Goal: Task Accomplishment & Management: Manage account settings

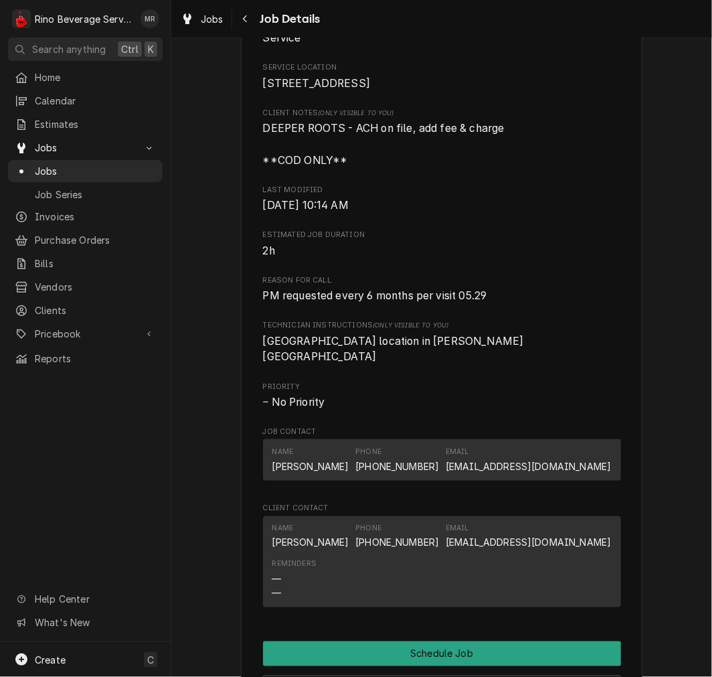
scroll to position [511, 0]
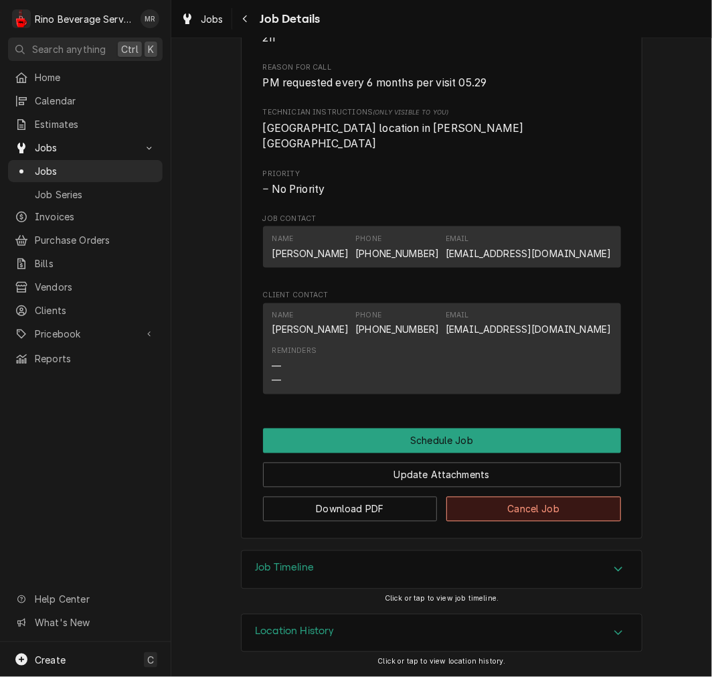
click at [556, 511] on button "Cancel Job" at bounding box center [533, 509] width 175 height 25
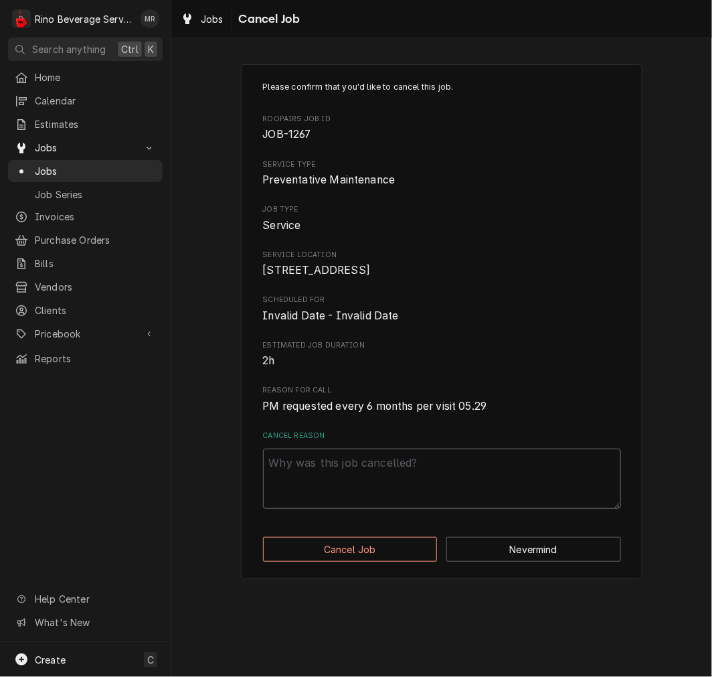
click at [503, 484] on textarea "Cancel Reason" at bounding box center [442, 478] width 358 height 60
paste textarea "cancelled"
type textarea "x"
type textarea "cancelled"
click at [404, 561] on button "Cancel Job" at bounding box center [350, 549] width 175 height 25
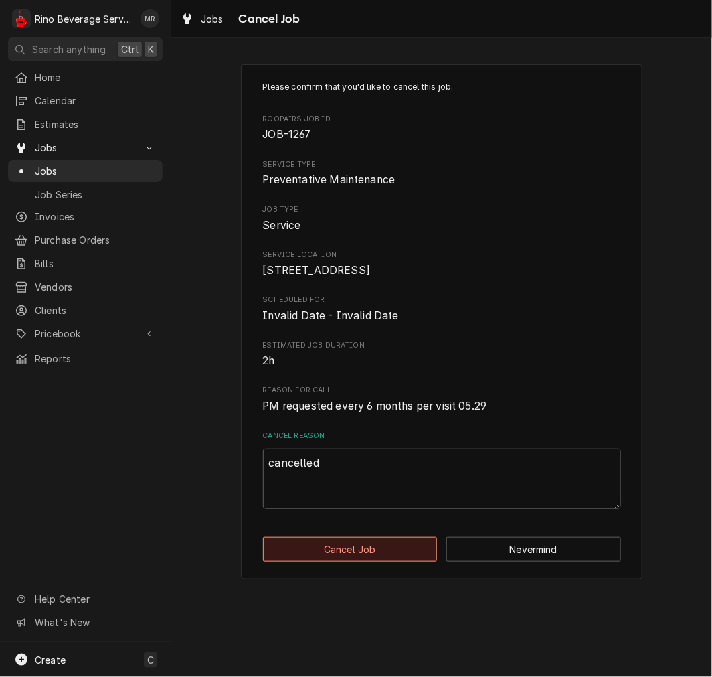
type textarea "x"
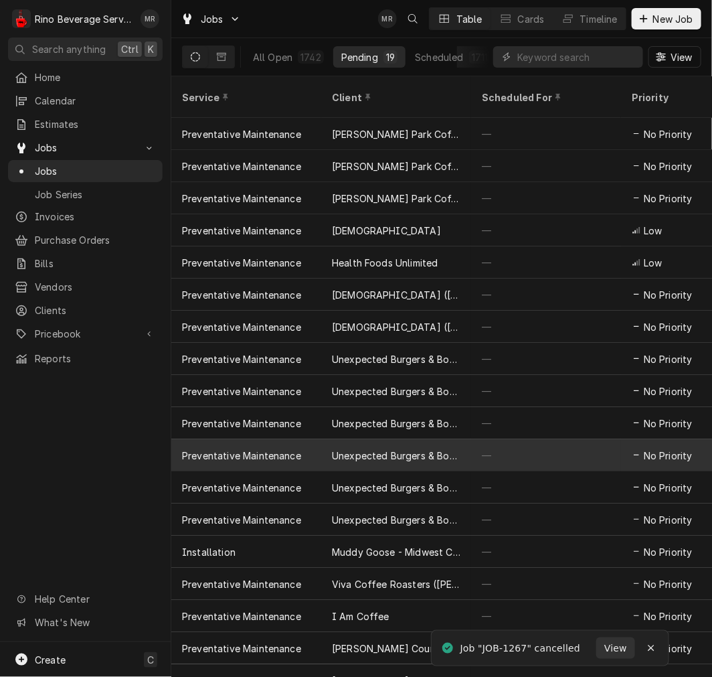
click at [540, 445] on div "—" at bounding box center [546, 455] width 150 height 32
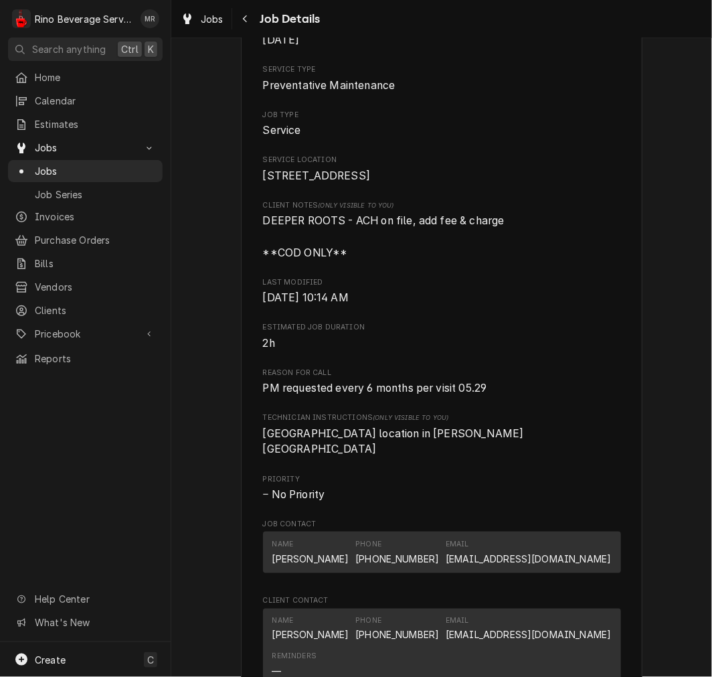
scroll to position [511, 0]
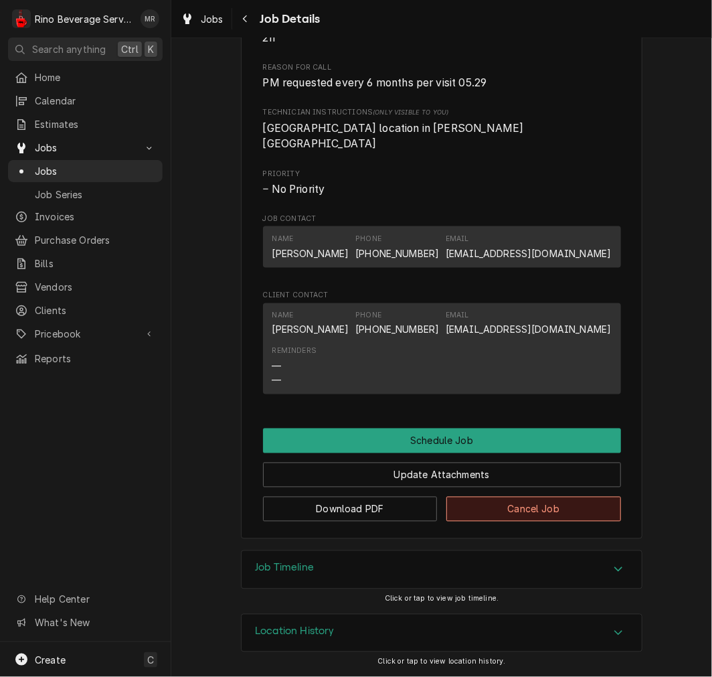
click at [564, 514] on button "Cancel Job" at bounding box center [533, 509] width 175 height 25
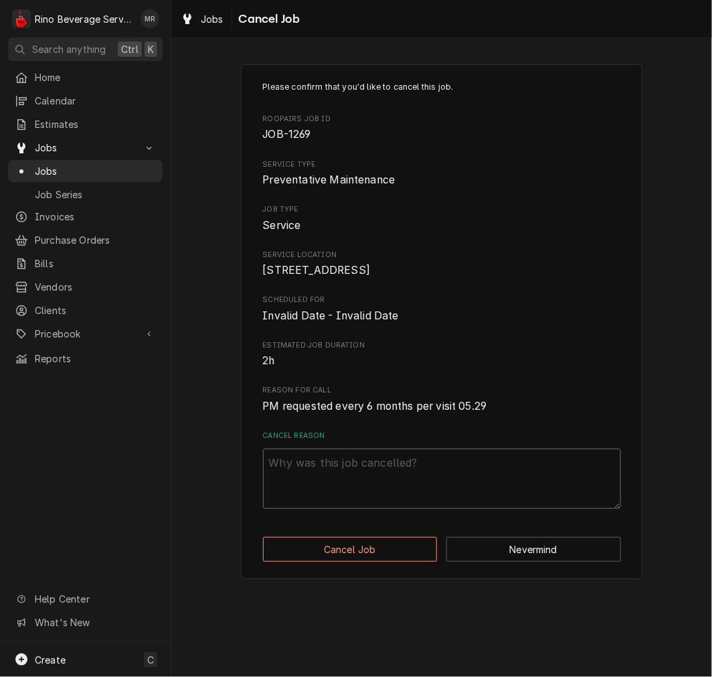
click at [533, 506] on textarea "Cancel Reason" at bounding box center [442, 478] width 358 height 60
paste textarea "cancelled"
type textarea "x"
type textarea "cancelled"
click at [410, 561] on button "Cancel Job" at bounding box center [350, 549] width 175 height 25
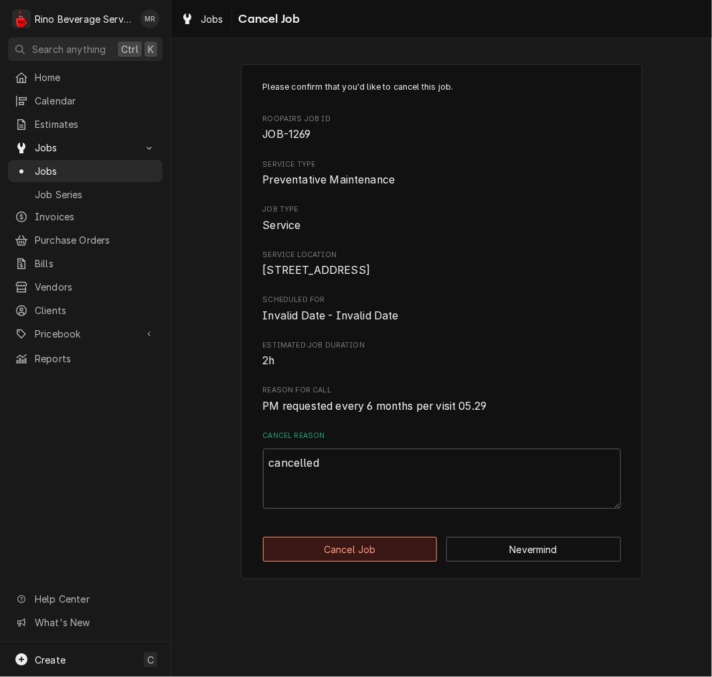
type textarea "x"
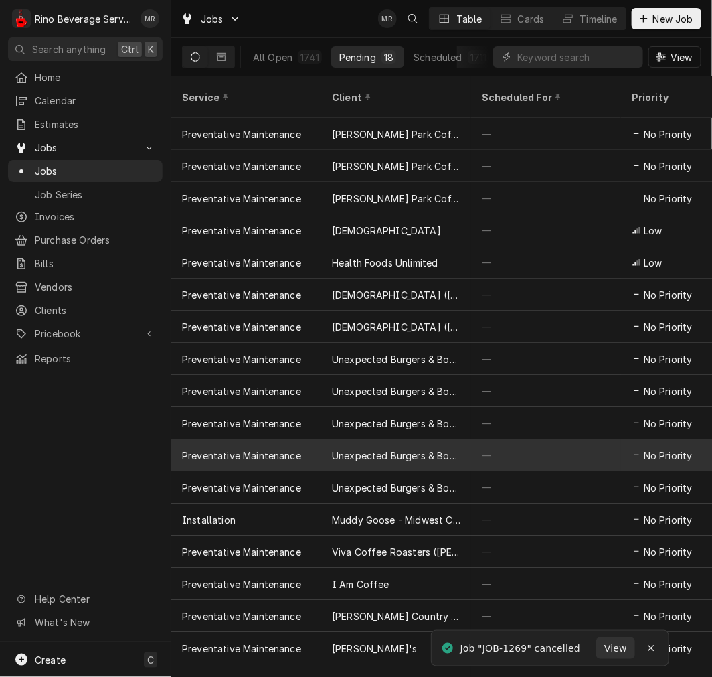
click at [538, 439] on div "—" at bounding box center [546, 455] width 150 height 32
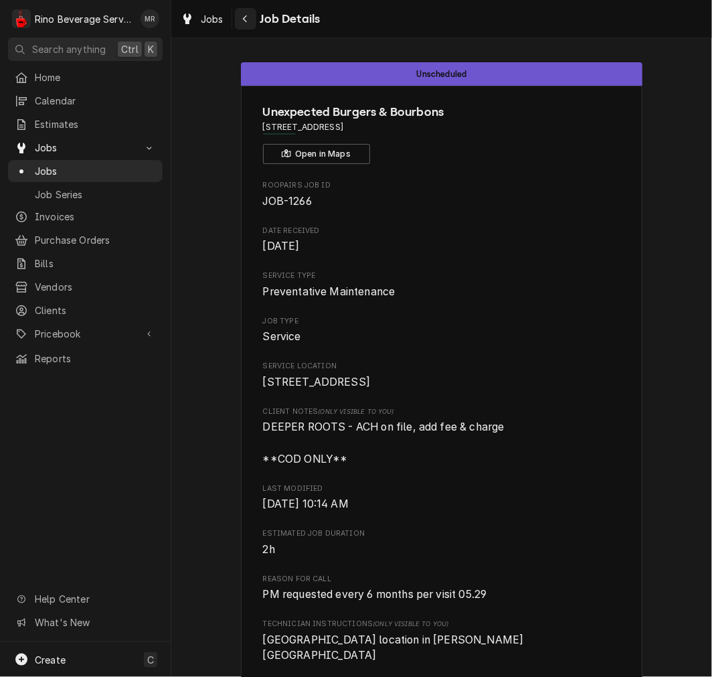
click at [243, 15] on icon "Navigate back" at bounding box center [245, 18] width 6 height 9
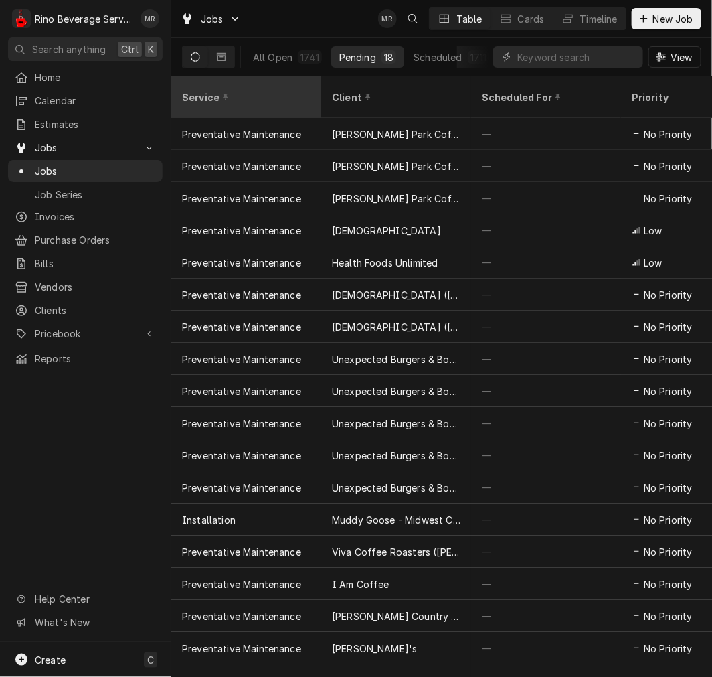
click at [262, 100] on th "Service" at bounding box center [246, 96] width 150 height 41
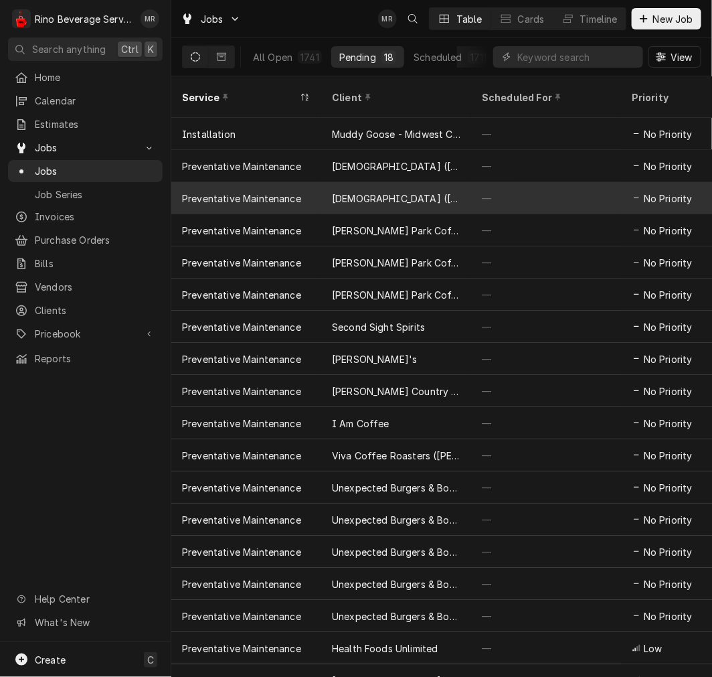
click at [456, 182] on div "[DEMOGRAPHIC_DATA] ([GEOGRAPHIC_DATA])" at bounding box center [396, 198] width 150 height 32
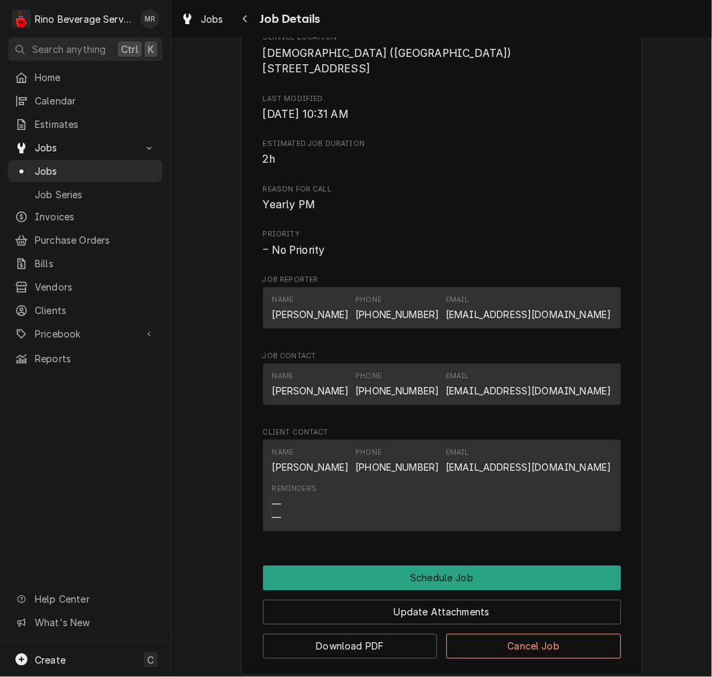
scroll to position [482, 0]
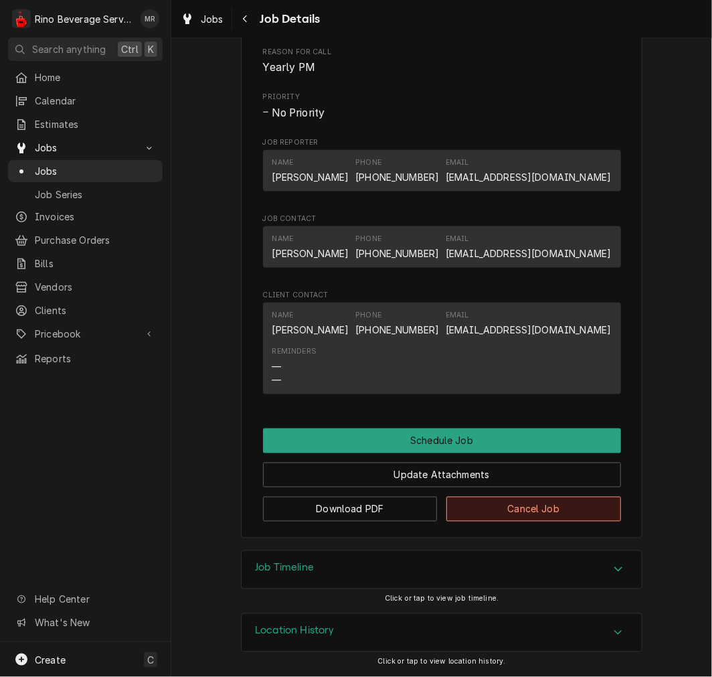
click at [546, 520] on button "Cancel Job" at bounding box center [533, 509] width 175 height 25
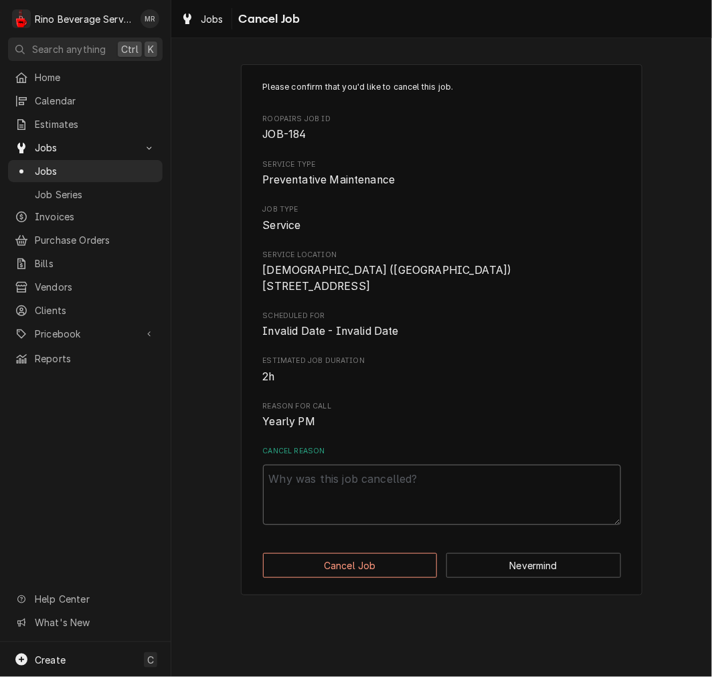
click at [536, 499] on textarea "Cancel Reason" at bounding box center [442, 494] width 358 height 60
paste textarea "cancelled"
type textarea "x"
type textarea "cancelled"
click at [386, 578] on button "Cancel Job" at bounding box center [350, 565] width 175 height 25
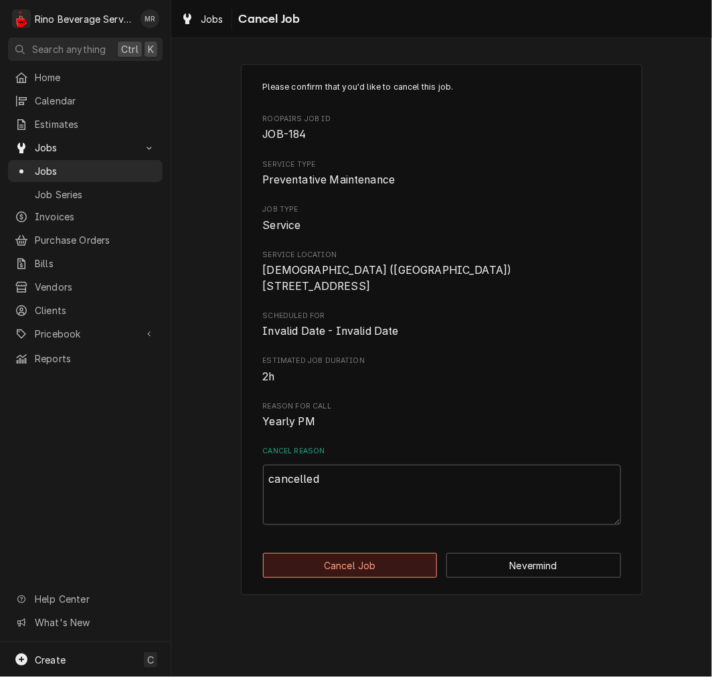
type textarea "x"
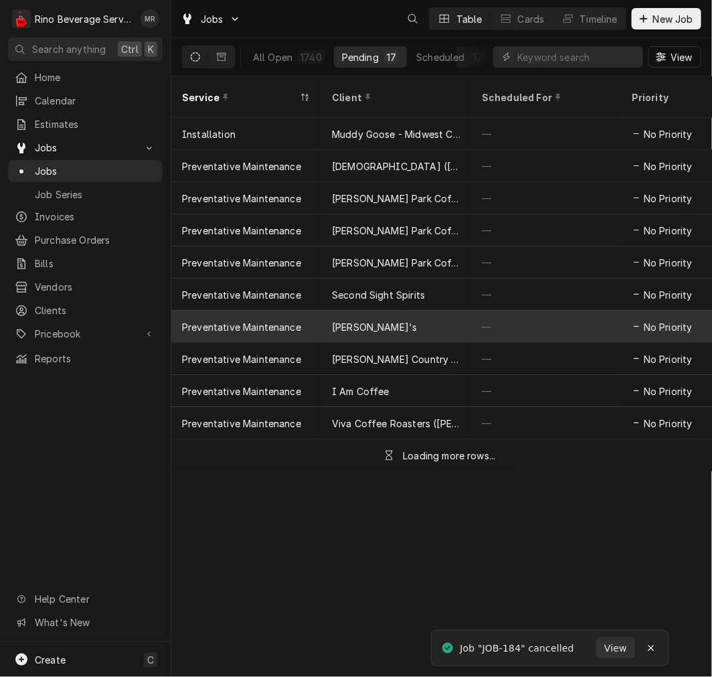
click at [424, 311] on div "[PERSON_NAME]'s" at bounding box center [396, 327] width 150 height 32
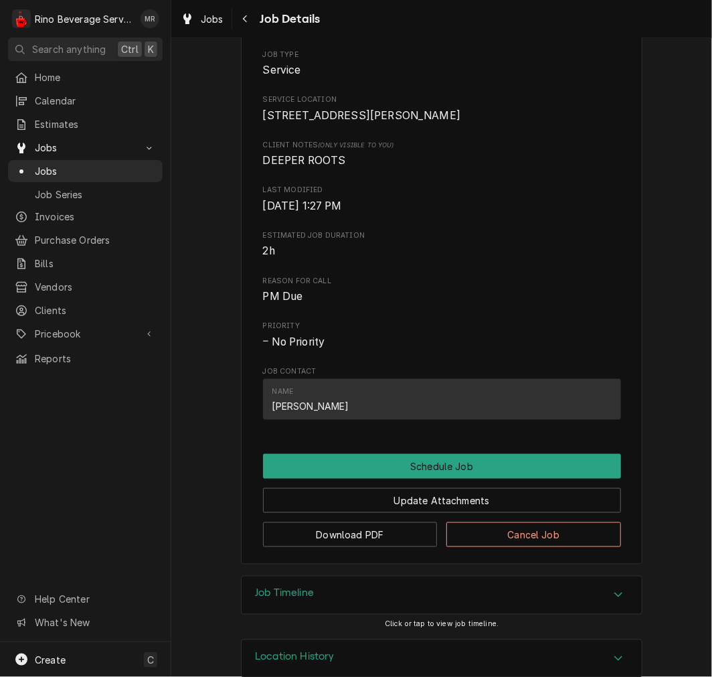
scroll to position [308, 0]
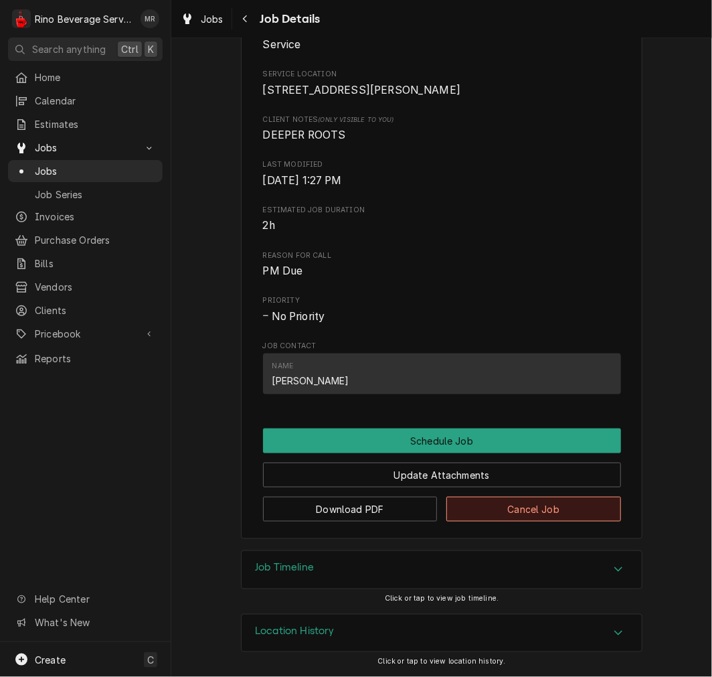
click at [537, 515] on button "Cancel Job" at bounding box center [533, 509] width 175 height 25
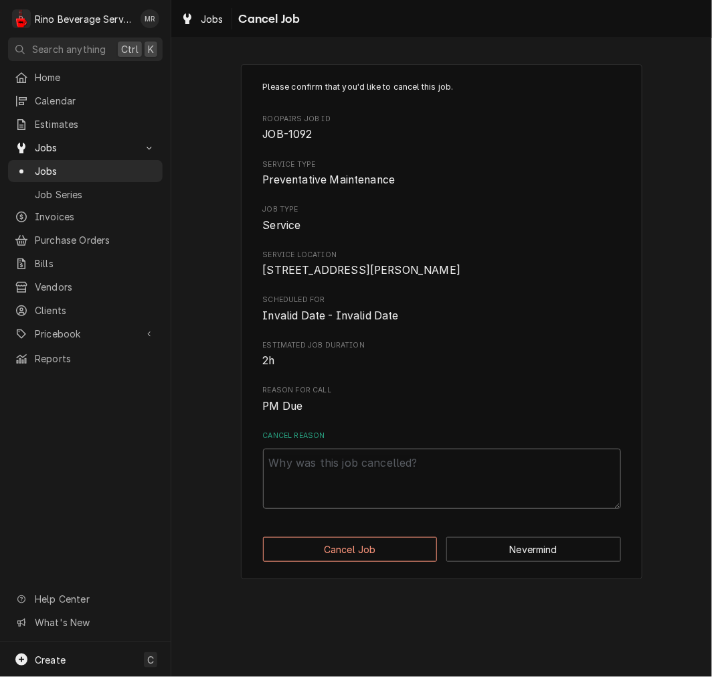
click at [526, 499] on textarea "Cancel Reason" at bounding box center [442, 478] width 358 height 60
paste textarea "cancelled"
type textarea "x"
type textarea "cancelled"
click at [387, 561] on button "Cancel Job" at bounding box center [350, 549] width 175 height 25
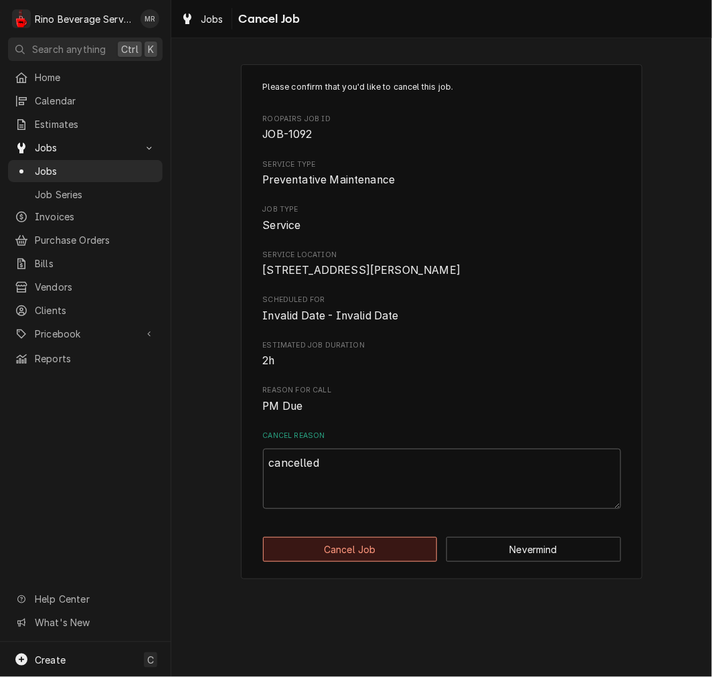
type textarea "x"
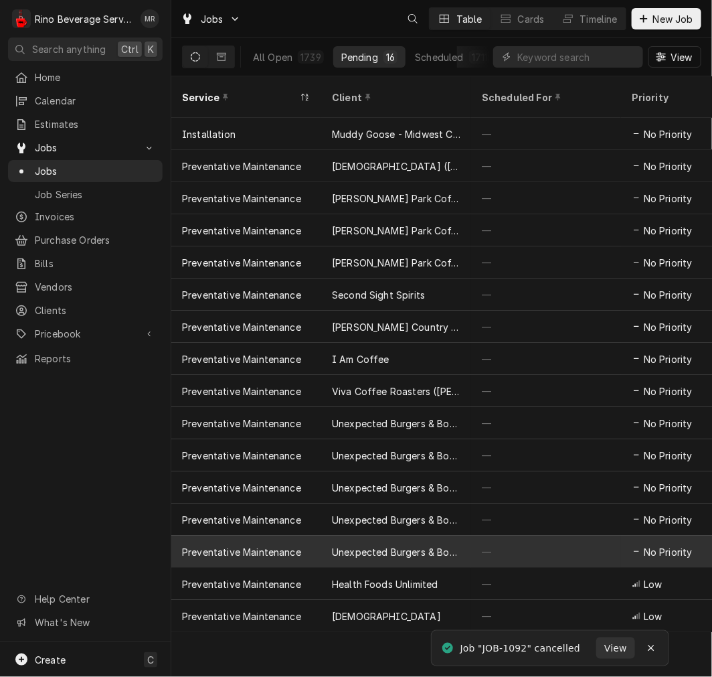
click at [445, 545] on div "Unexpected Burgers & Bourbons" at bounding box center [396, 552] width 128 height 14
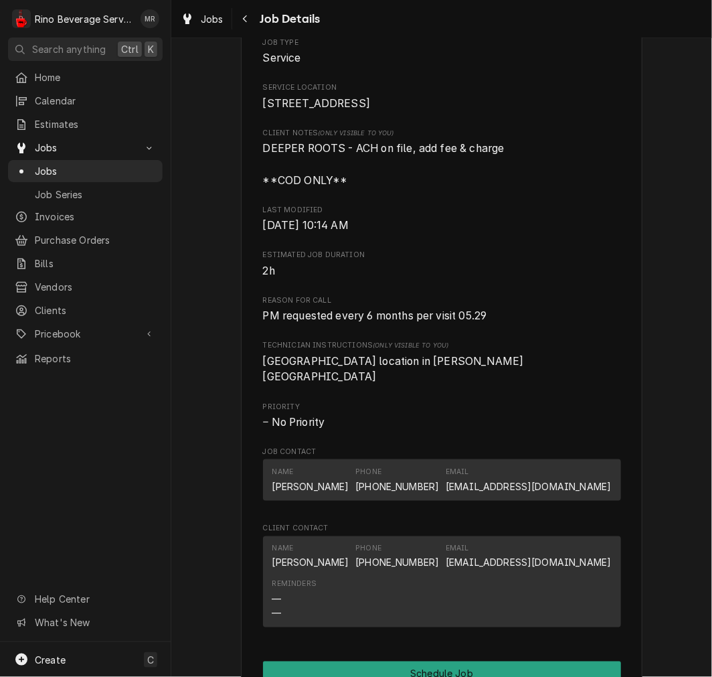
scroll to position [511, 0]
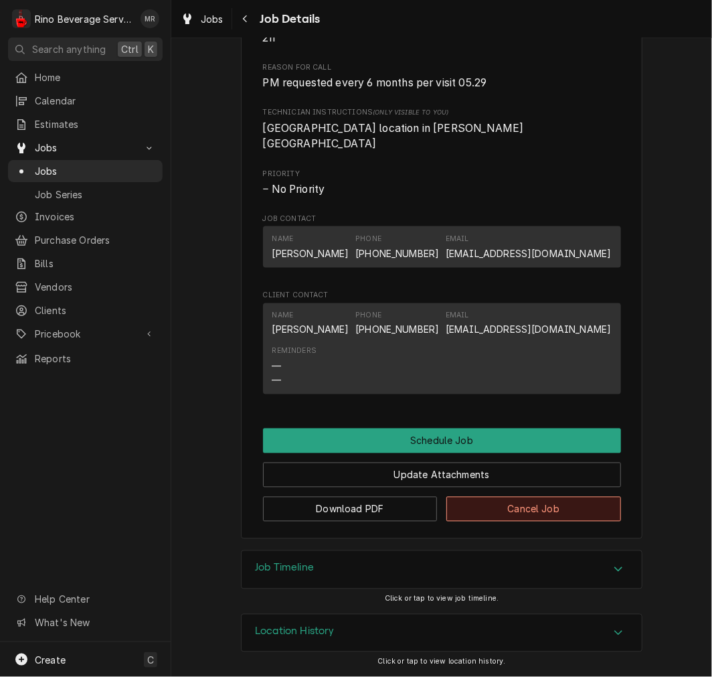
click at [538, 507] on button "Cancel Job" at bounding box center [533, 509] width 175 height 25
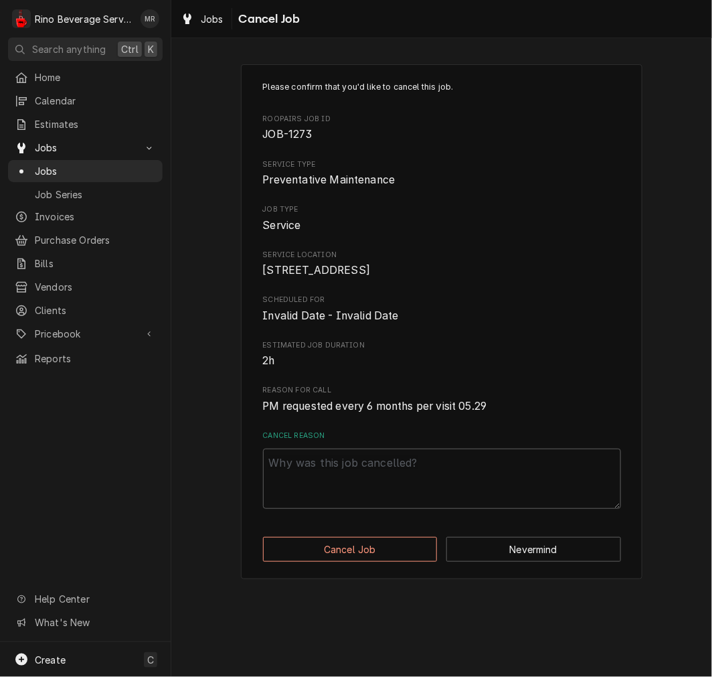
click at [511, 509] on textarea "Cancel Reason" at bounding box center [442, 478] width 358 height 60
paste textarea "cancelled"
type textarea "x"
type textarea "cancelled"
click at [414, 561] on button "Cancel Job" at bounding box center [350, 549] width 175 height 25
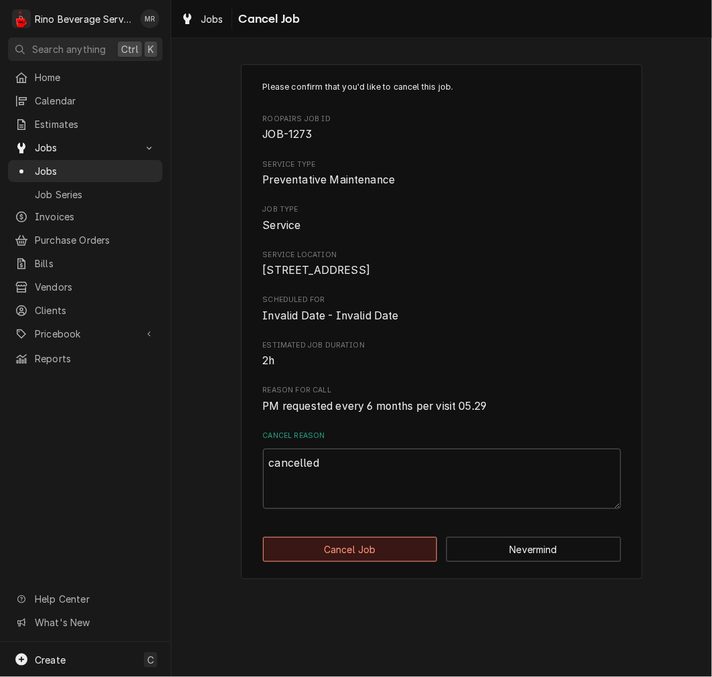
type textarea "x"
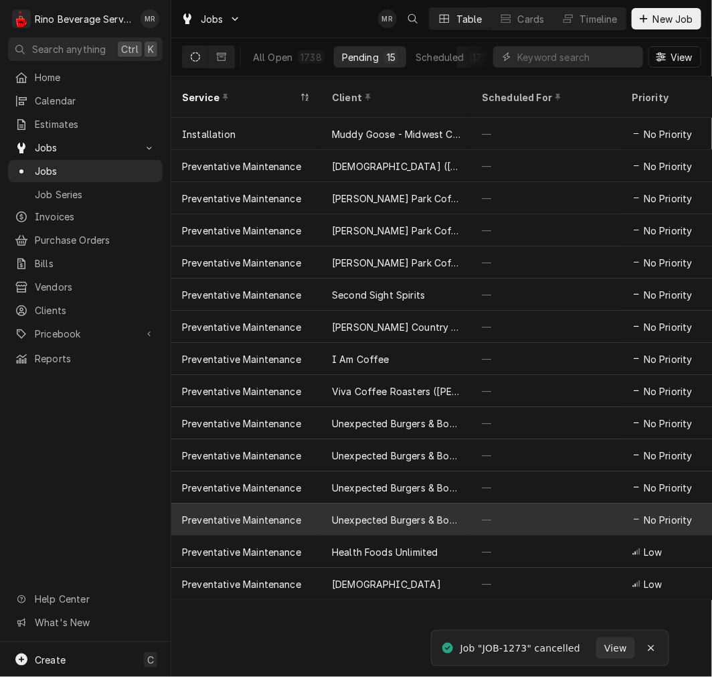
click at [480, 503] on div "—" at bounding box center [546, 519] width 150 height 32
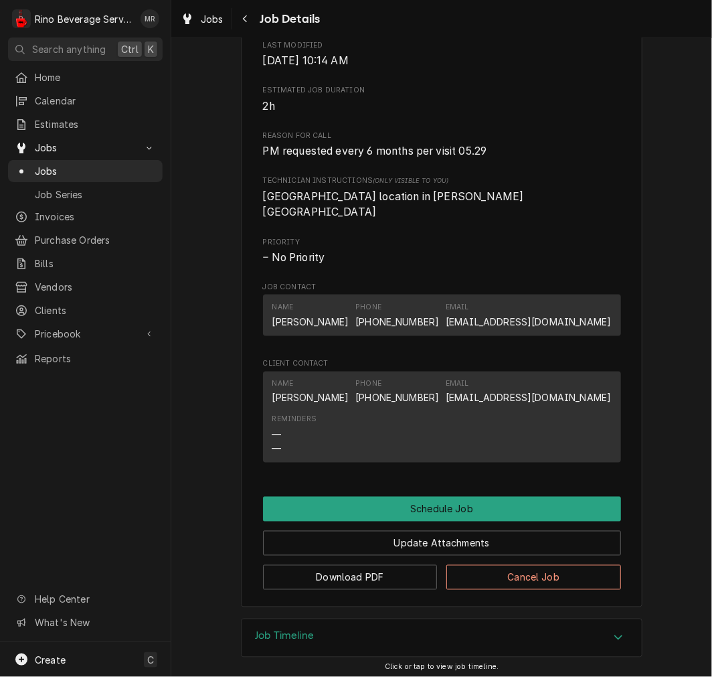
scroll to position [511, 0]
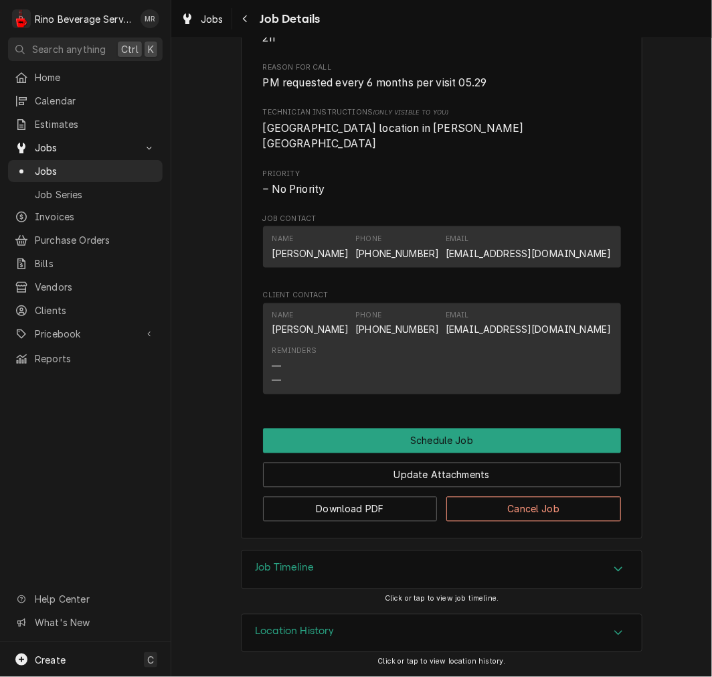
click at [533, 507] on button "Cancel Job" at bounding box center [533, 509] width 175 height 25
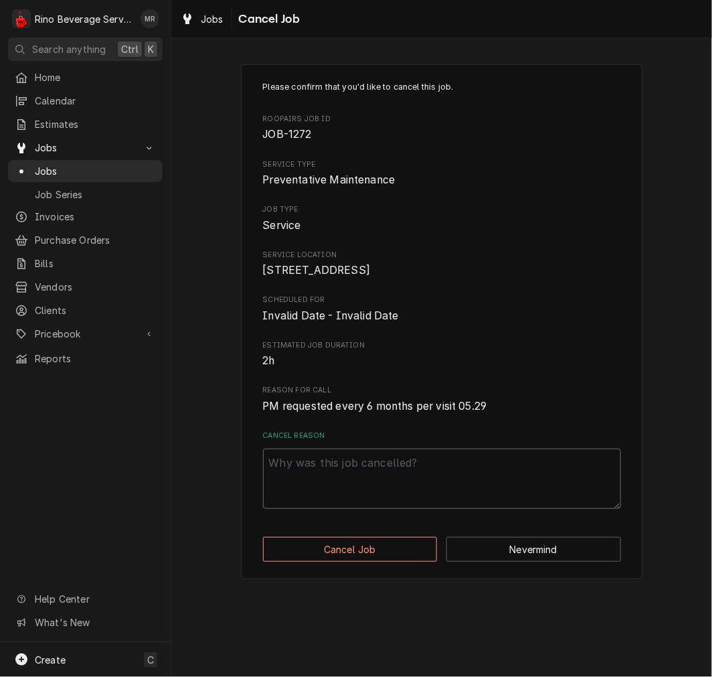
click at [519, 484] on textarea "Cancel Reason" at bounding box center [442, 478] width 358 height 60
paste textarea "cancelled"
type textarea "x"
type textarea "cancelled"
click at [426, 561] on button "Cancel Job" at bounding box center [350, 549] width 175 height 25
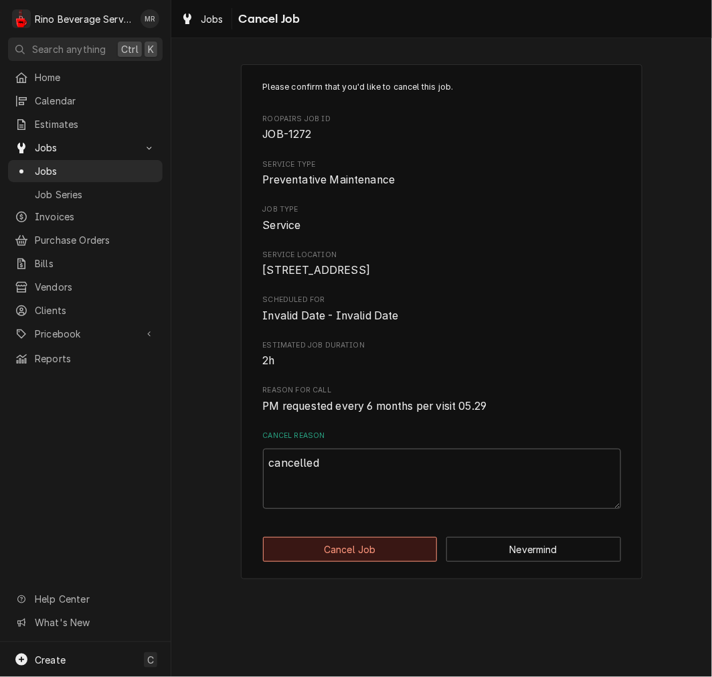
type textarea "x"
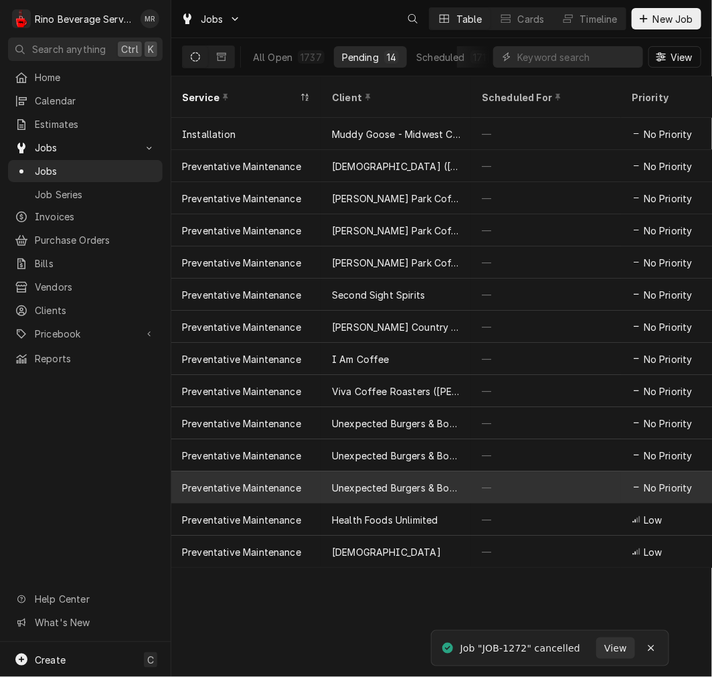
click at [476, 471] on div "—" at bounding box center [546, 487] width 150 height 32
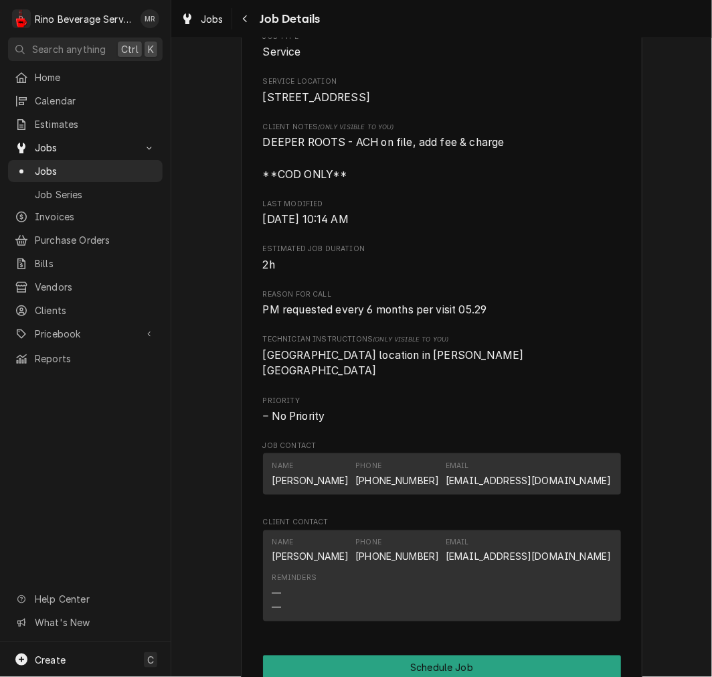
scroll to position [511, 0]
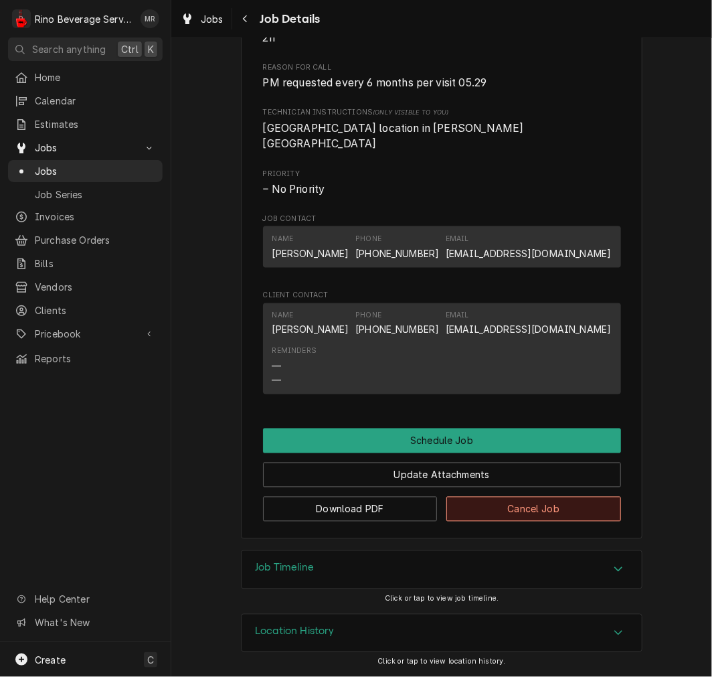
click at [524, 513] on button "Cancel Job" at bounding box center [533, 509] width 175 height 25
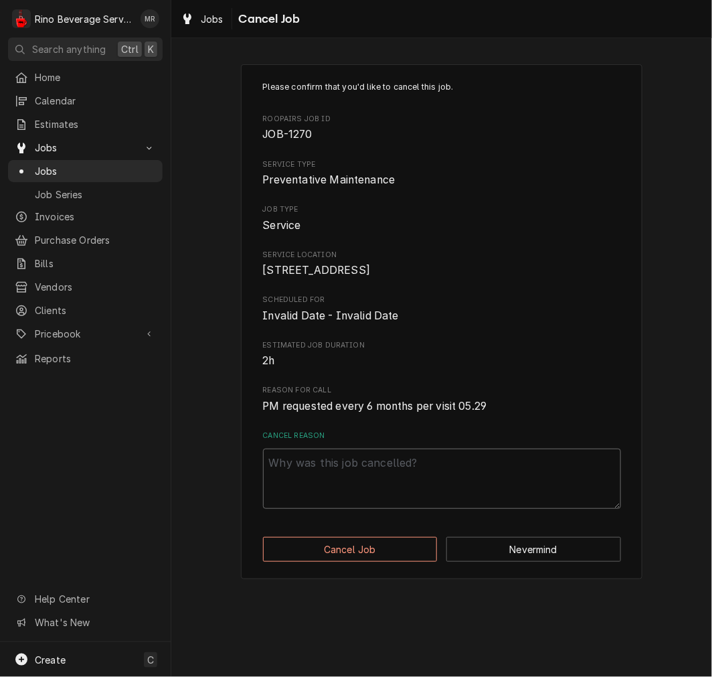
click at [509, 502] on textarea "Cancel Reason" at bounding box center [442, 478] width 358 height 60
paste textarea "cancelled"
type textarea "x"
type textarea "cancelled"
click at [414, 561] on button "Cancel Job" at bounding box center [350, 549] width 175 height 25
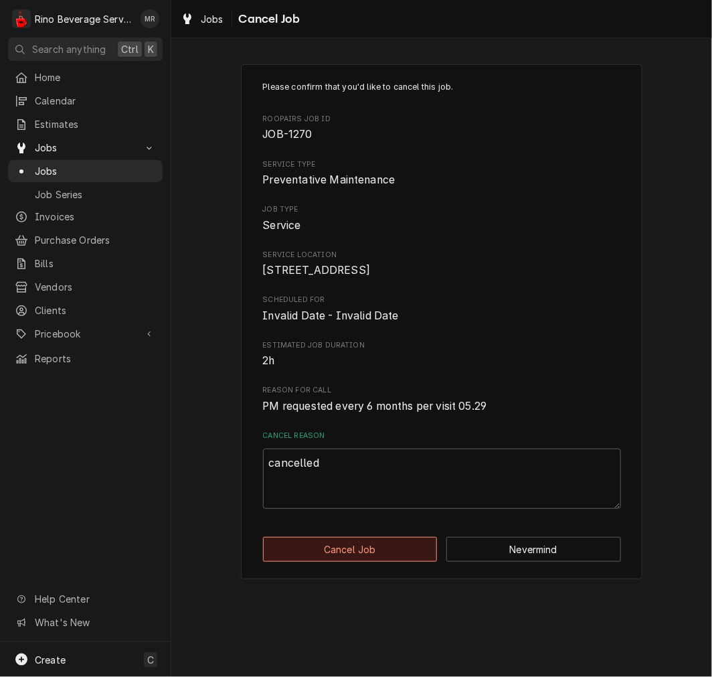
type textarea "x"
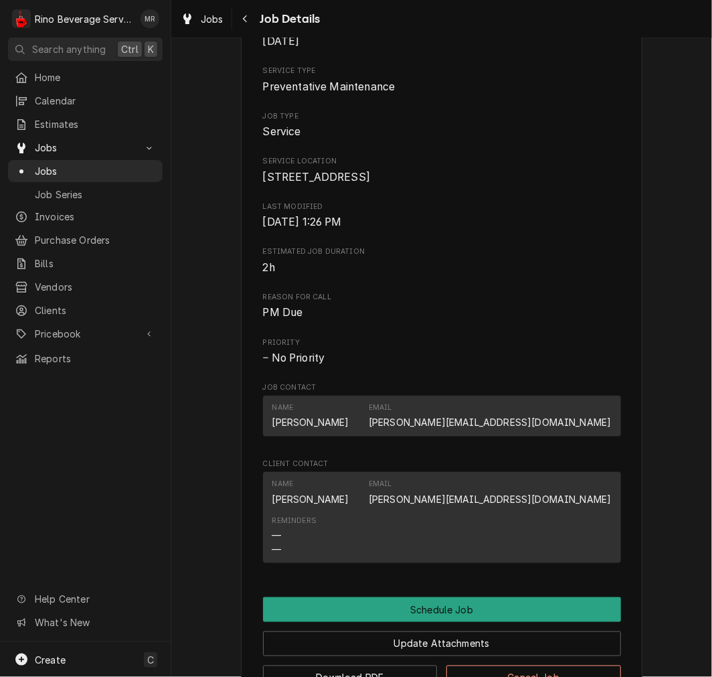
scroll to position [389, 0]
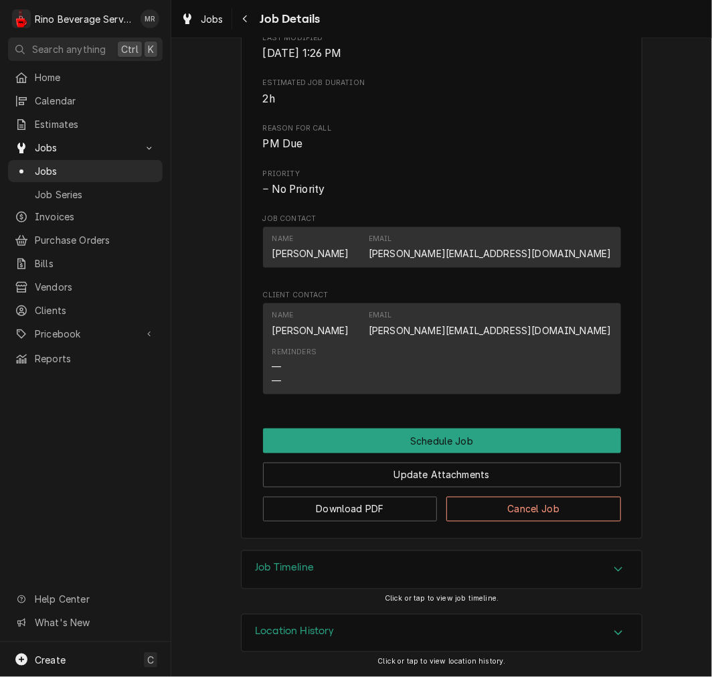
click at [537, 506] on button "Cancel Job" at bounding box center [533, 509] width 175 height 25
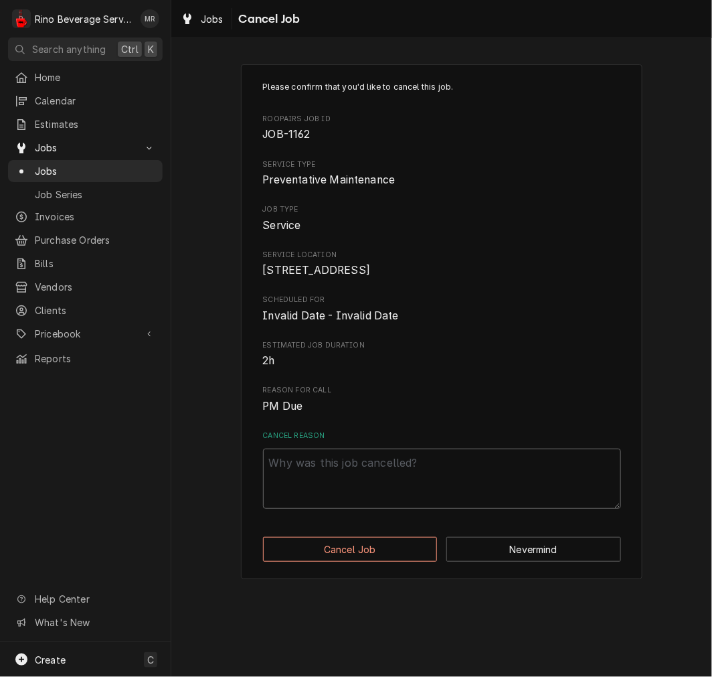
click at [516, 484] on textarea "Cancel Reason" at bounding box center [442, 478] width 358 height 60
paste textarea "cancelled"
type textarea "x"
type textarea "cancelled"
click at [418, 560] on button "Cancel Job" at bounding box center [350, 549] width 175 height 25
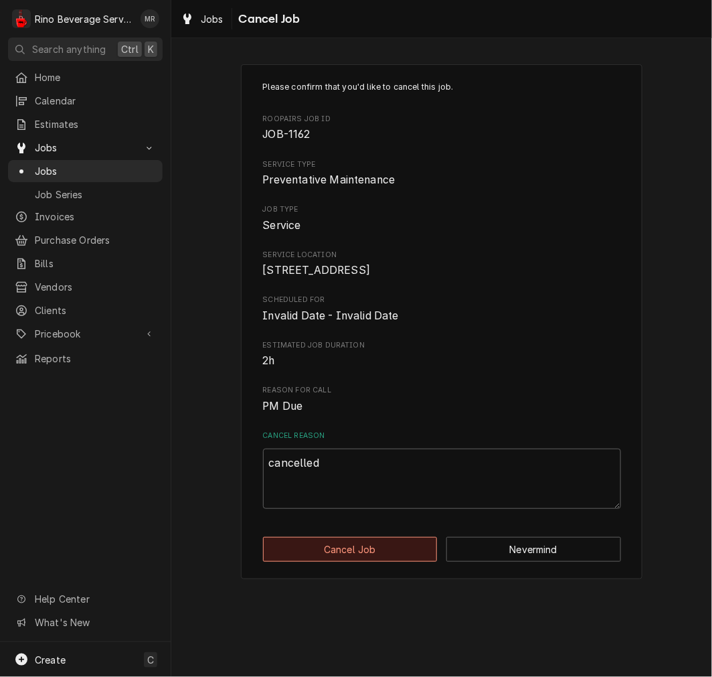
type textarea "x"
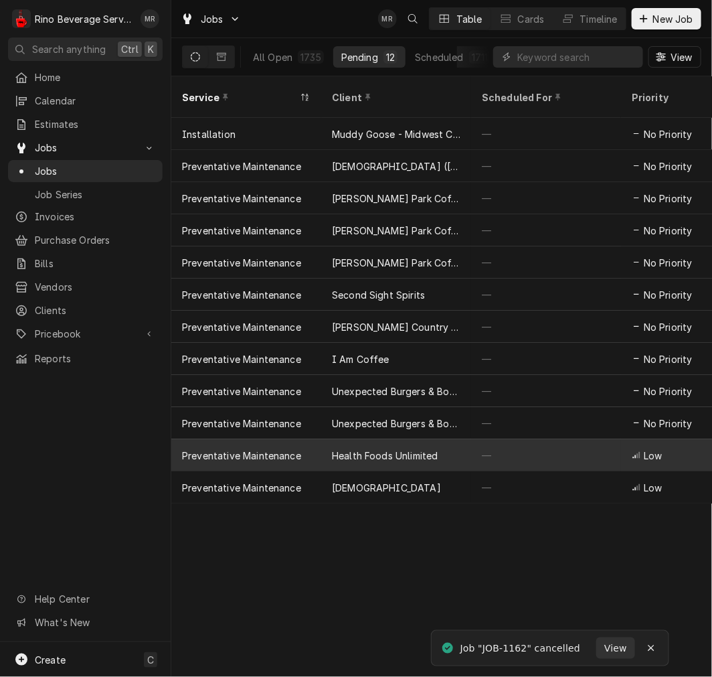
click at [494, 439] on div "—" at bounding box center [546, 455] width 150 height 32
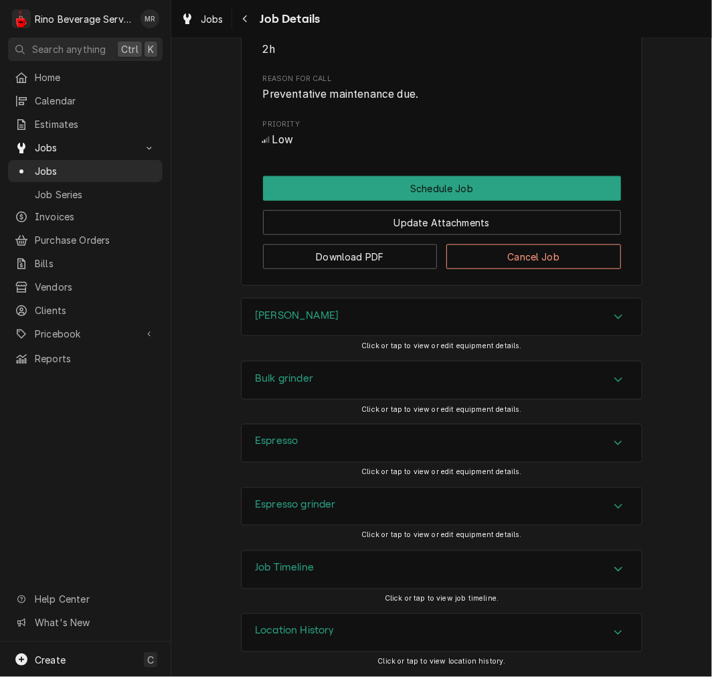
scroll to position [325, 0]
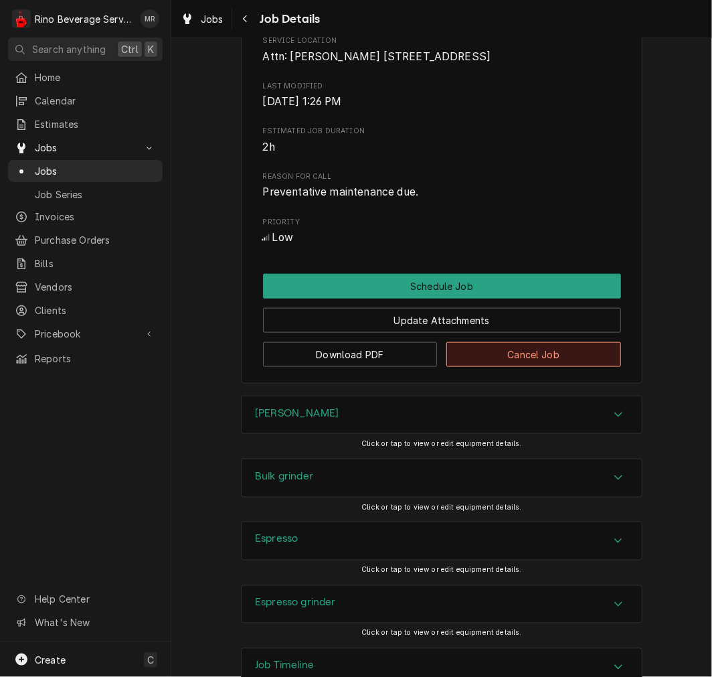
click at [579, 365] on button "Cancel Job" at bounding box center [533, 354] width 175 height 25
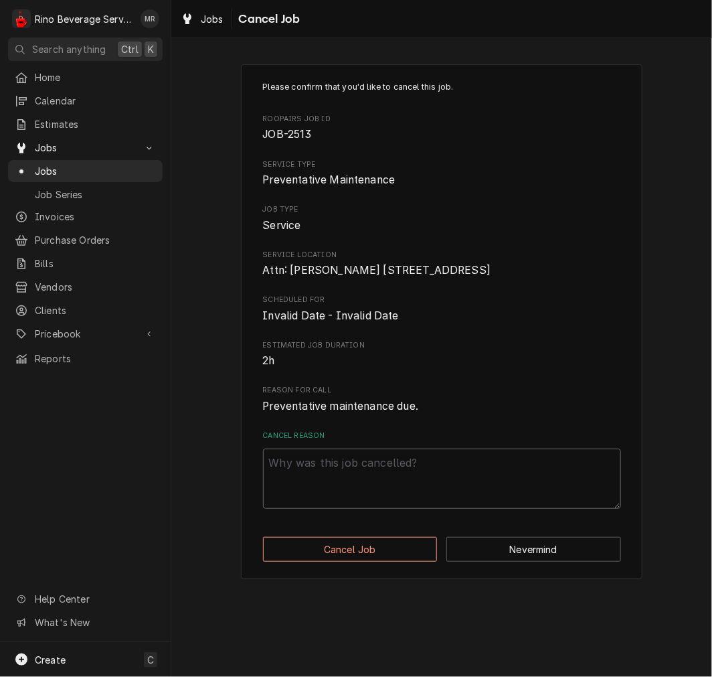
click at [471, 509] on textarea "Cancel Reason" at bounding box center [442, 478] width 358 height 60
paste textarea "cancelled"
type textarea "x"
type textarea "cancelled"
click at [408, 561] on button "Cancel Job" at bounding box center [350, 549] width 175 height 25
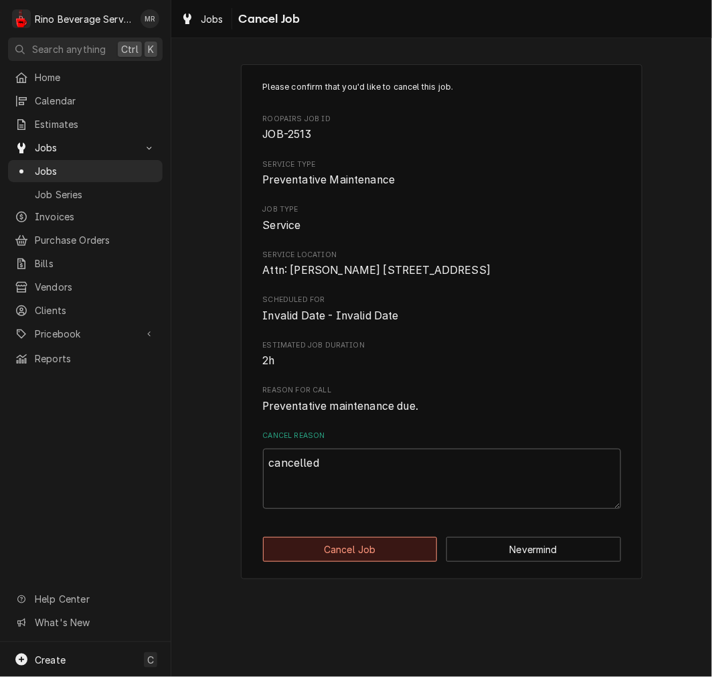
type textarea "x"
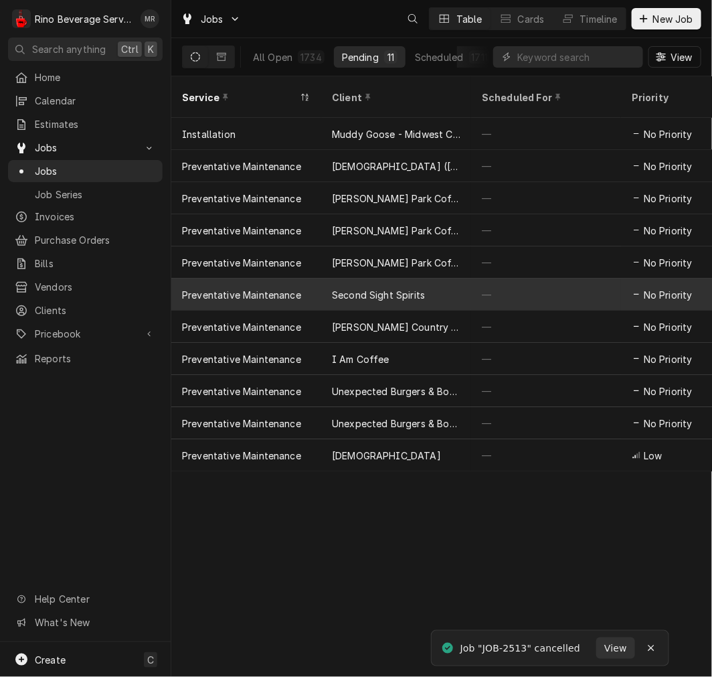
click at [470, 278] on div "Second Sight Spirits" at bounding box center [396, 294] width 150 height 32
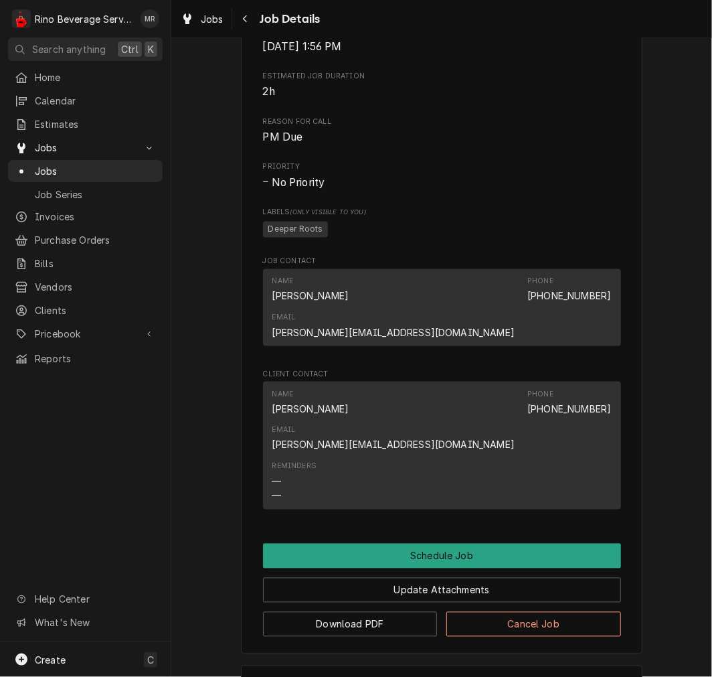
scroll to position [484, 0]
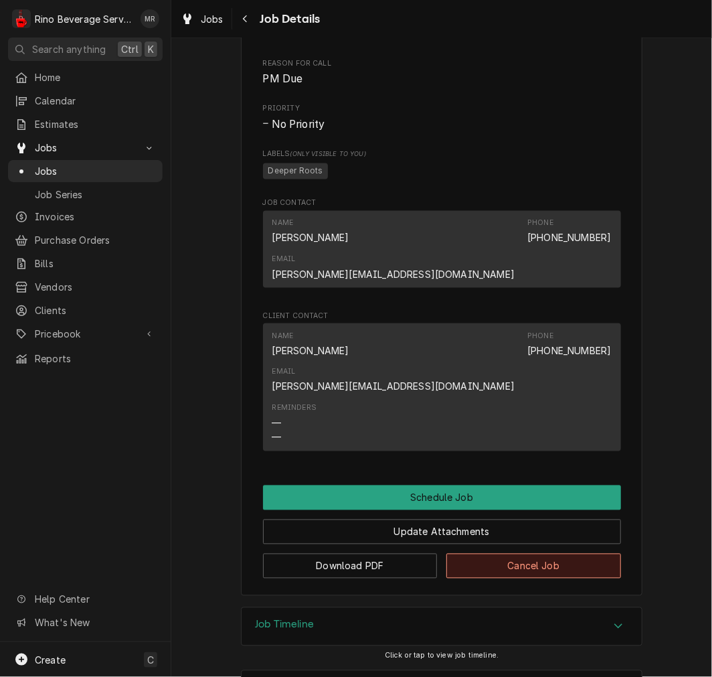
click at [511, 553] on button "Cancel Job" at bounding box center [533, 565] width 175 height 25
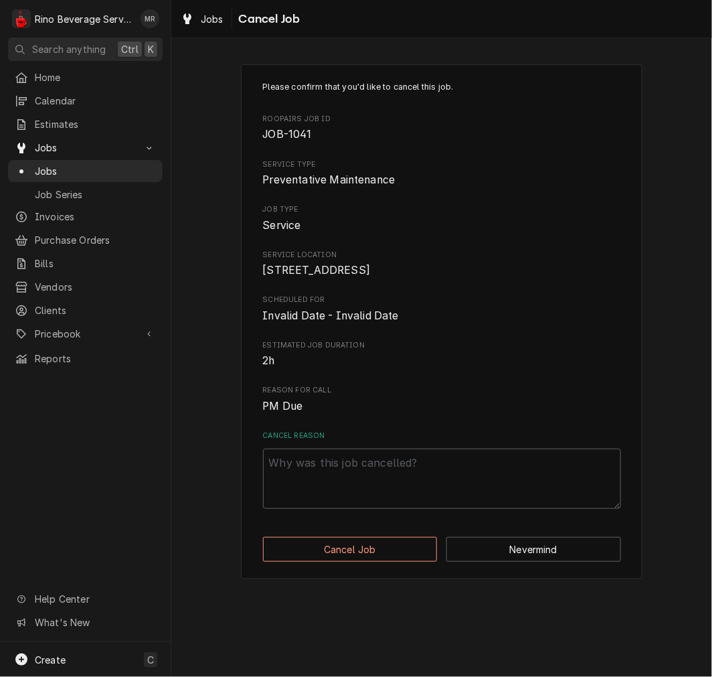
click at [510, 472] on textarea "Cancel Reason" at bounding box center [442, 478] width 358 height 60
paste textarea "cancelled"
type textarea "x"
type textarea "cancelled"
click at [402, 561] on button "Cancel Job" at bounding box center [350, 549] width 175 height 25
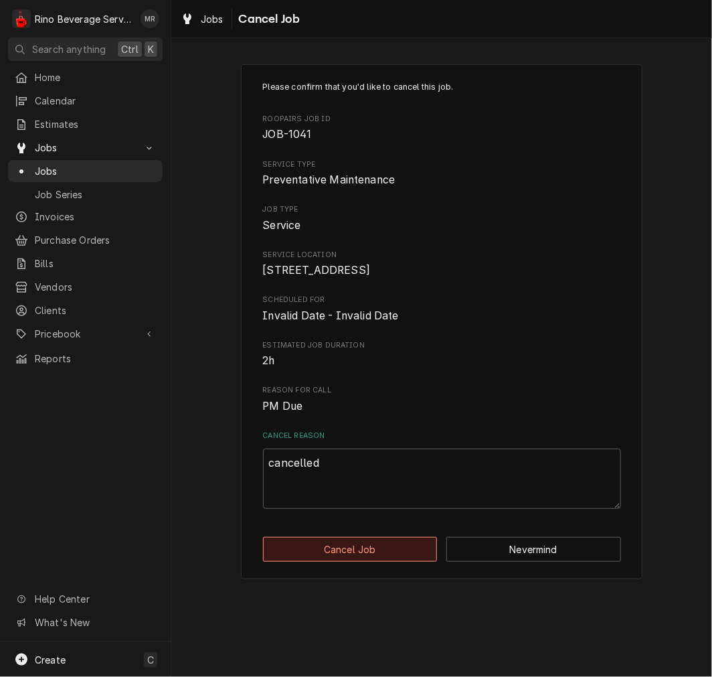
type textarea "x"
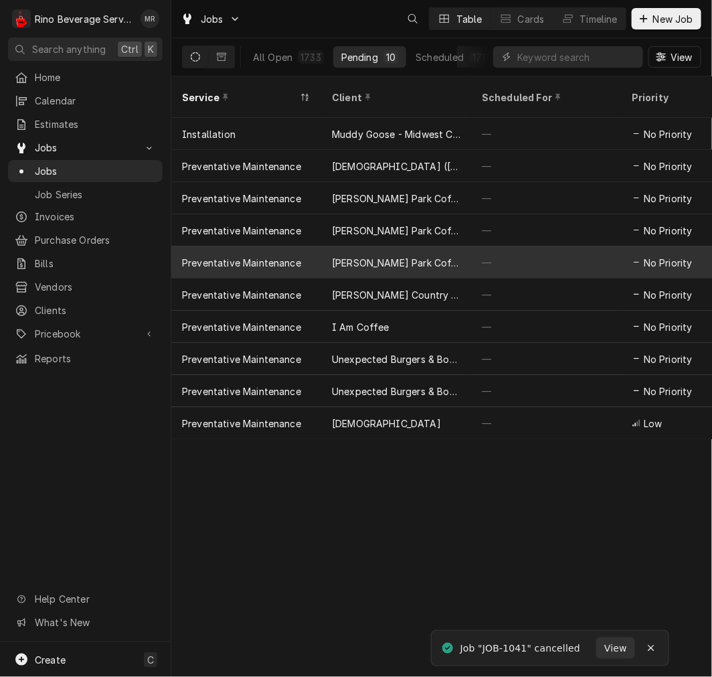
click at [523, 246] on div "—" at bounding box center [546, 262] width 150 height 32
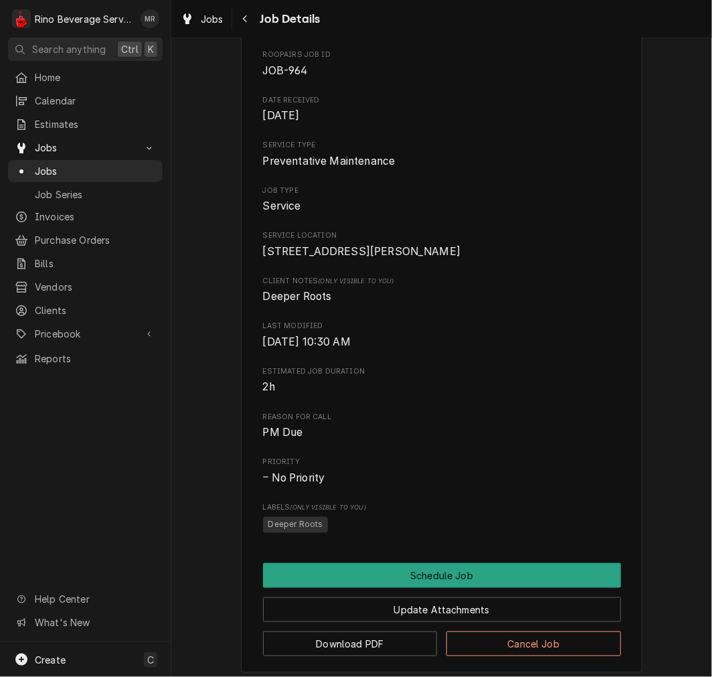
scroll to position [281, 0]
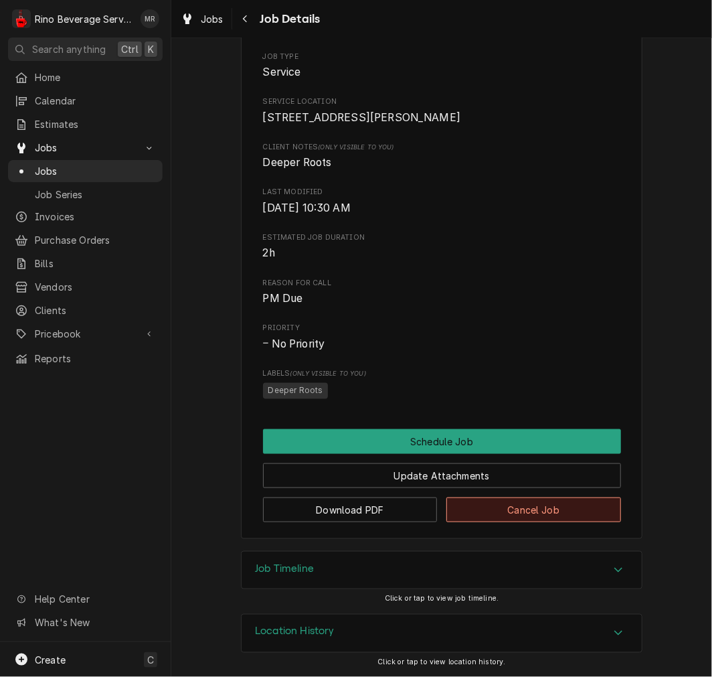
click at [531, 509] on button "Cancel Job" at bounding box center [533, 509] width 175 height 25
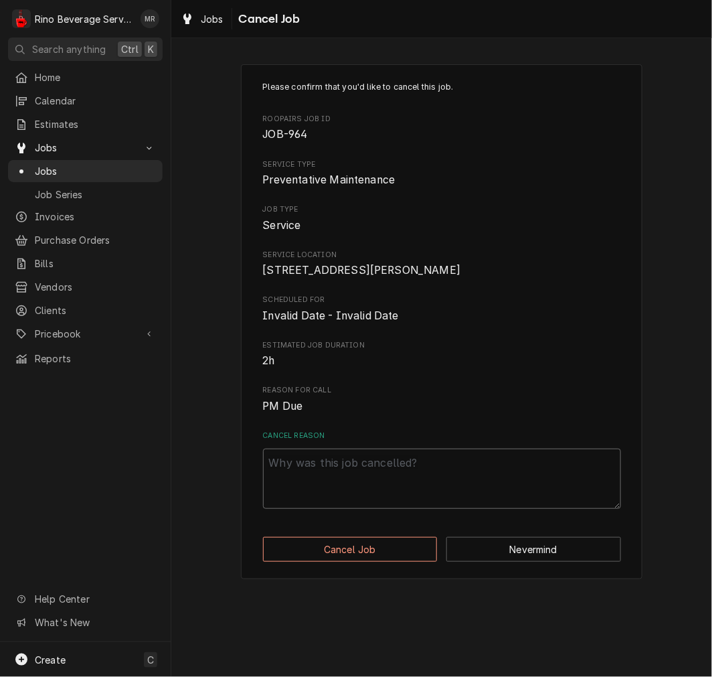
click at [503, 509] on textarea "Cancel Reason" at bounding box center [442, 478] width 358 height 60
paste textarea "cancelled"
type textarea "x"
type textarea "cancelled"
click at [407, 561] on button "Cancel Job" at bounding box center [350, 549] width 175 height 25
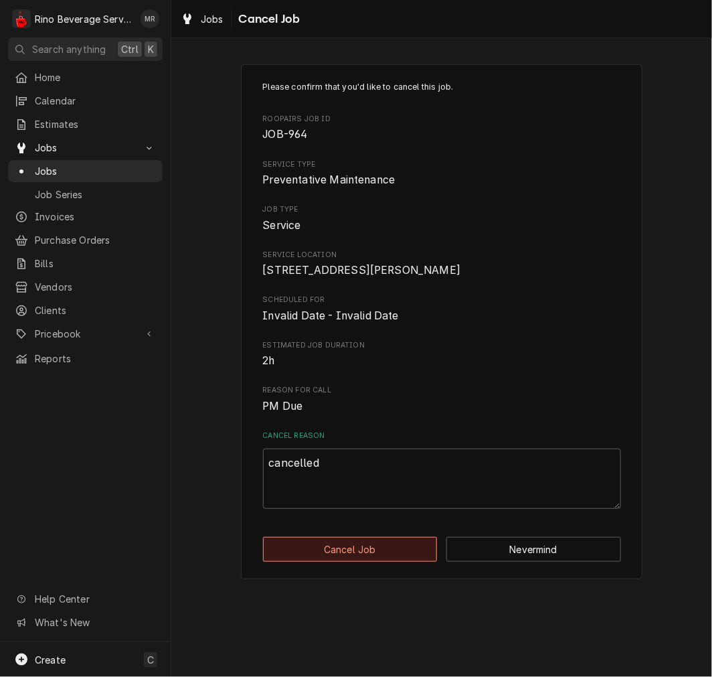
type textarea "x"
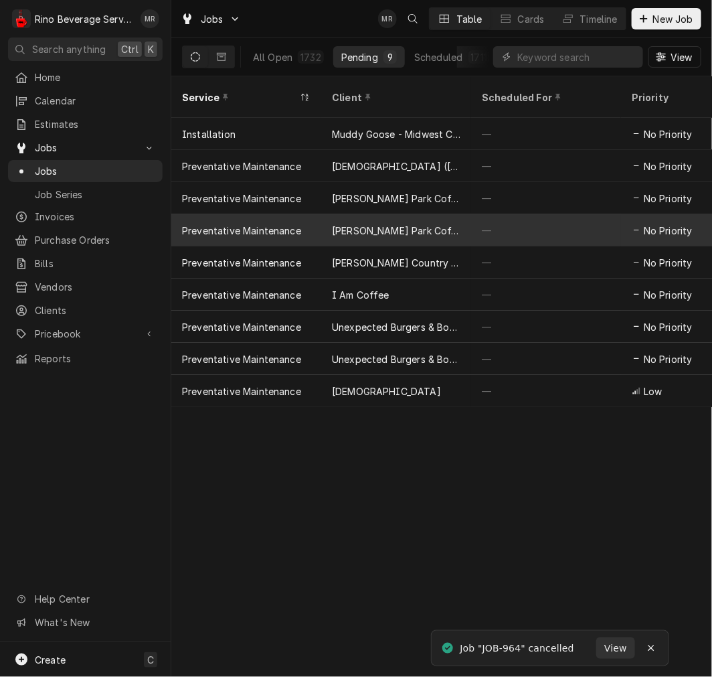
click at [511, 214] on div "—" at bounding box center [546, 230] width 150 height 32
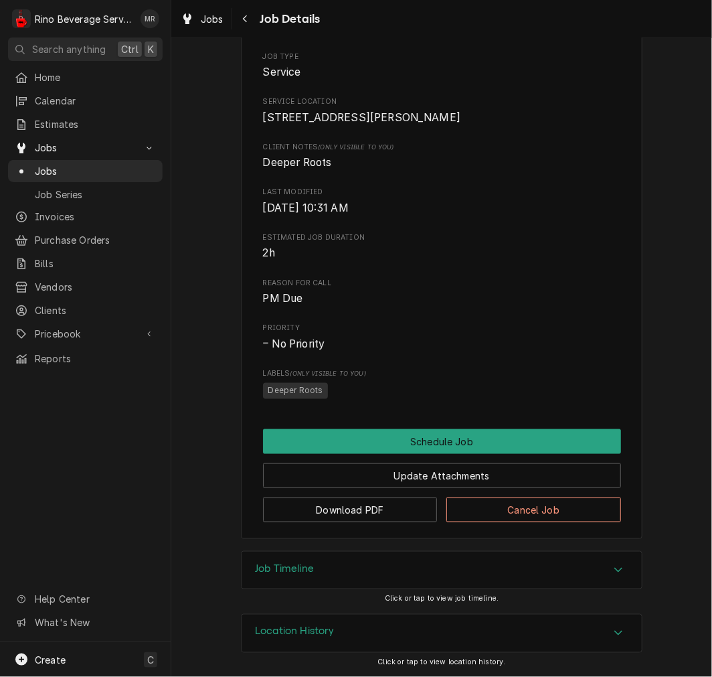
scroll to position [281, 0]
click at [505, 509] on button "Cancel Job" at bounding box center [533, 509] width 175 height 25
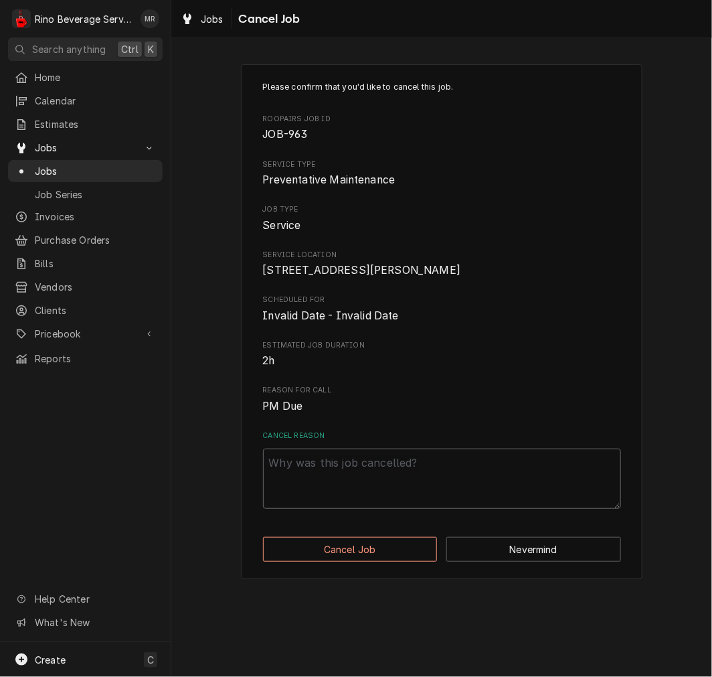
click at [486, 500] on textarea "Cancel Reason" at bounding box center [442, 478] width 358 height 60
paste textarea "cancelled"
type textarea "x"
type textarea "cancelled"
click at [391, 561] on button "Cancel Job" at bounding box center [350, 549] width 175 height 25
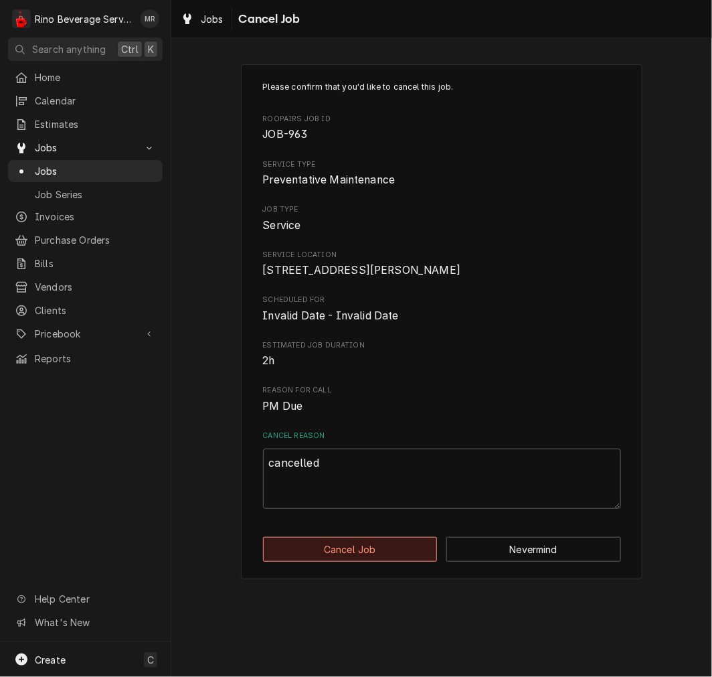
type textarea "x"
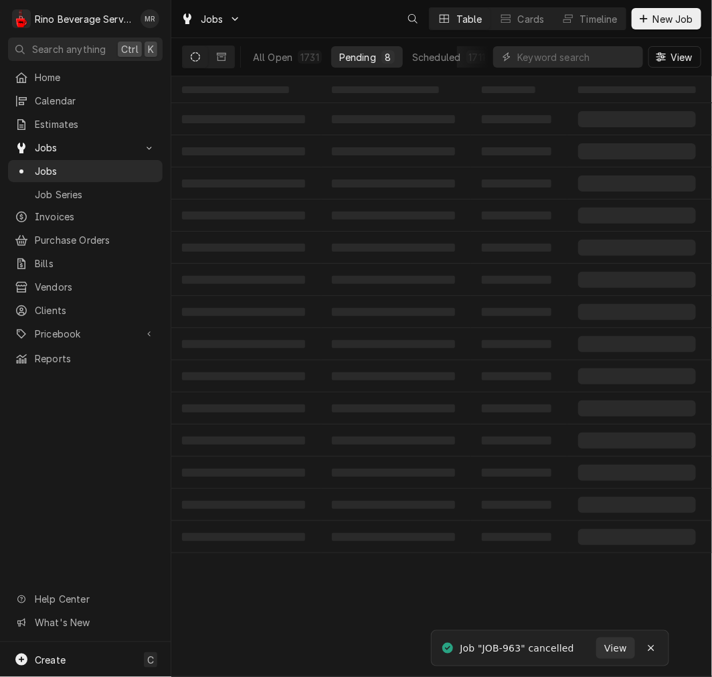
click at [494, 256] on td "‌" at bounding box center [519, 248] width 96 height 32
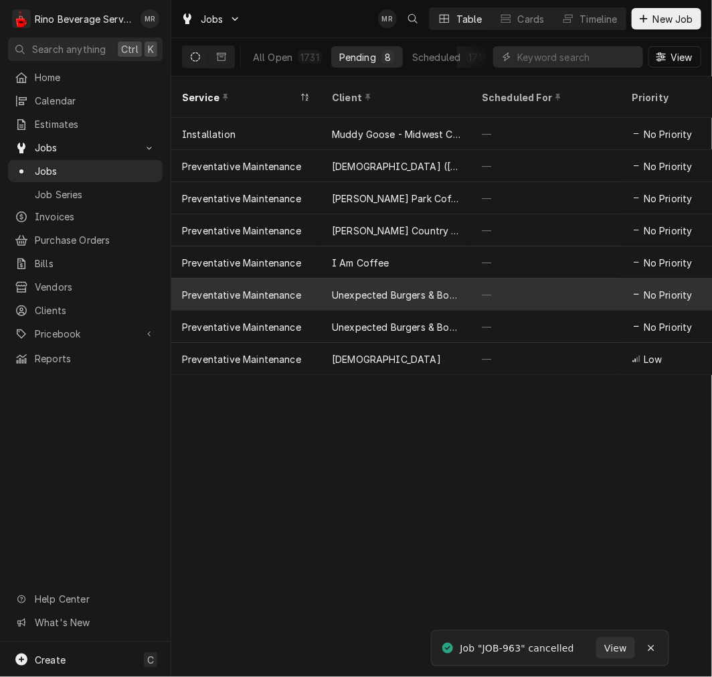
click at [499, 278] on div "—" at bounding box center [546, 294] width 150 height 32
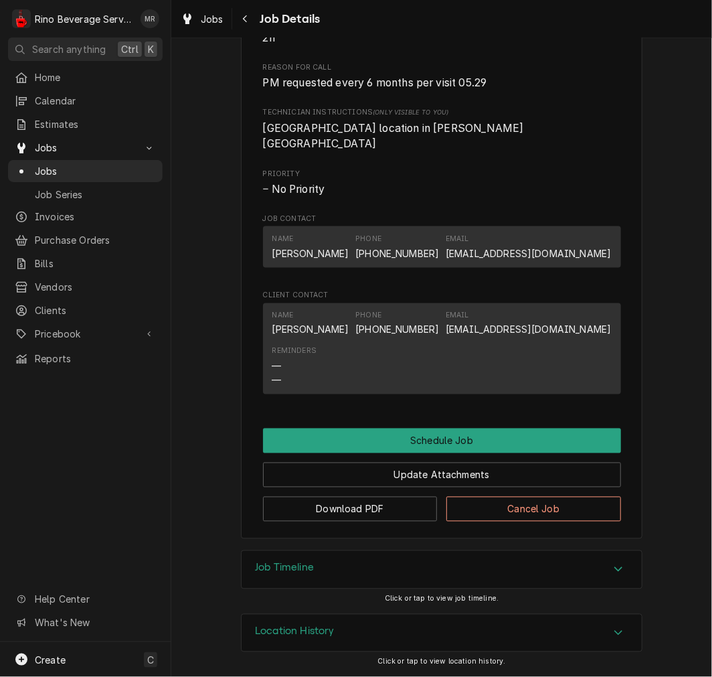
scroll to position [469, 0]
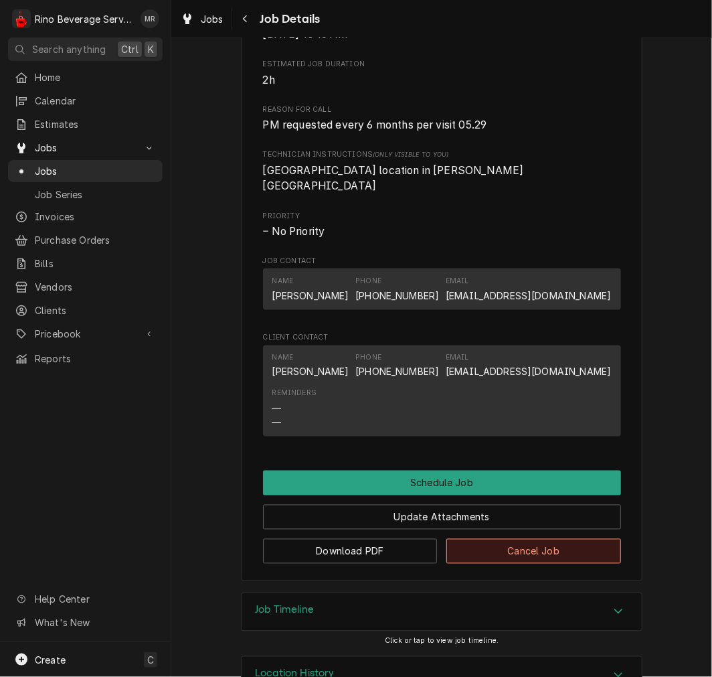
click at [521, 551] on button "Cancel Job" at bounding box center [533, 551] width 175 height 25
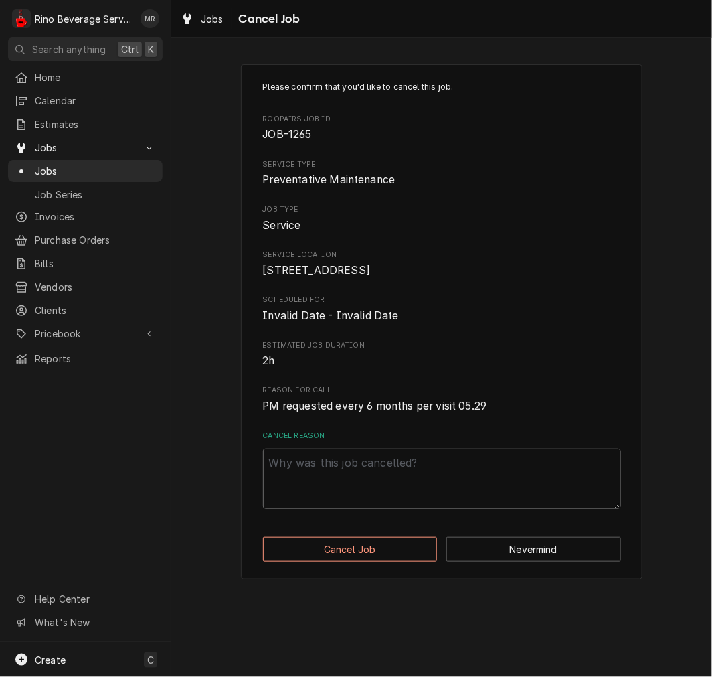
click at [525, 504] on textarea "Cancel Reason" at bounding box center [442, 478] width 358 height 60
paste textarea "cancelled"
type textarea "x"
type textarea "cancelled"
click at [412, 561] on button "Cancel Job" at bounding box center [350, 549] width 175 height 25
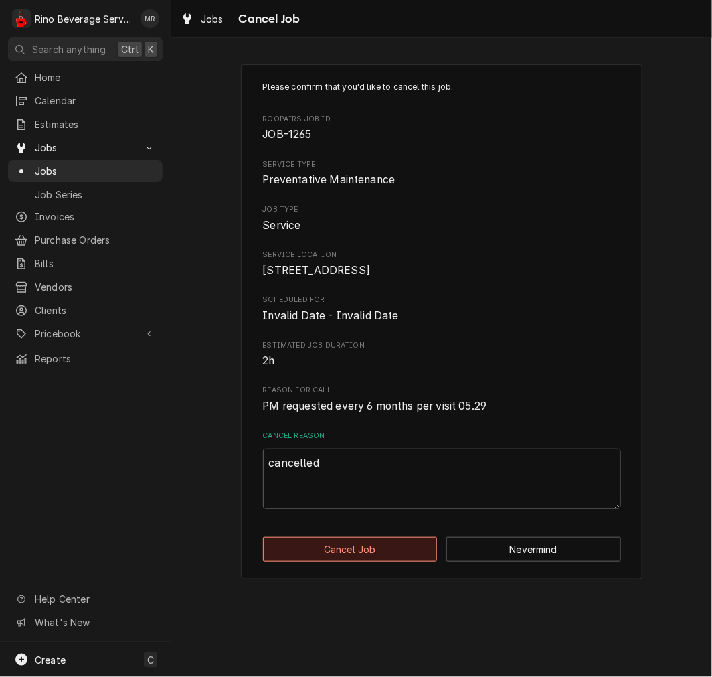
type textarea "x"
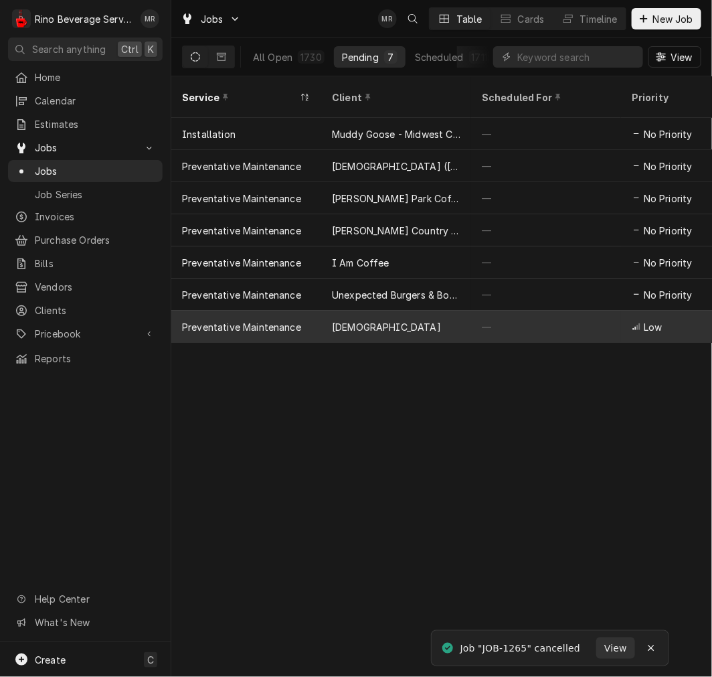
click at [476, 311] on div "—" at bounding box center [546, 327] width 150 height 32
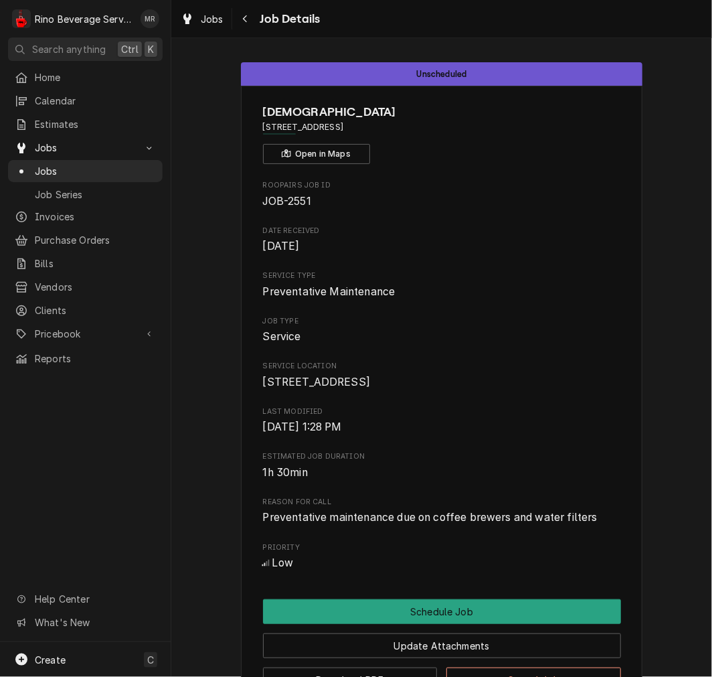
scroll to position [186, 0]
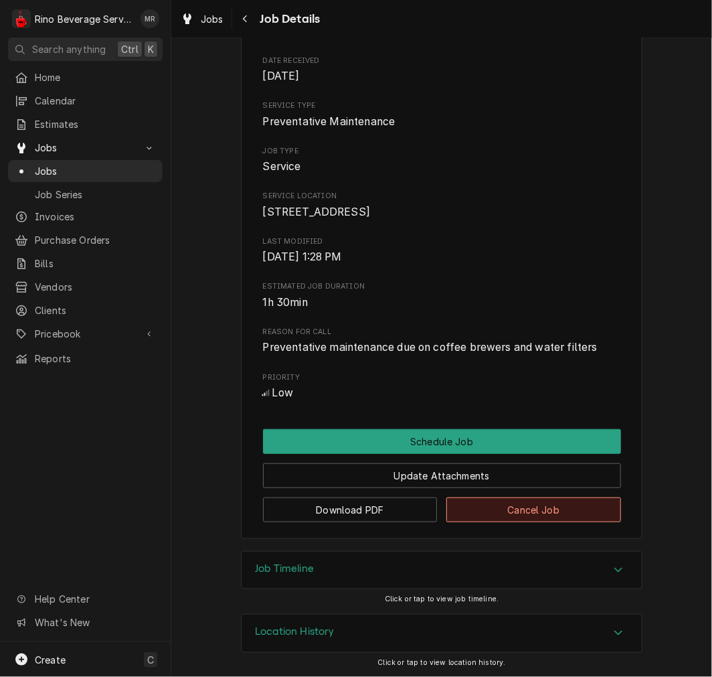
click at [560, 519] on button "Cancel Job" at bounding box center [533, 509] width 175 height 25
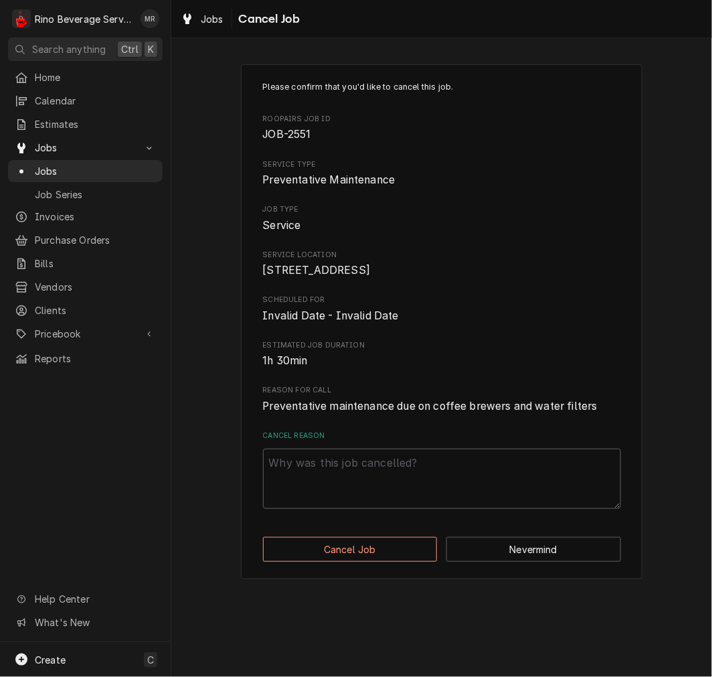
click at [559, 501] on textarea "Cancel Reason" at bounding box center [442, 478] width 358 height 60
paste textarea "cancelled"
type textarea "x"
type textarea "cancelled"
click at [418, 561] on button "Cancel Job" at bounding box center [350, 549] width 175 height 25
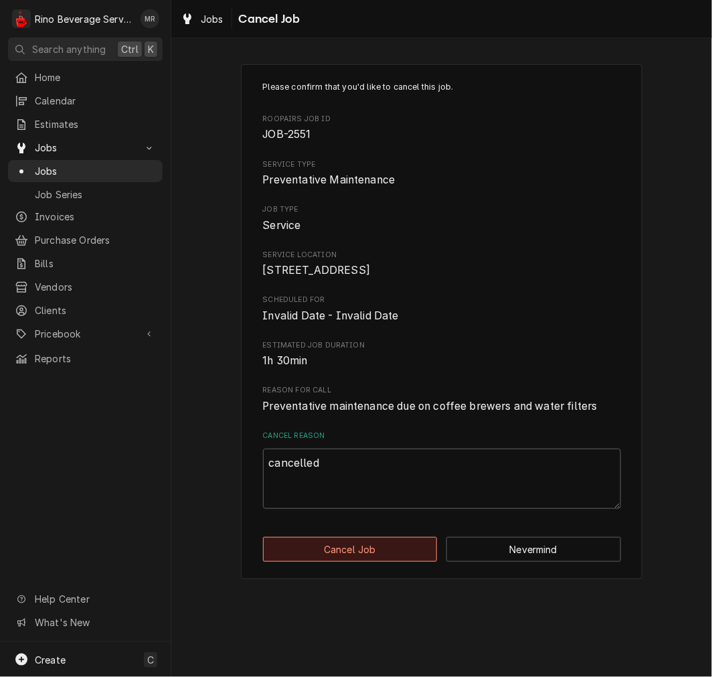
type textarea "x"
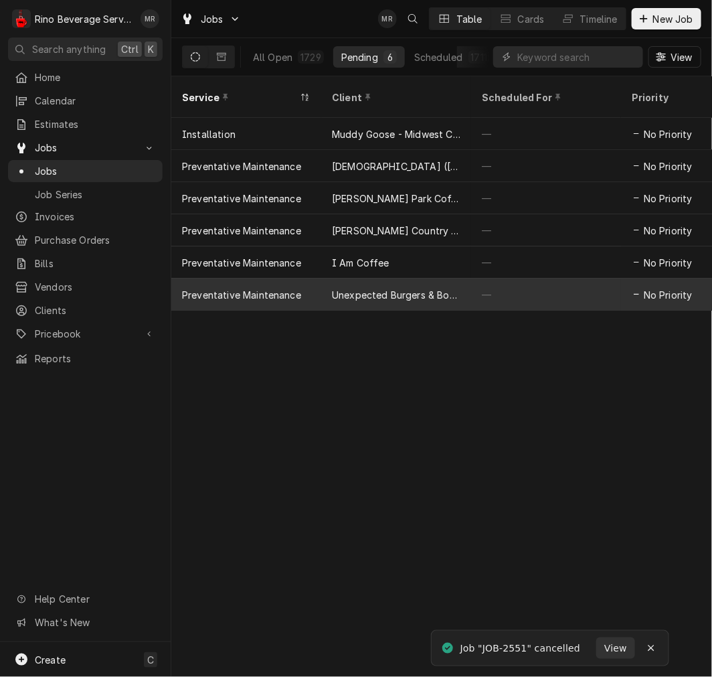
click at [496, 284] on div "—" at bounding box center [546, 294] width 150 height 32
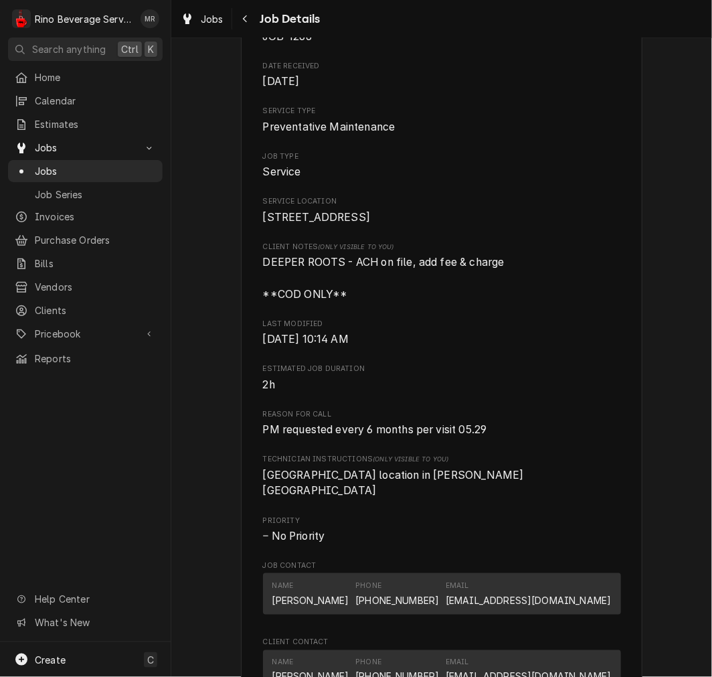
scroll to position [503, 0]
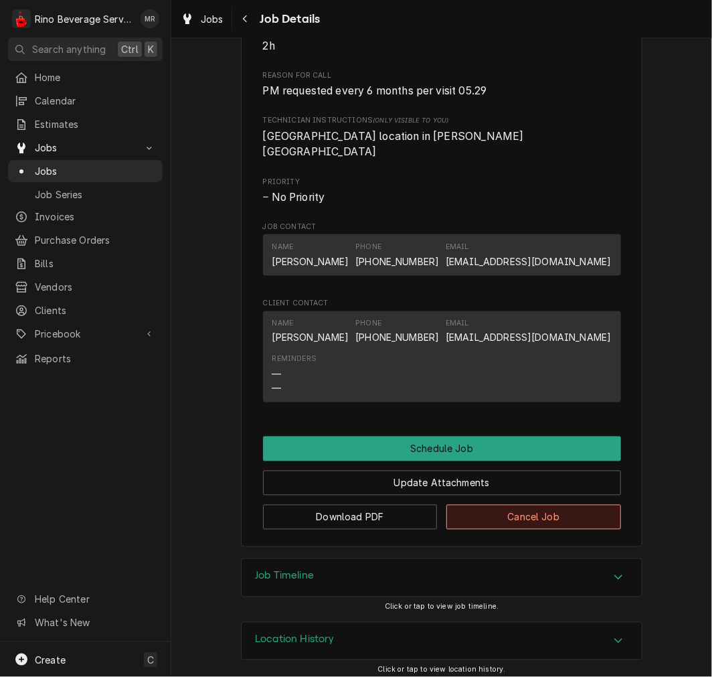
click at [507, 518] on button "Cancel Job" at bounding box center [533, 517] width 175 height 25
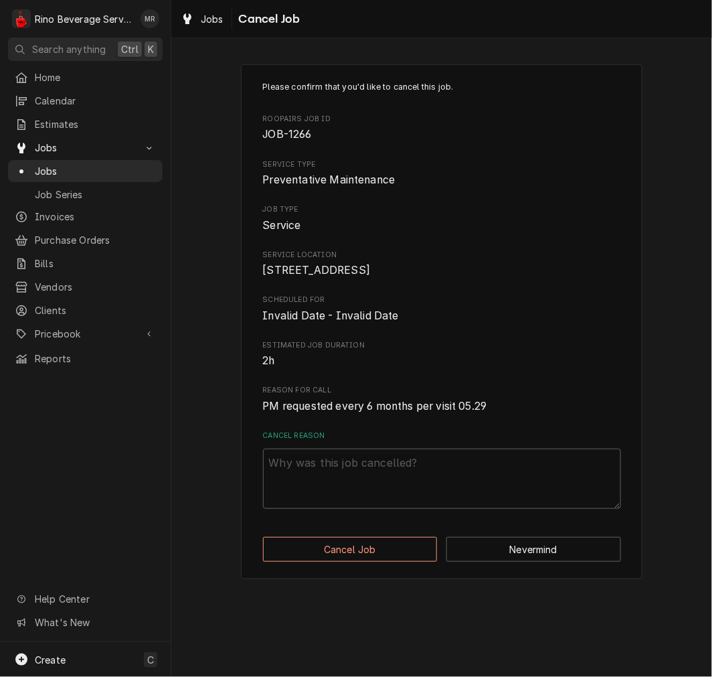
click at [496, 509] on textarea "Cancel Reason" at bounding box center [442, 478] width 358 height 60
paste textarea "cancelled"
type textarea "x"
type textarea "cancelled"
click at [402, 561] on button "Cancel Job" at bounding box center [350, 549] width 175 height 25
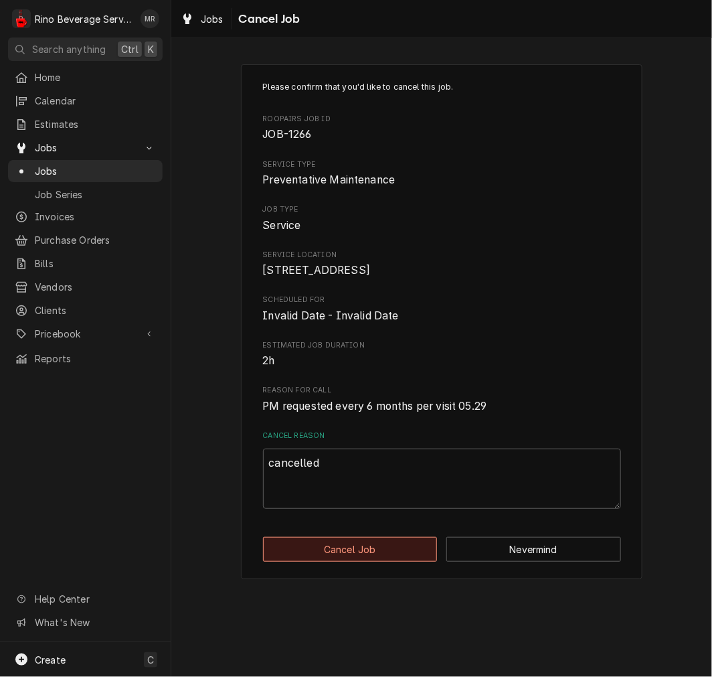
type textarea "x"
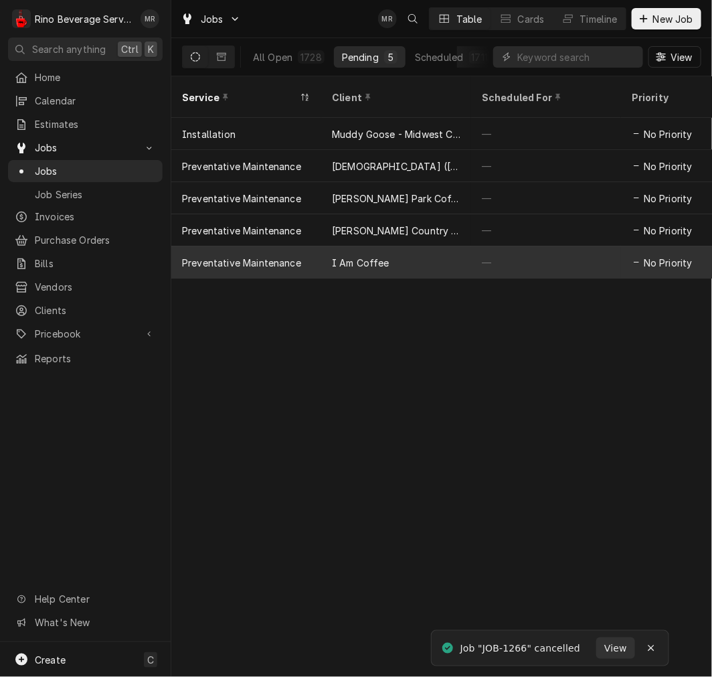
click at [510, 246] on div "—" at bounding box center [546, 262] width 150 height 32
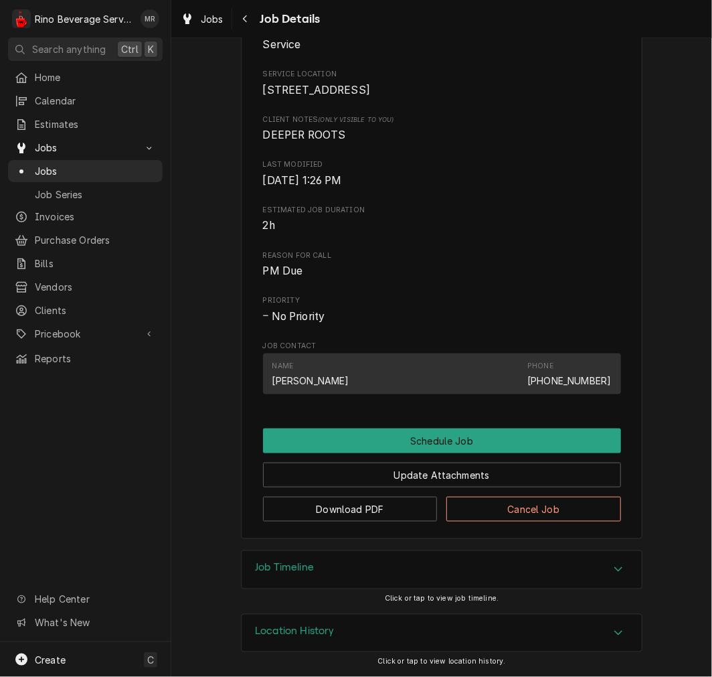
scroll to position [302, 0]
click at [504, 520] on button "Cancel Job" at bounding box center [533, 509] width 175 height 25
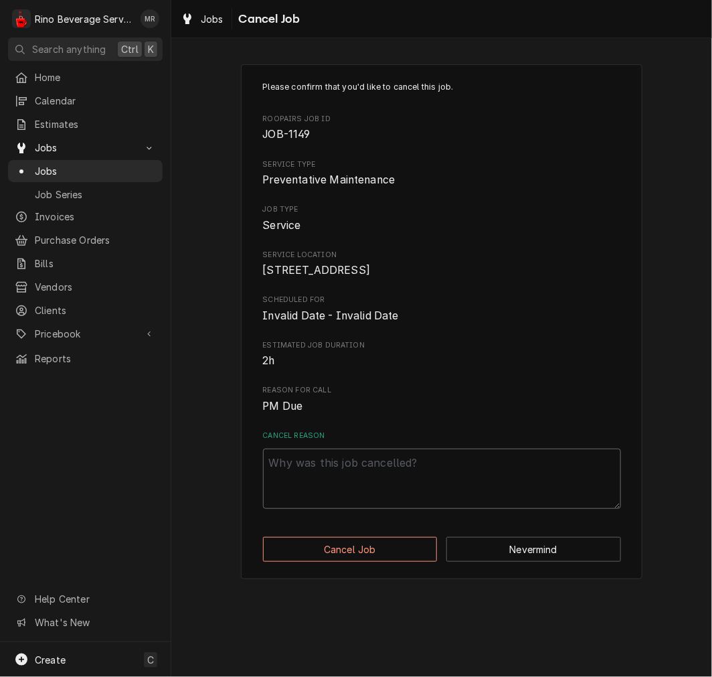
click at [500, 506] on textarea "Cancel Reason" at bounding box center [442, 478] width 358 height 60
paste textarea "cancelled"
type textarea "x"
type textarea "cancelled"
click at [411, 561] on button "Cancel Job" at bounding box center [350, 549] width 175 height 25
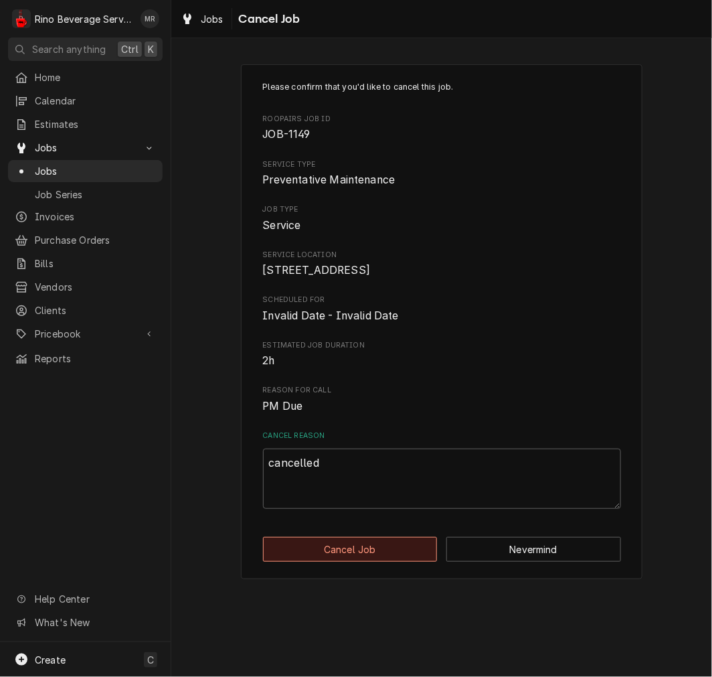
type textarea "x"
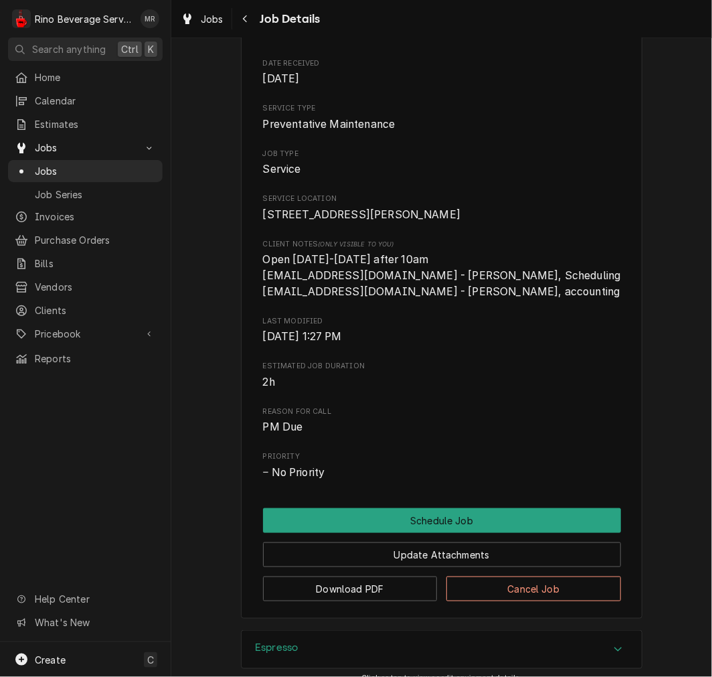
scroll to position [326, 0]
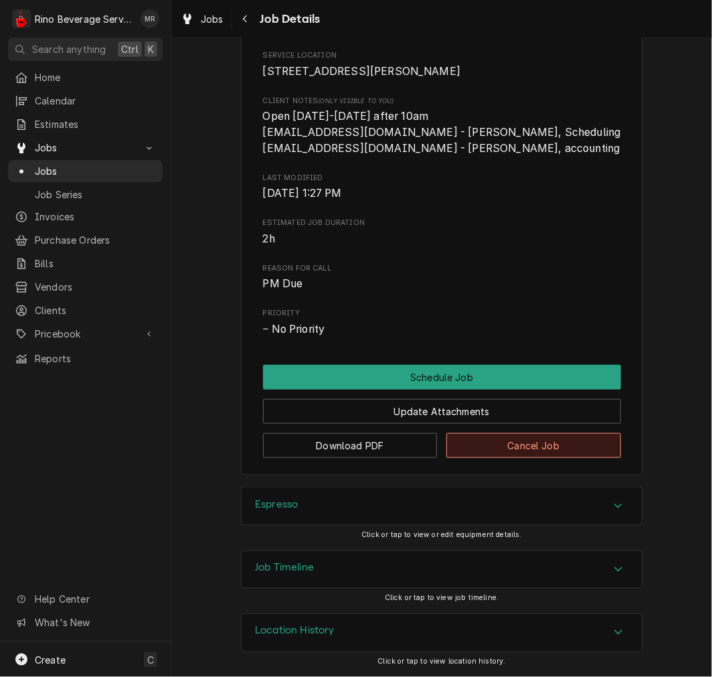
click at [547, 448] on button "Cancel Job" at bounding box center [533, 445] width 175 height 25
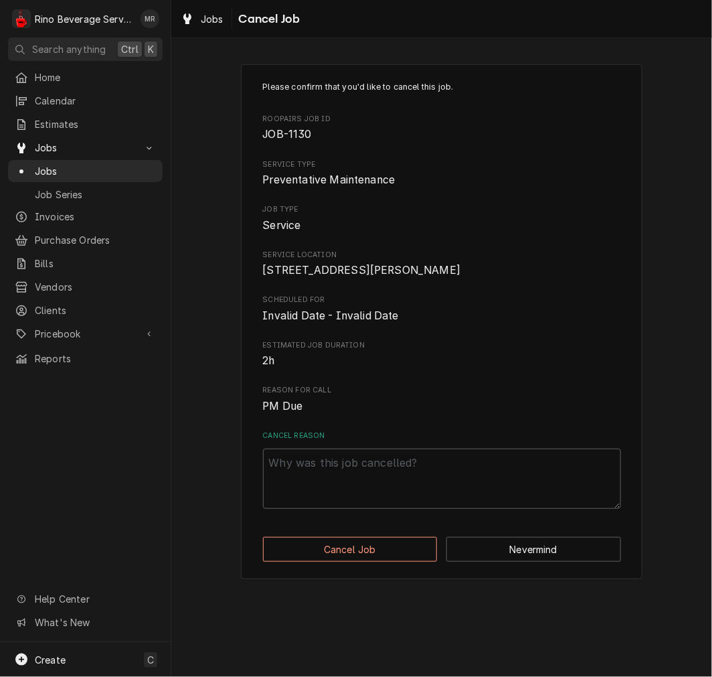
click at [496, 503] on textarea "Cancel Reason" at bounding box center [442, 478] width 358 height 60
paste textarea "cancelled"
type textarea "x"
type textarea "cancelled"
click at [385, 561] on button "Cancel Job" at bounding box center [350, 549] width 175 height 25
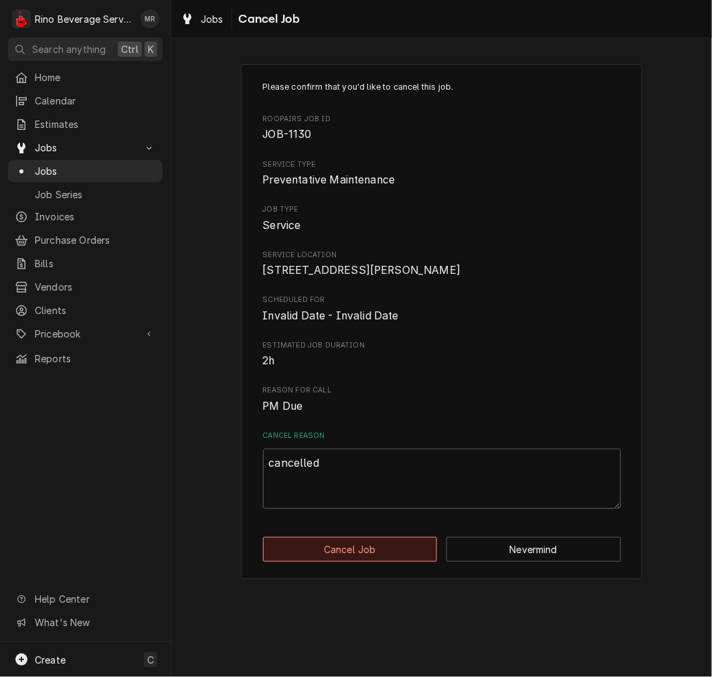
type textarea "x"
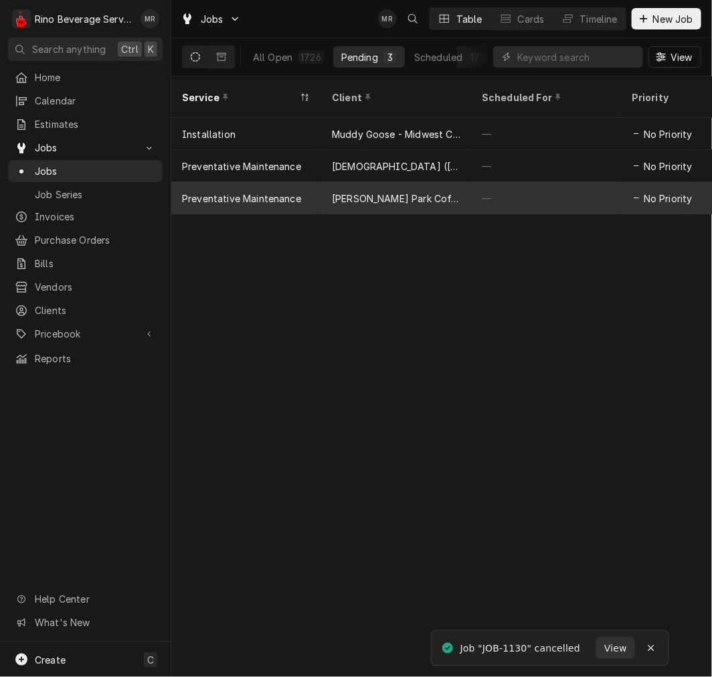
click at [448, 182] on div "Saylor Park Coffee" at bounding box center [396, 198] width 150 height 32
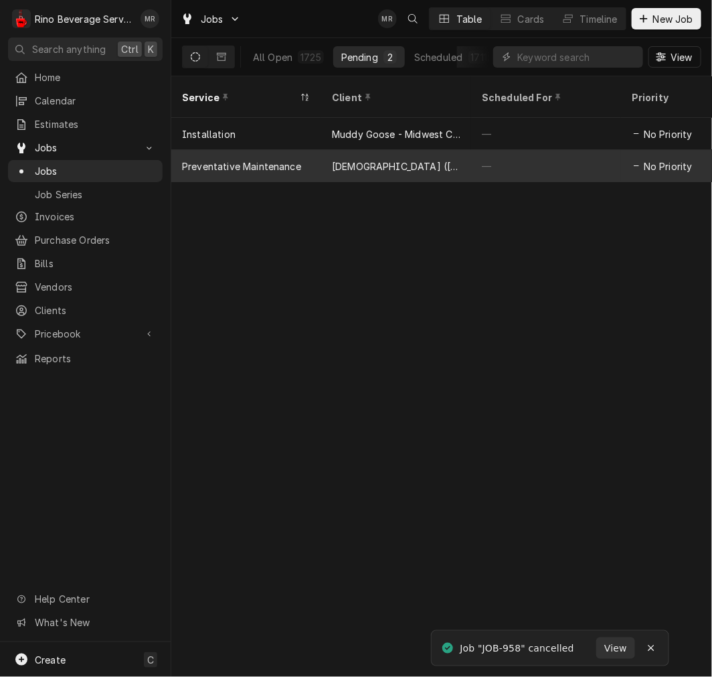
click at [456, 159] on div "[DEMOGRAPHIC_DATA] ([GEOGRAPHIC_DATA])" at bounding box center [396, 166] width 128 height 14
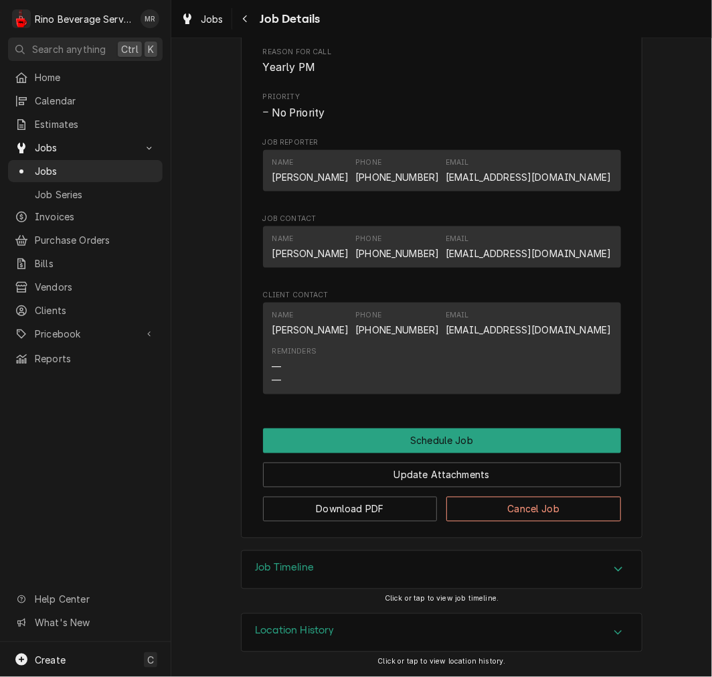
scroll to position [452, 0]
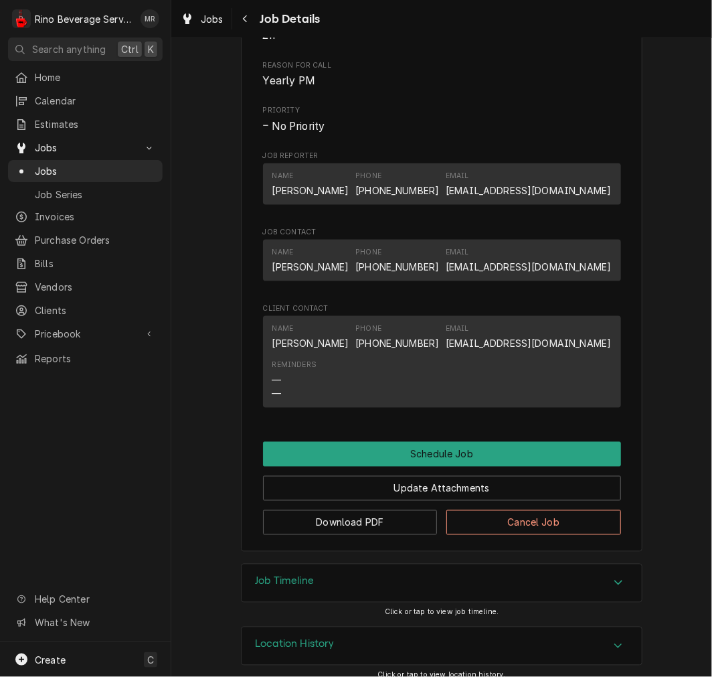
click at [535, 534] on button "Cancel Job" at bounding box center [533, 522] width 175 height 25
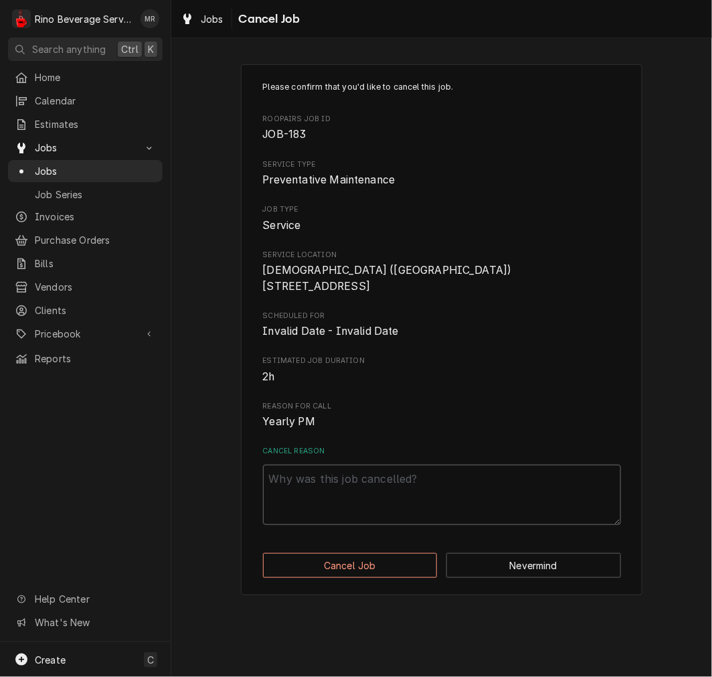
click at [559, 493] on textarea "Cancel Reason" at bounding box center [442, 494] width 358 height 60
paste textarea "cancelled"
type textarea "x"
type textarea "cancelled"
click at [407, 575] on button "Cancel Job" at bounding box center [350, 565] width 175 height 25
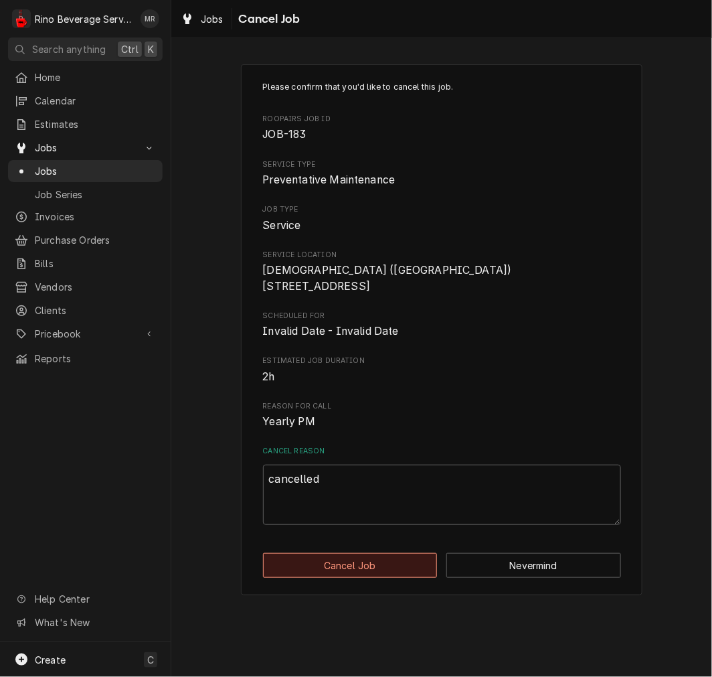
type textarea "x"
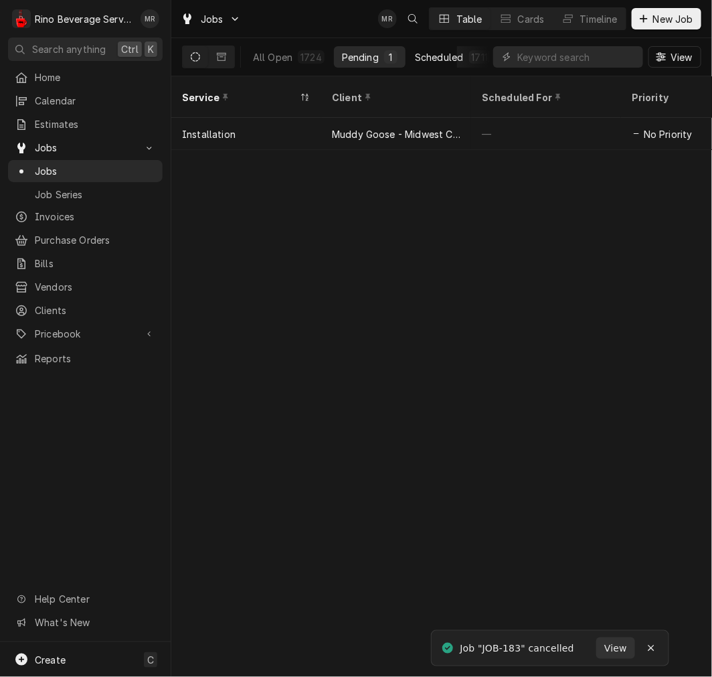
click at [444, 60] on div "Scheduled" at bounding box center [439, 57] width 48 height 14
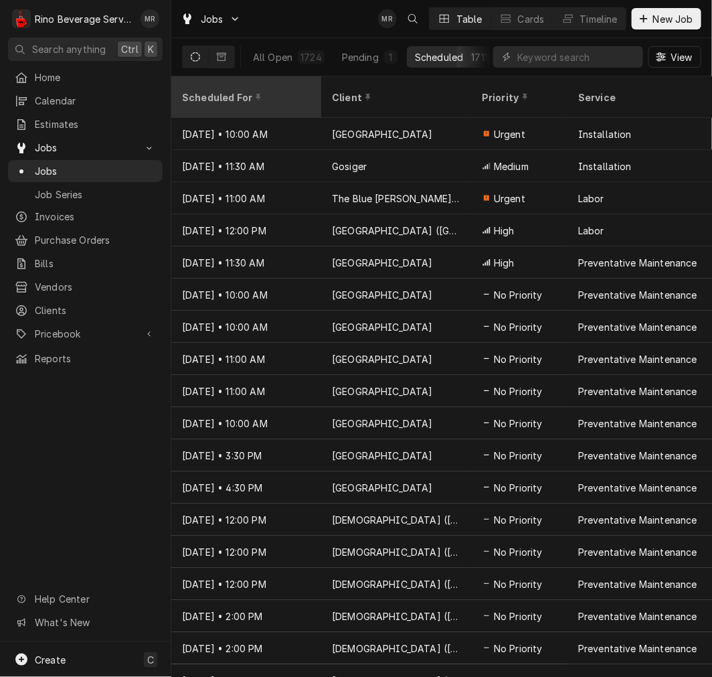
click at [223, 91] on div "Scheduled For" at bounding box center [245, 97] width 126 height 14
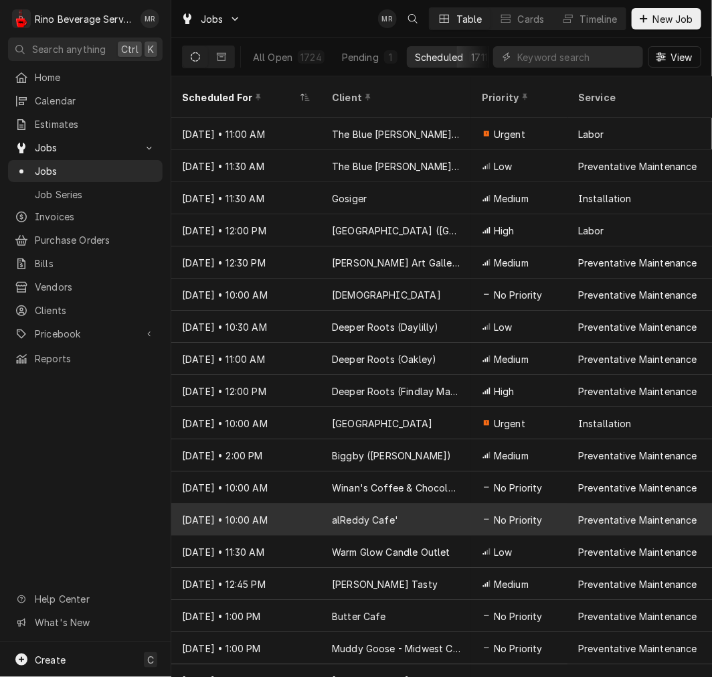
click at [553, 505] on div "No Priority" at bounding box center [519, 519] width 96 height 32
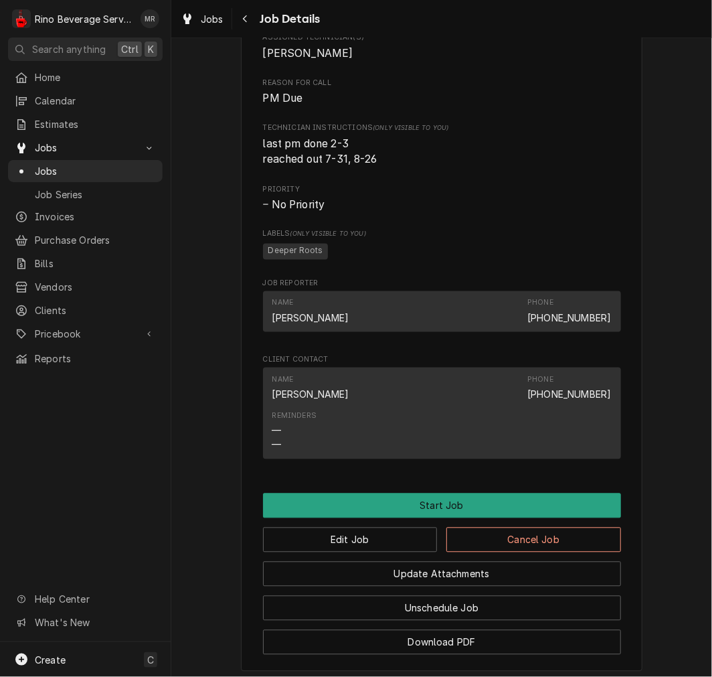
scroll to position [690, 0]
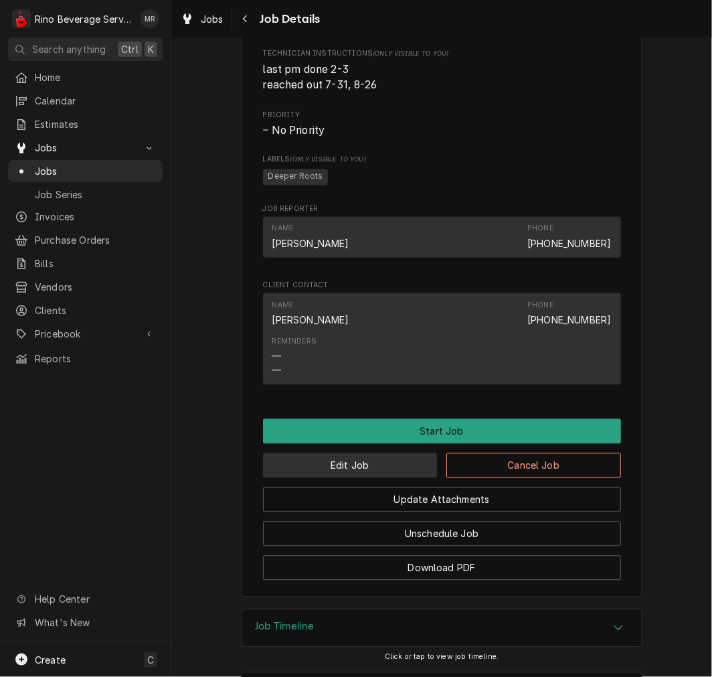
click at [376, 478] on button "Edit Job" at bounding box center [350, 465] width 175 height 25
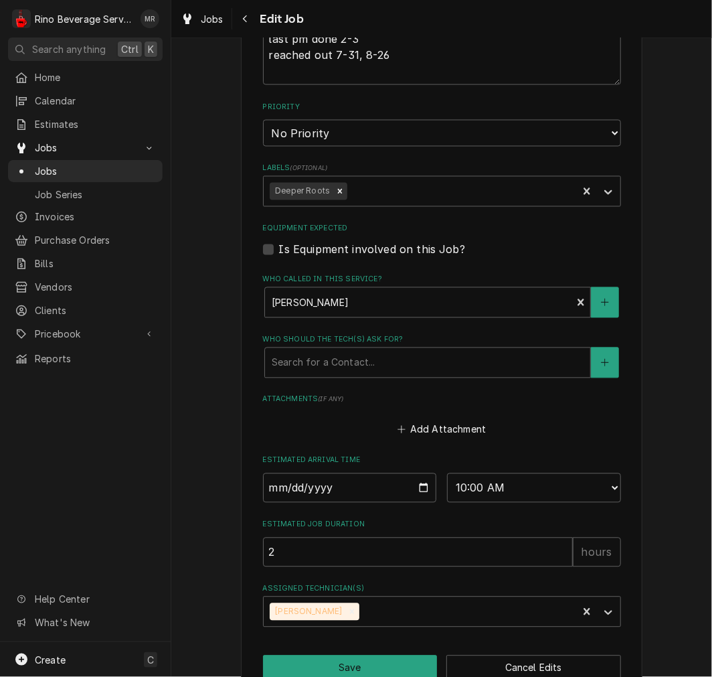
scroll to position [725, 0]
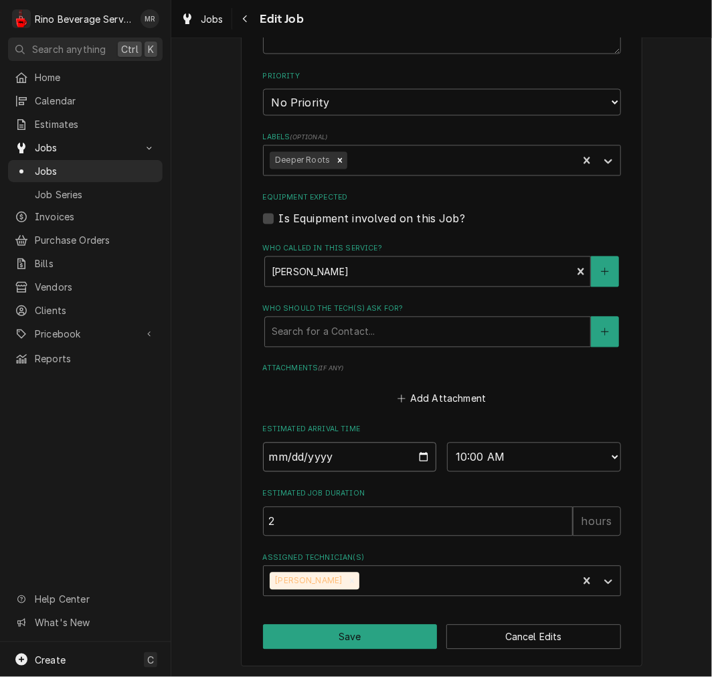
click at [414, 444] on input "2025-09-17" at bounding box center [350, 456] width 174 height 29
click at [422, 455] on input "2025-09-17" at bounding box center [350, 456] width 174 height 29
type textarea "x"
type input "2025-10-01"
click at [379, 632] on button "Save" at bounding box center [350, 636] width 175 height 25
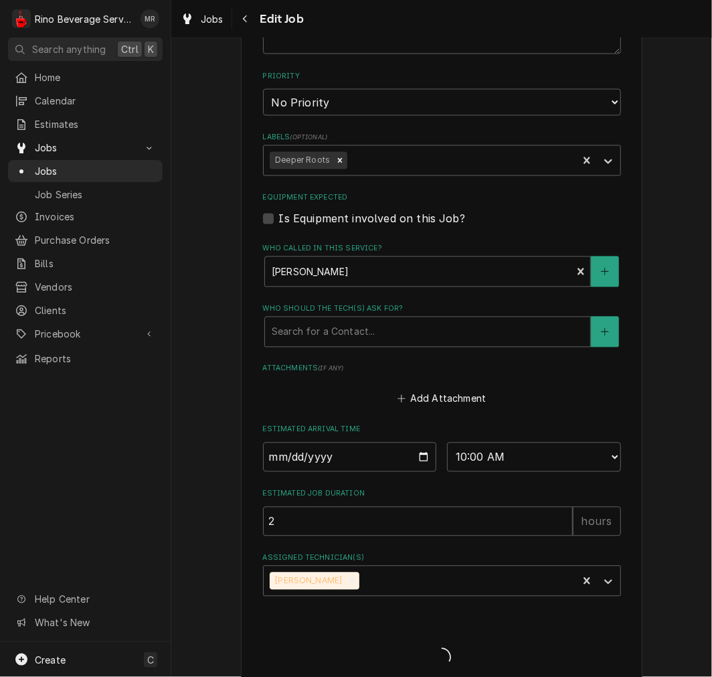
type textarea "x"
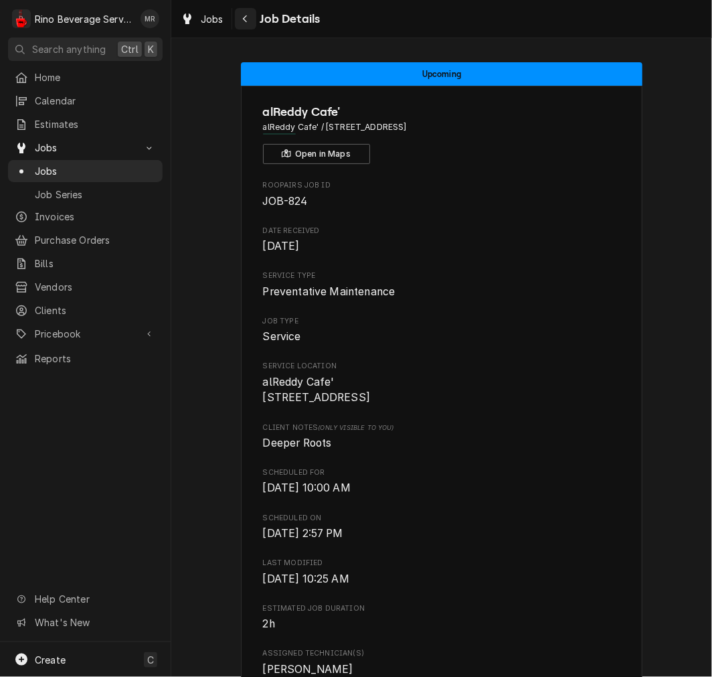
click at [252, 21] on button "Navigate back" at bounding box center [245, 18] width 21 height 21
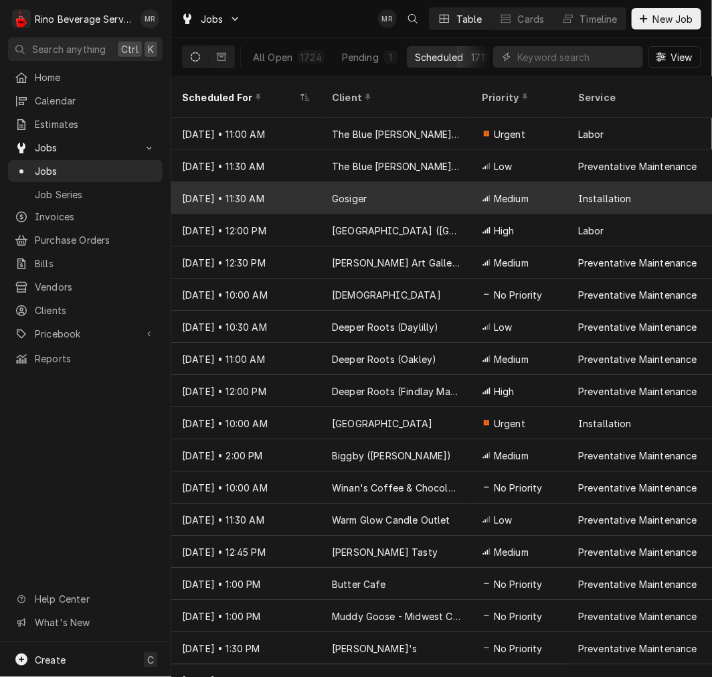
click at [403, 182] on div "Gosiger" at bounding box center [396, 198] width 150 height 32
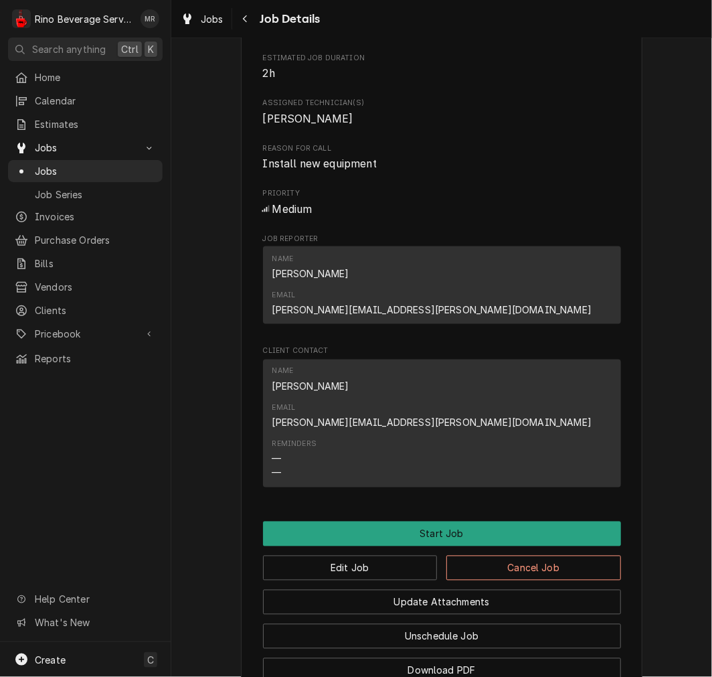
scroll to position [509, 0]
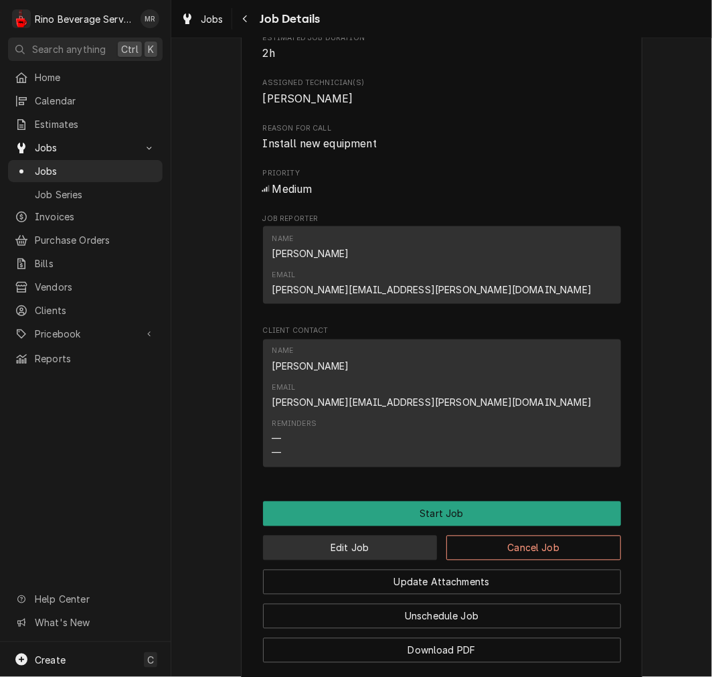
click at [395, 535] on button "Edit Job" at bounding box center [350, 547] width 175 height 25
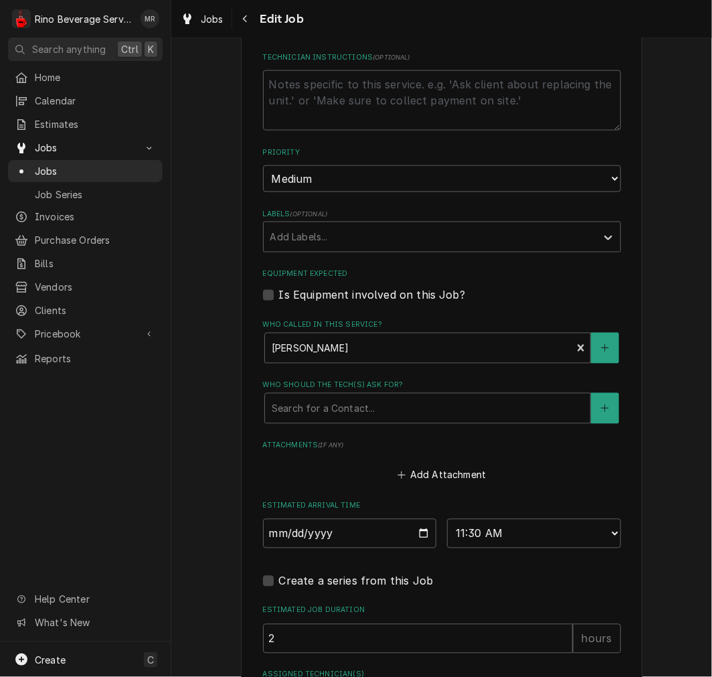
scroll to position [600, 0]
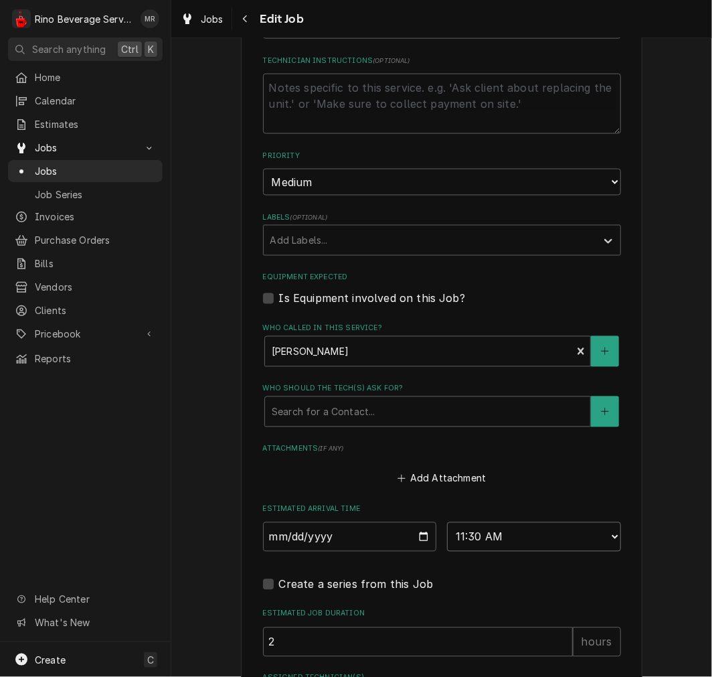
click at [551, 533] on select "AM / PM 6:00 AM 6:15 AM 6:30 AM 6:45 AM 7:00 AM 7:15 AM 7:30 AM 7:45 AM 8:00 AM…" at bounding box center [534, 536] width 174 height 29
click at [657, 395] on div "Use the fields below to edit this job: Client Details Client Gosiger Edit Clien…" at bounding box center [441, 125] width 541 height 1346
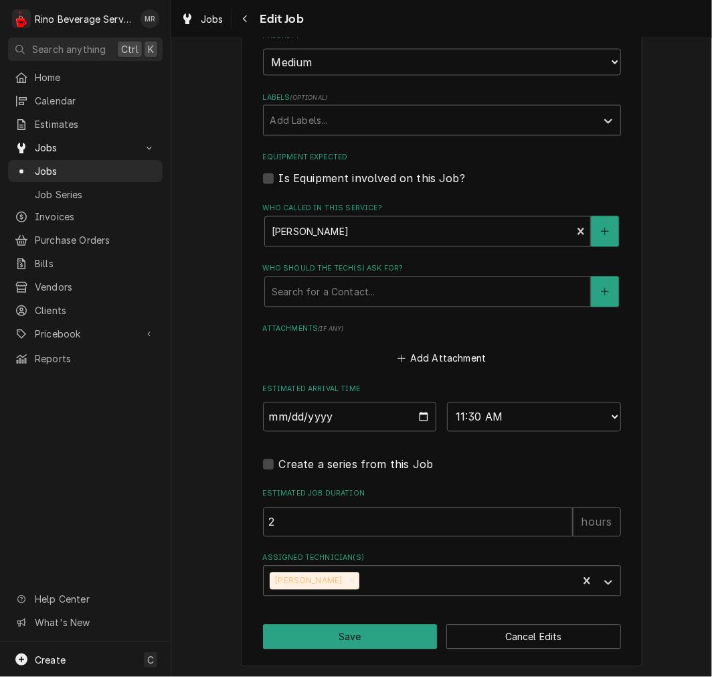
click at [362, 581] on input "Assigned Technician(s)" at bounding box center [363, 580] width 3 height 21
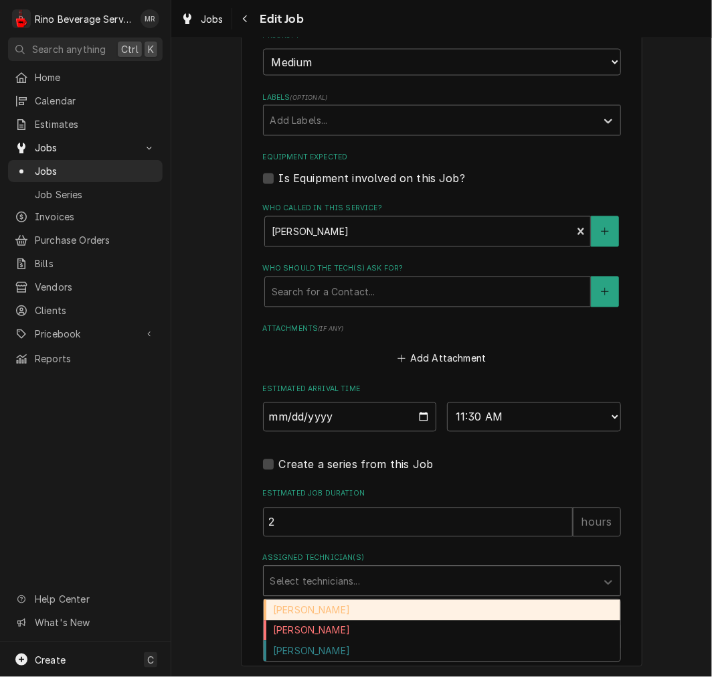
click at [323, 654] on div "Graham Wick" at bounding box center [442, 650] width 357 height 21
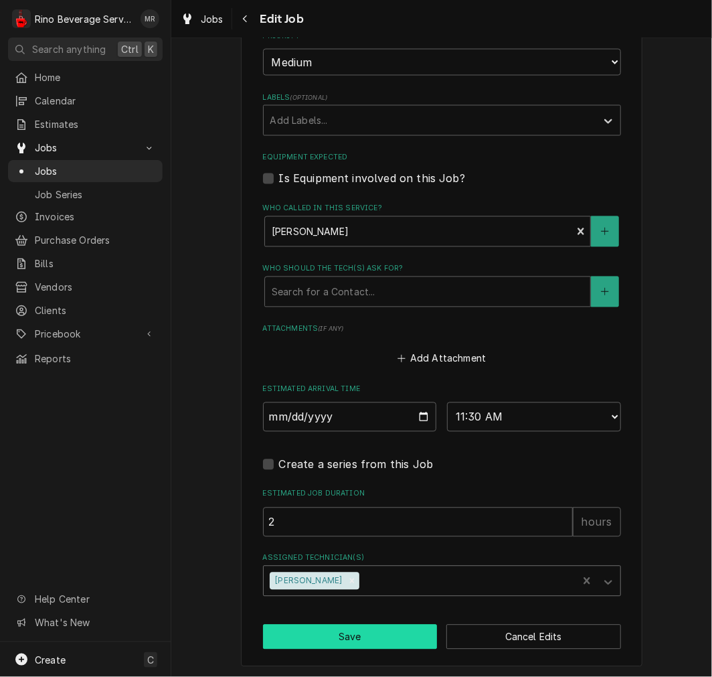
click at [364, 636] on button "Save" at bounding box center [350, 636] width 175 height 25
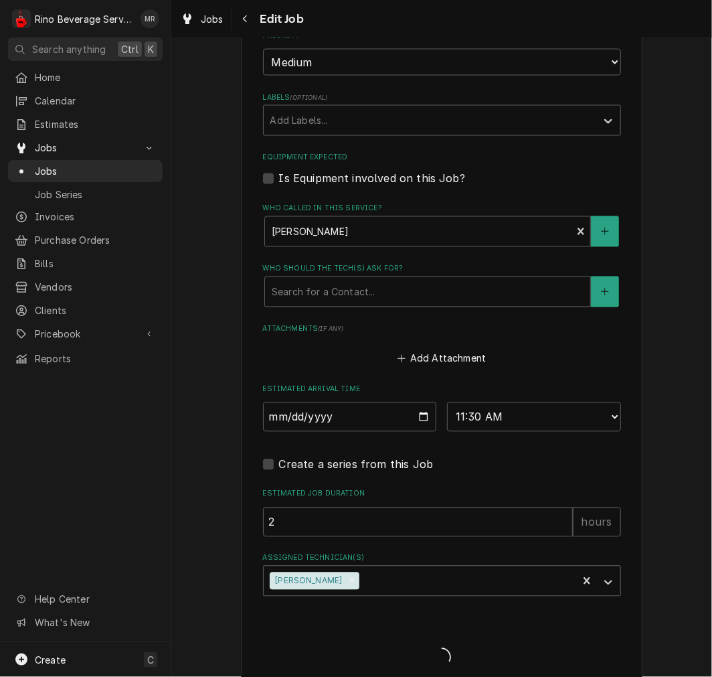
type textarea "x"
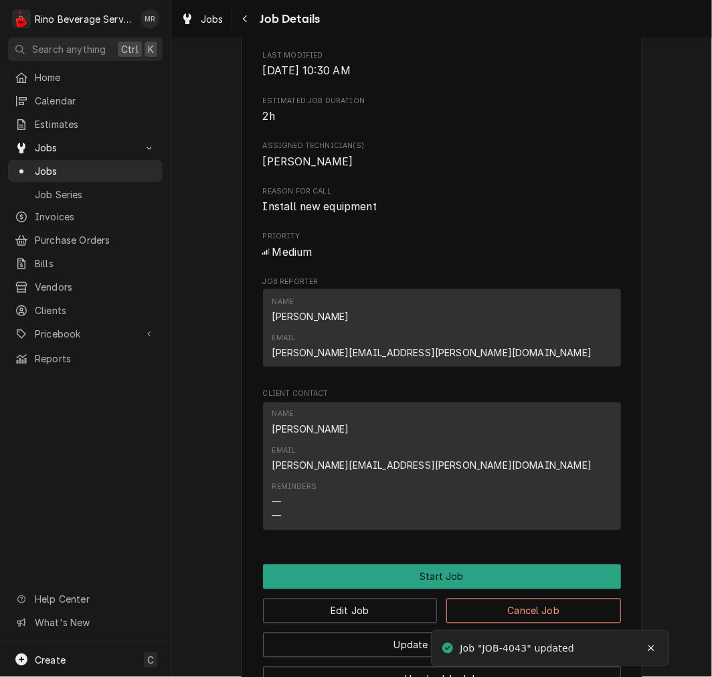
scroll to position [467, 0]
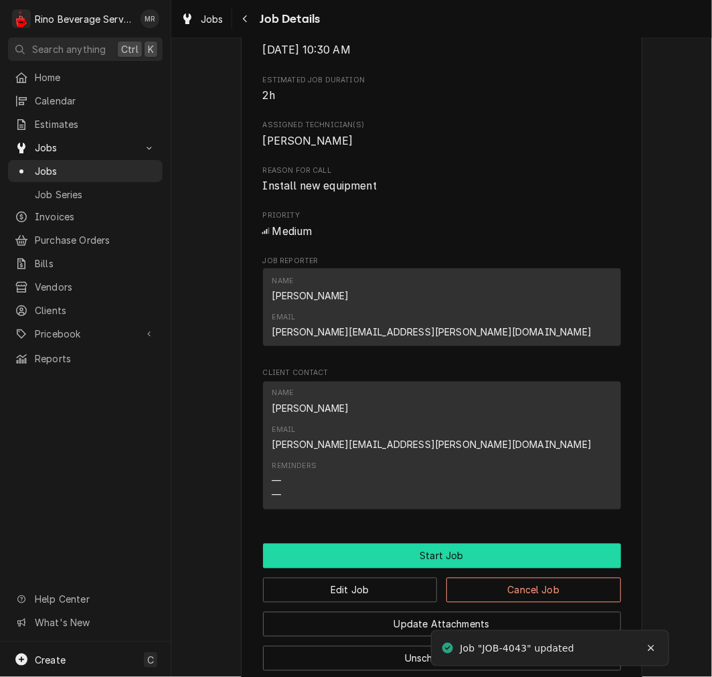
click at [376, 543] on button "Start Job" at bounding box center [442, 555] width 358 height 25
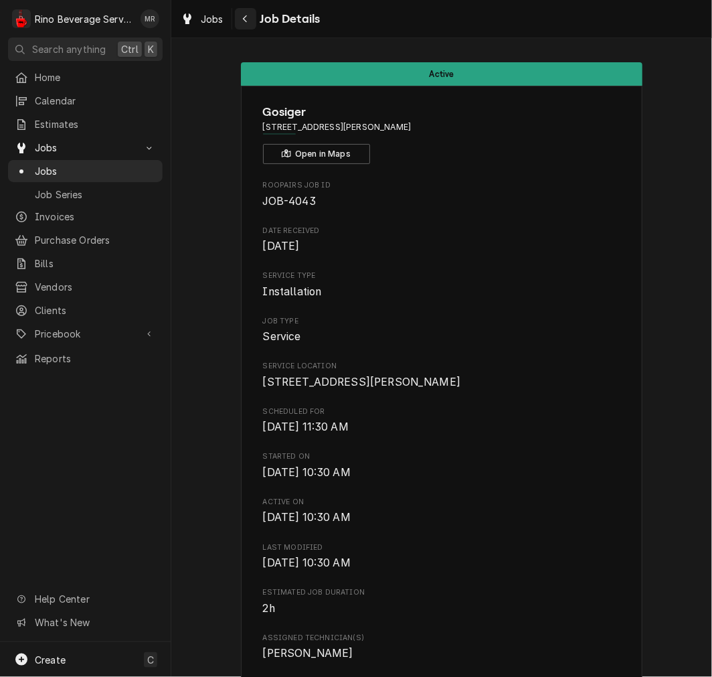
drag, startPoint x: 233, startPoint y: 16, endPoint x: 245, endPoint y: 17, distance: 12.1
click at [245, 17] on div "Jobs Job Details" at bounding box center [247, 19] width 145 height 22
click at [245, 17] on icon "Navigate back" at bounding box center [245, 18] width 4 height 7
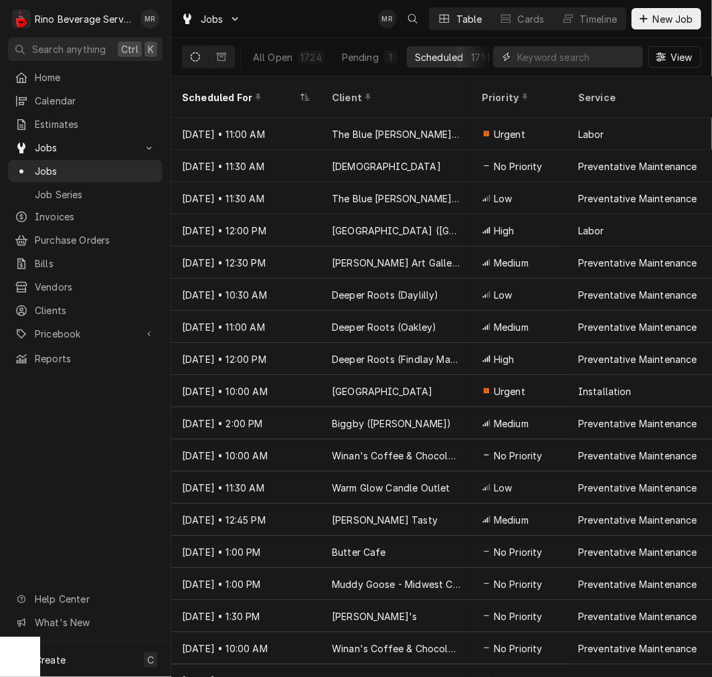
click at [590, 64] on input "Dynamic Content Wrapper" at bounding box center [576, 56] width 119 height 21
click at [456, 52] on div "Completed" at bounding box center [443, 57] width 50 height 14
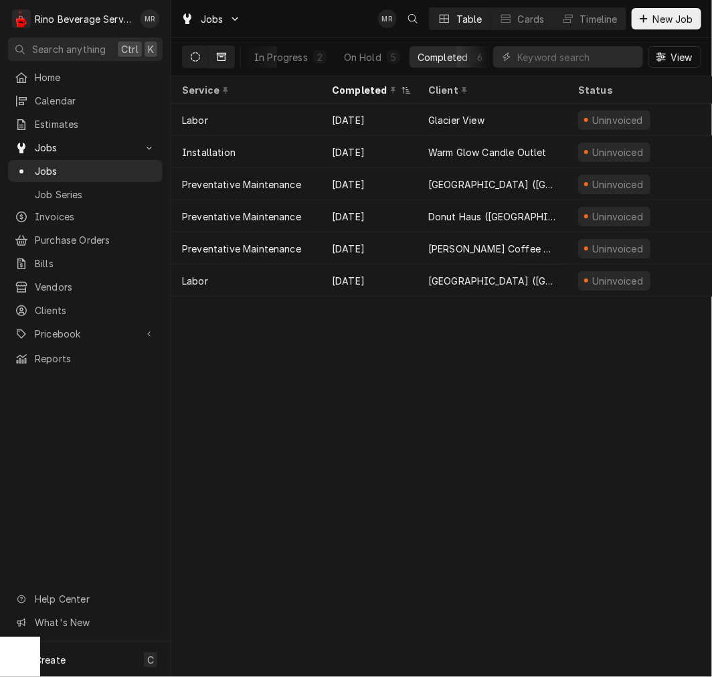
click at [223, 58] on icon "Dynamic Content Wrapper" at bounding box center [221, 56] width 9 height 9
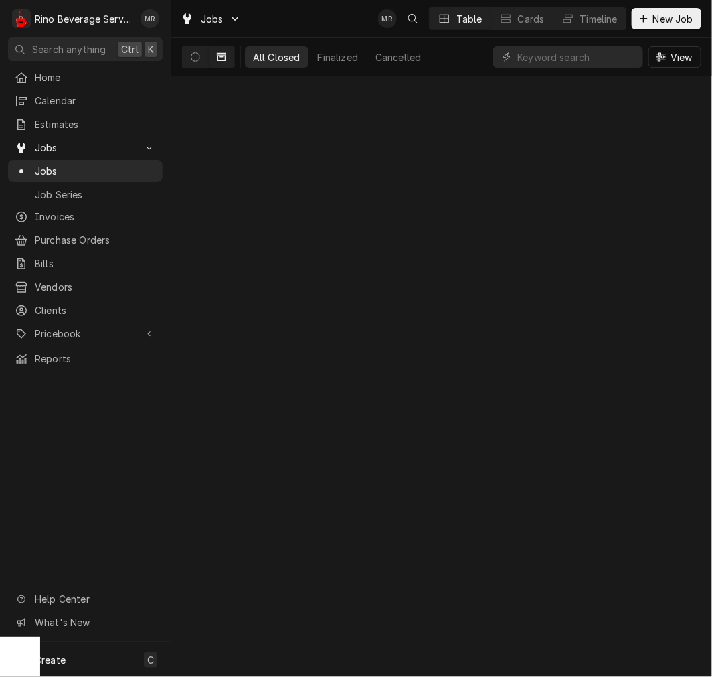
scroll to position [0, 0]
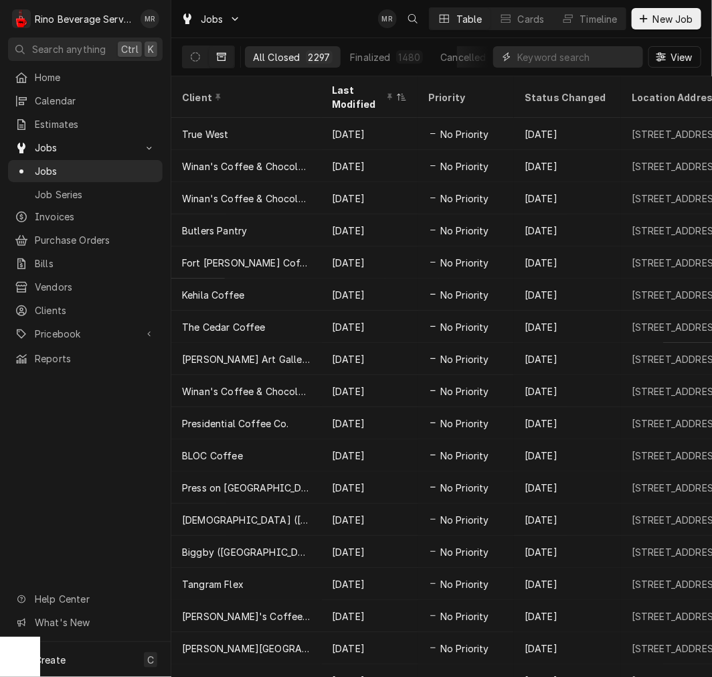
click at [567, 62] on input "Dynamic Content Wrapper" at bounding box center [576, 56] width 119 height 21
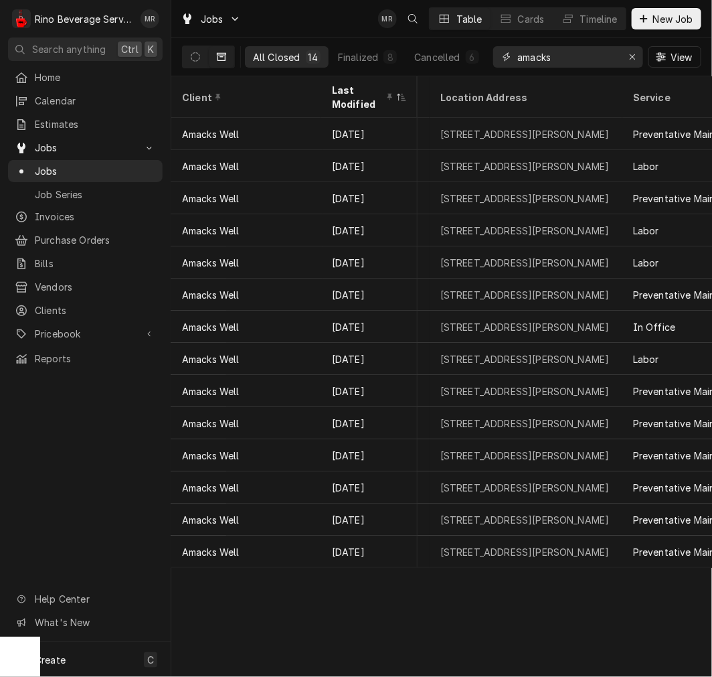
scroll to position [0, 201]
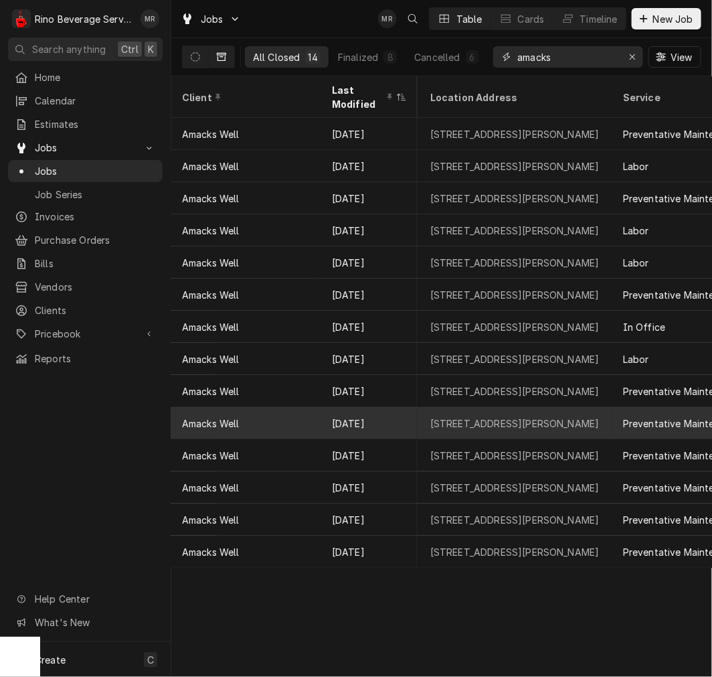
type input "amacks"
click at [549, 416] on div "103 E George Street, Batesville, IN 47006" at bounding box center [514, 423] width 169 height 14
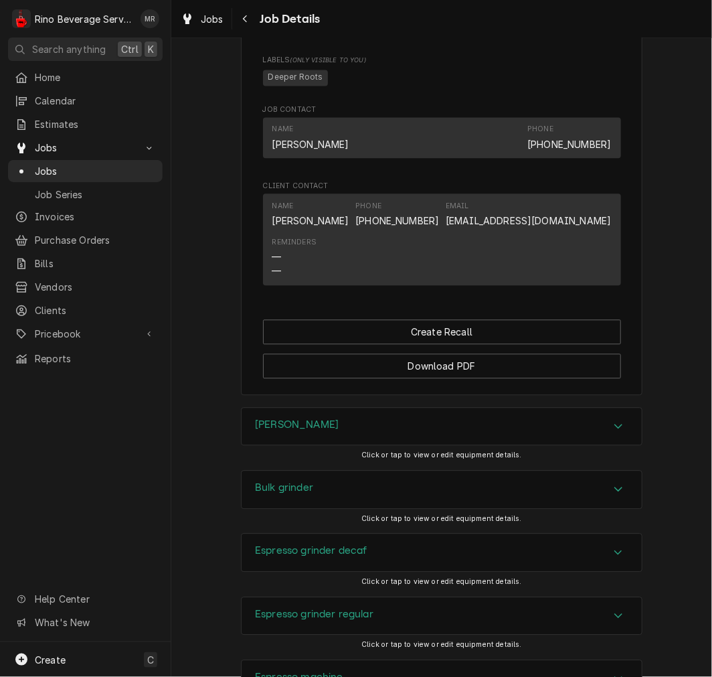
scroll to position [893, 0]
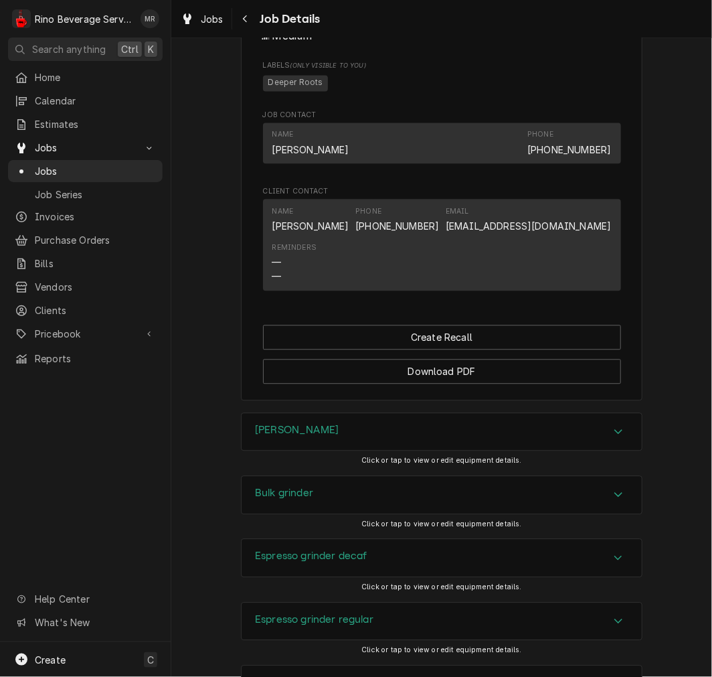
click at [540, 344] on button "Create Recall" at bounding box center [442, 337] width 358 height 25
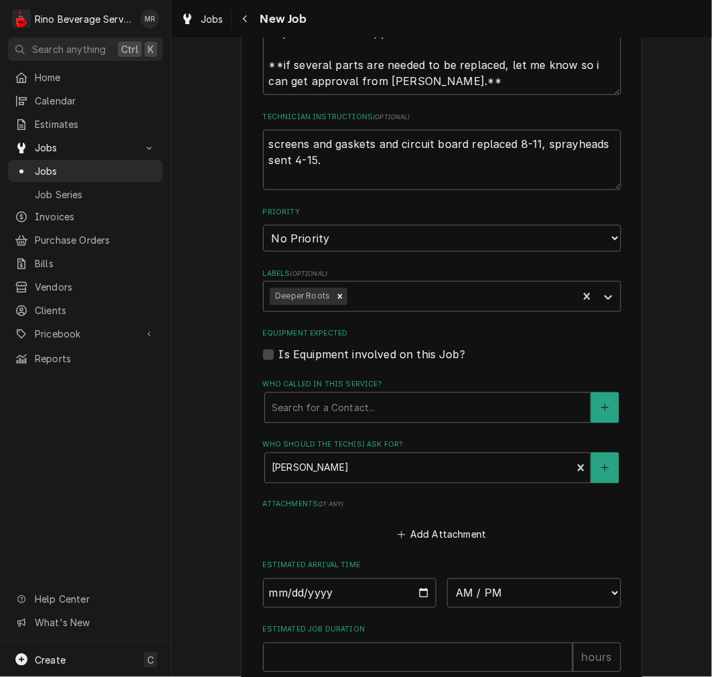
scroll to position [424, 0]
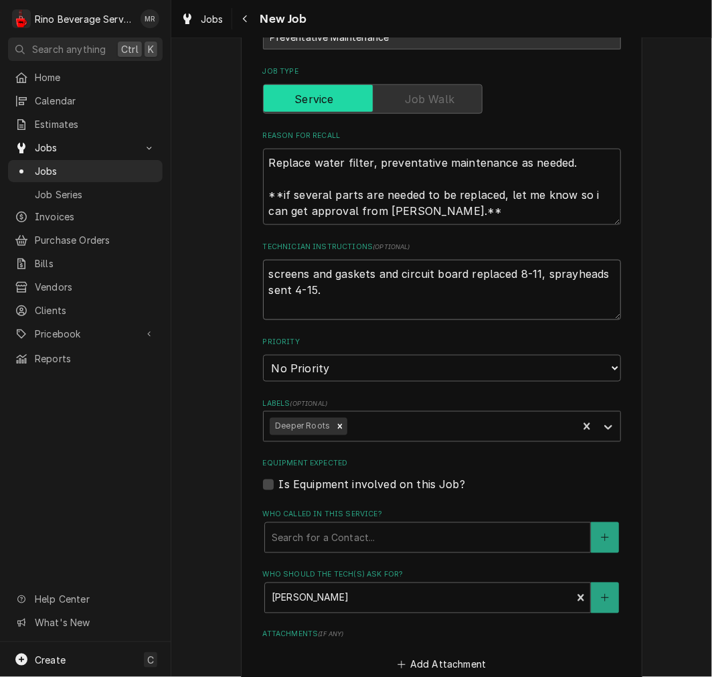
click at [375, 294] on textarea "screens and gaskets and circuit board replaced 8-11, sprayheads sent 4-15." at bounding box center [442, 290] width 358 height 60
type textarea "x"
type textarea "screens and gaskets and circuit board replaced 8-11, sprayheads sent 4-15."
type textarea "x"
type textarea "screens and gaskets and circuit board replaced 8-11, sprayheads sent 4-15."
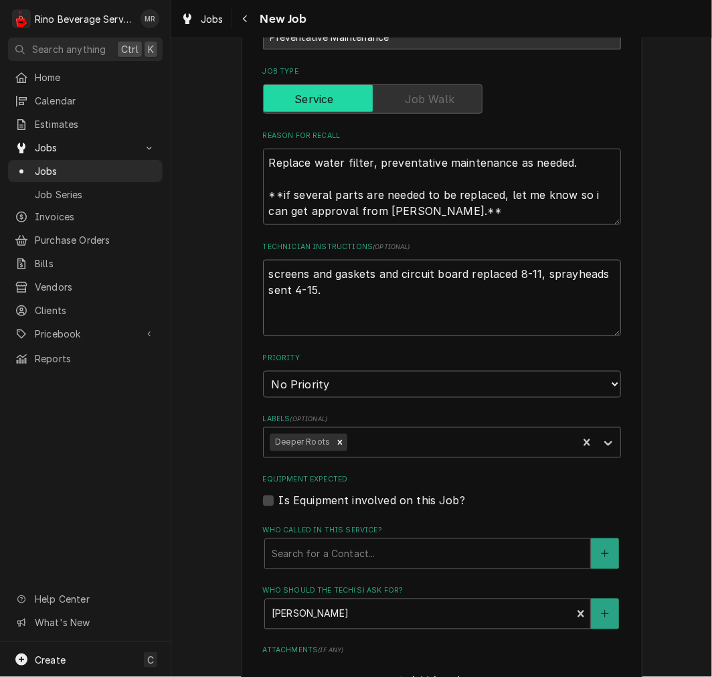
type textarea "x"
type textarea "screens and gaskets and circuit board replaced 8-11, sprayheads sent 4-15. K"
type textarea "x"
type textarea "screens and gaskets and circuit board replaced 8-11, sprayheads sent 4-15. Ka"
type textarea "x"
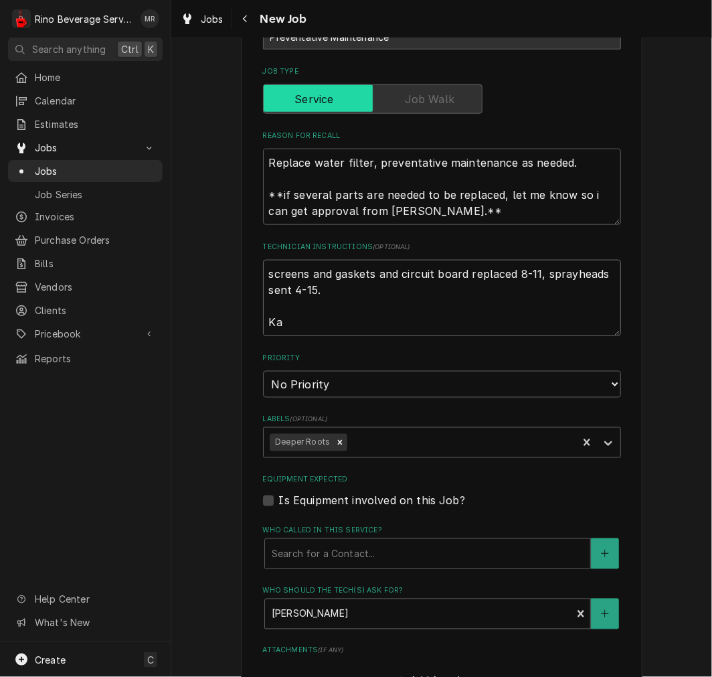
type textarea "screens and gaskets and circuit board replaced 8-11, sprayheads sent 4-15. Kat"
type textarea "x"
type textarea "screens and gaskets and circuit board replaced 8-11, sprayheads sent 4-15. [PER…"
type textarea "x"
type textarea "screens and gaskets and circuit board replaced 8-11, sprayheads sent 4-15. [PER…"
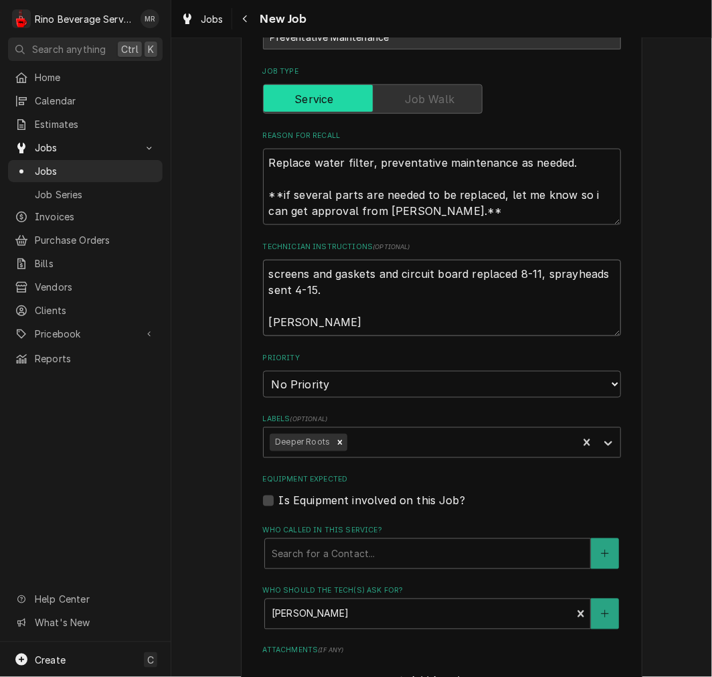
type textarea "x"
type textarea "screens and gaskets and circuit board replaced 8-11, sprayheads sent 4-15. [PER…"
type textarea "x"
type textarea "screens and gaskets and circuit board replaced 8-11, sprayheads sent 4-15. [PER…"
type textarea "x"
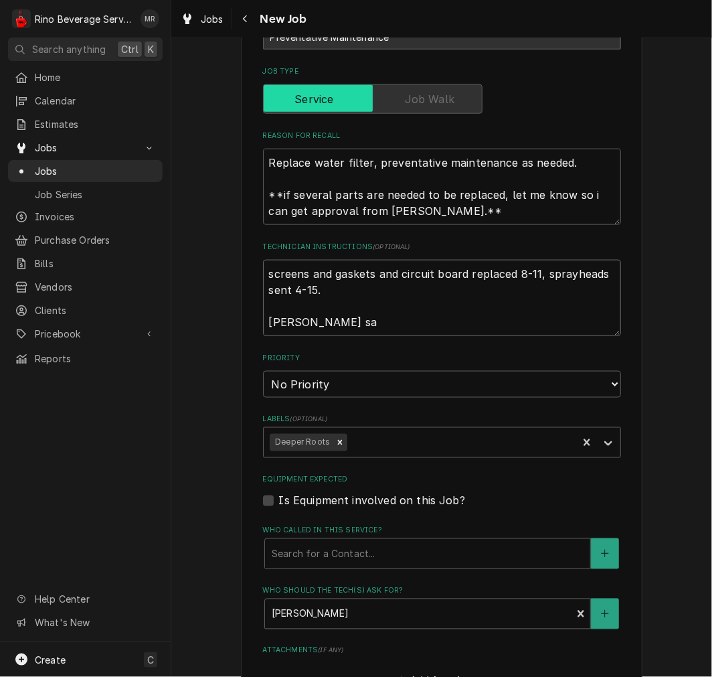
type textarea "screens and gaskets and circuit board replaced 8-11, sprayheads sent 4-15. [PER…"
type textarea "x"
type textarea "screens and gaskets and circuit board replaced 8-11, sprayheads sent 4-15. [PER…"
type textarea "x"
type textarea "screens and gaskets and circuit board replaced 8-11, sprayheads sent 4-15. [PER…"
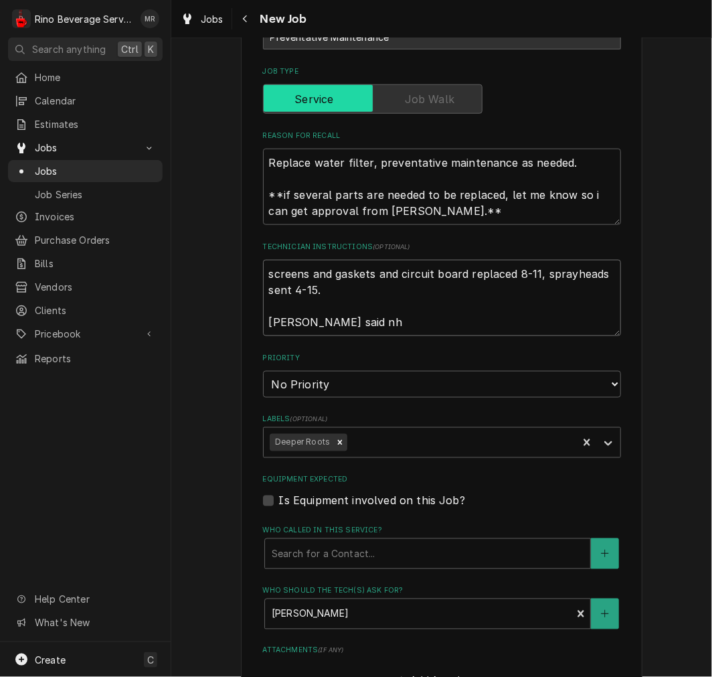
type textarea "x"
type textarea "screens and gaskets and circuit board replaced 8-11, sprayheads sent 4-15. [PER…"
type textarea "x"
type textarea "screens and gaskets and circuit board replaced 8-11, sprayheads sent 4-15. [PER…"
type textarea "x"
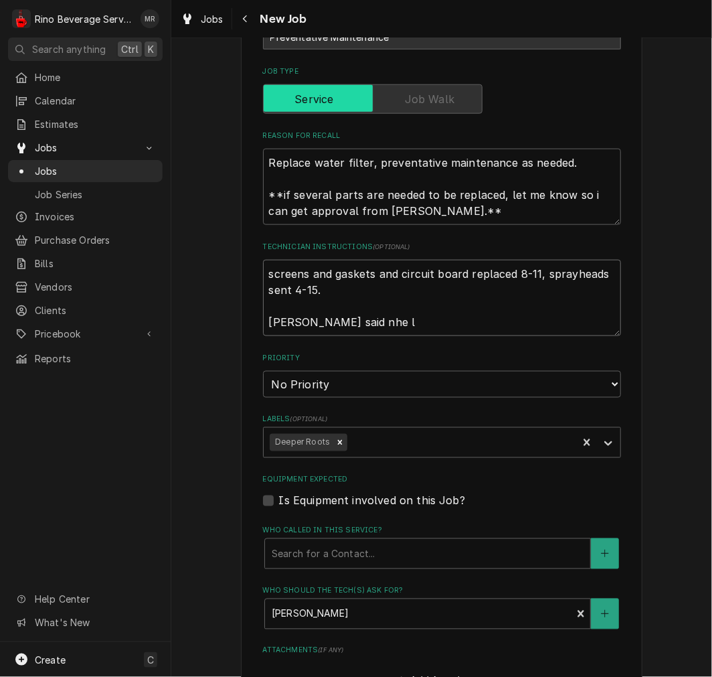
type textarea "screens and gaskets and circuit board replaced 8-11, sprayheads sent 4-15. [PER…"
type textarea "x"
type textarea "screens and gaskets and circuit board replaced 8-11, sprayheads sent 4-15. [PER…"
type textarea "x"
type textarea "screens and gaskets and circuit board replaced 8-11, sprayheads sent 4-15. [PER…"
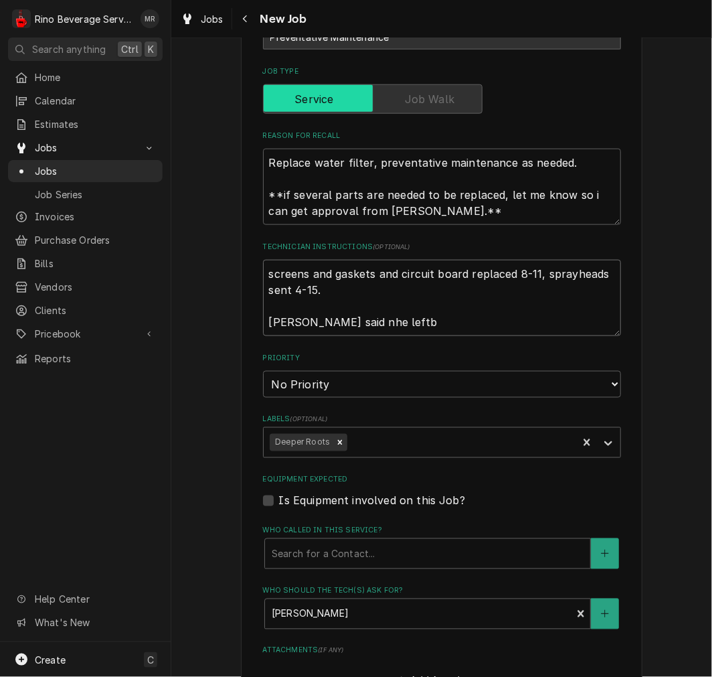
type textarea "x"
type textarea "screens and gaskets and circuit board replaced 8-11, sprayheads sent 4-15. [PER…"
type textarea "x"
type textarea "screens and gaskets and circuit board replaced 8-11, sprayheads sent 4-15. [PER…"
type textarea "x"
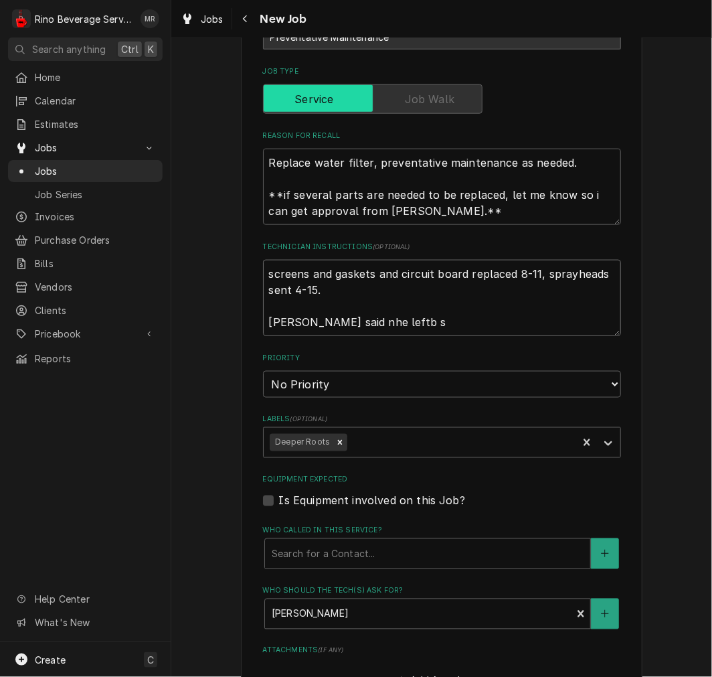
type textarea "screens and gaskets and circuit board replaced 8-11, sprayheads sent 4-15. [PER…"
type textarea "x"
type textarea "screens and gaskets and circuit board replaced 8-11, sprayheads sent 4-15. [PER…"
type textarea "x"
type textarea "screens and gaskets and circuit board replaced 8-11, sprayheads sent 4-15. [PER…"
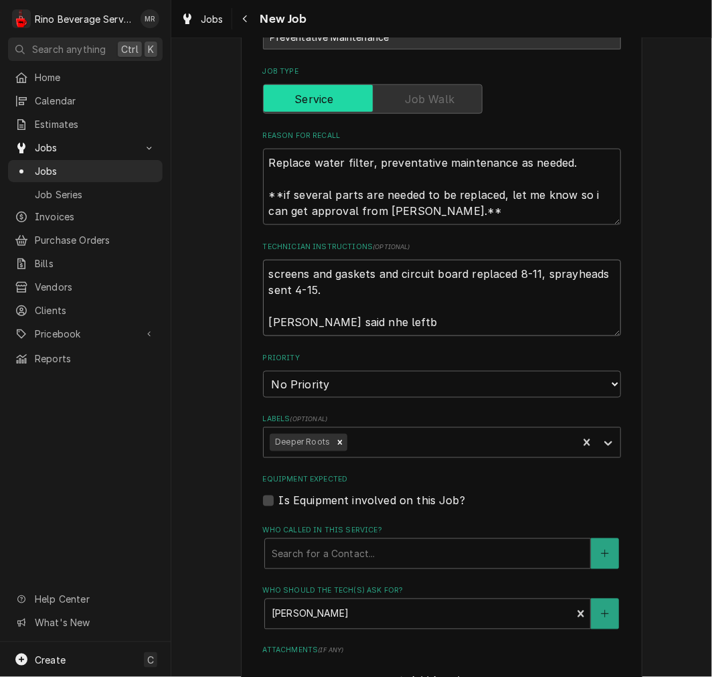
type textarea "x"
type textarea "screens and gaskets and circuit board replaced 8-11, sprayheads sent 4-15. [PER…"
type textarea "x"
type textarea "screens and gaskets and circuit board replaced 8-11, sprayheads sent 4-15. [PER…"
type textarea "x"
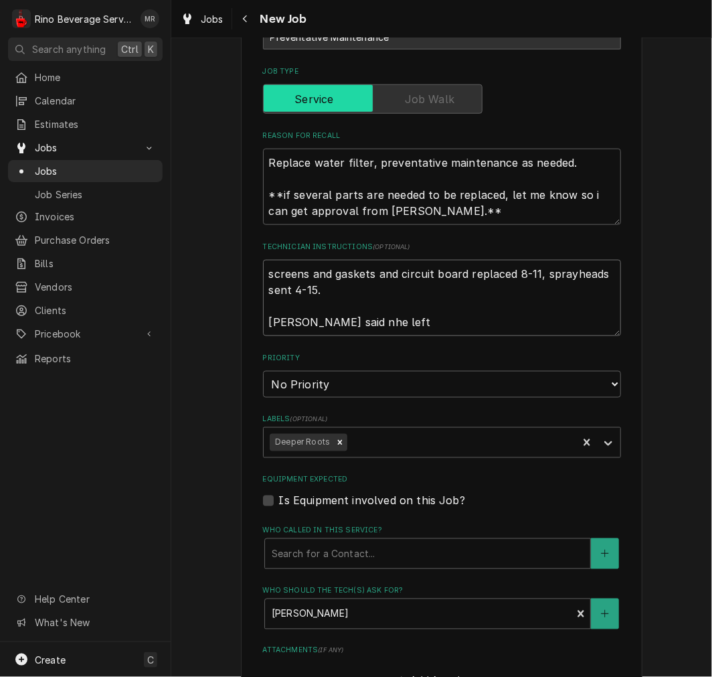
type textarea "screens and gaskets and circuit board replaced 8-11, sprayheads sent 4-15. [PER…"
type textarea "x"
type textarea "screens and gaskets and circuit board replaced 8-11, sprayheads sent 4-15. [PER…"
type textarea "x"
type textarea "screens and gaskets and circuit board replaced 8-11, sprayheads sent 4-15. [PER…"
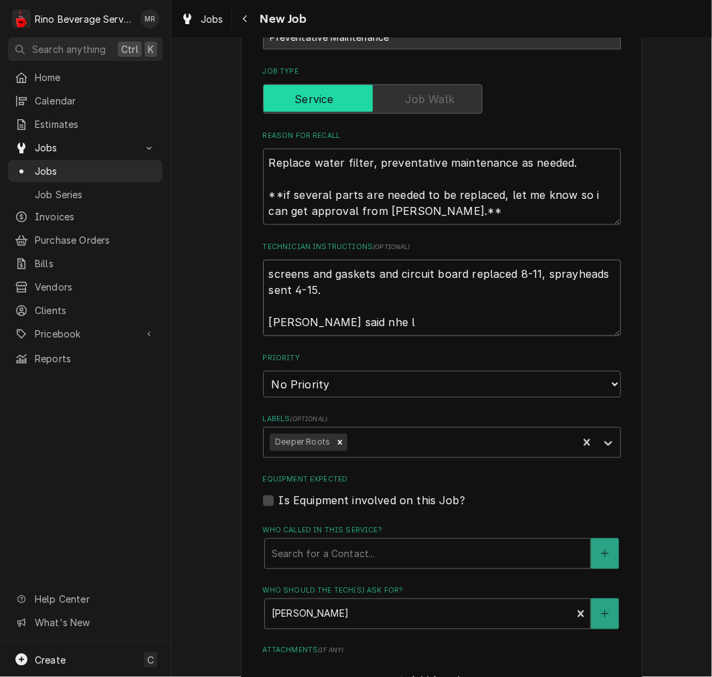
type textarea "x"
type textarea "screens and gaskets and circuit board replaced 8-11, sprayheads sent 4-15. Kati…"
type textarea "x"
type textarea "screens and gaskets and circuit board replaced 8-11, sprayheads sent 4-15. Kati…"
type textarea "x"
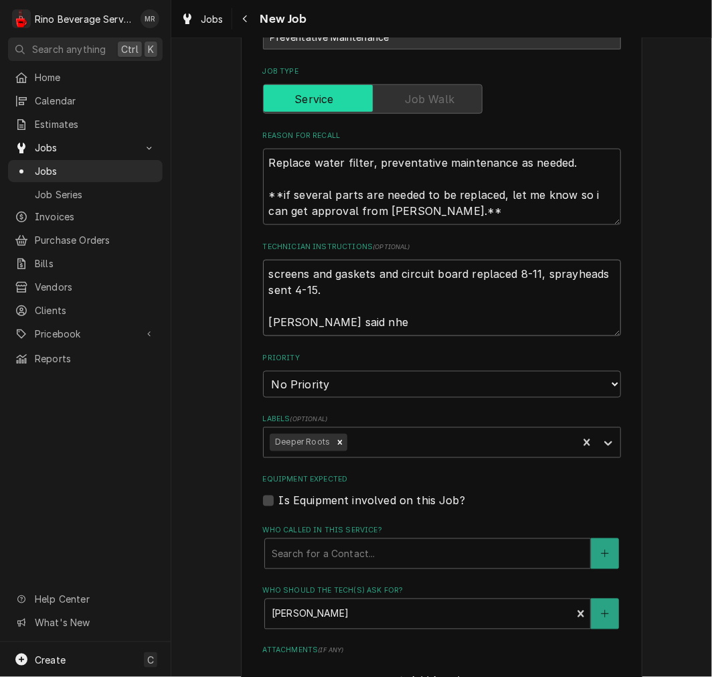
type textarea "screens and gaskets and circuit board replaced 8-11, sprayheads sent 4-15. Kati…"
type textarea "x"
type textarea "screens and gaskets and circuit board replaced 8-11, sprayheads sent 4-15. Kati…"
type textarea "x"
type textarea "screens and gaskets and circuit board replaced 8-11, sprayheads sent 4-15. Kati…"
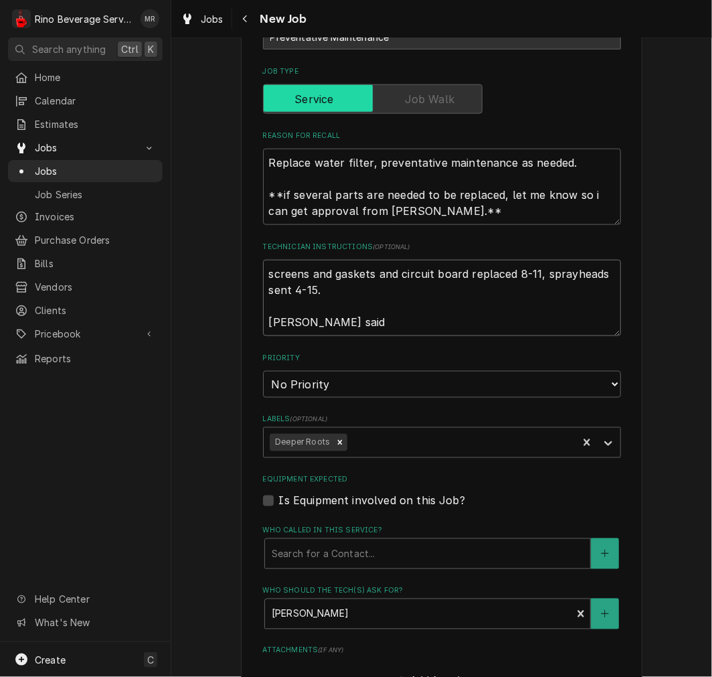
type textarea "x"
type textarea "screens and gaskets and circuit board replaced 8-11, sprayheads sent 4-15. Kati…"
type textarea "x"
type textarea "screens and gaskets and circuit board replaced 8-11, sprayheads sent 4-15. Kati…"
type textarea "x"
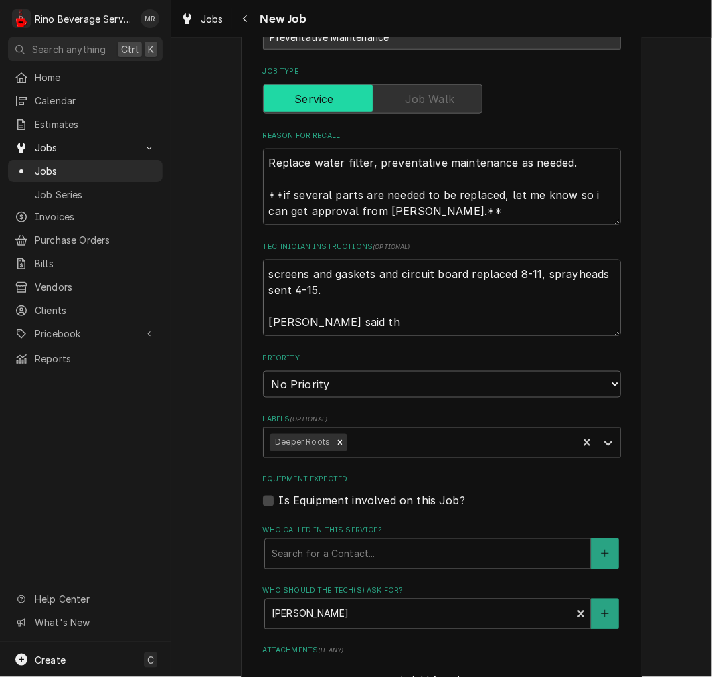
type textarea "screens and gaskets and circuit board replaced 8-11, sprayheads sent 4-15. Kati…"
type textarea "x"
type textarea "screens and gaskets and circuit board replaced 8-11, sprayheads sent 4-15. Kati…"
type textarea "x"
type textarea "screens and gaskets and circuit board replaced 8-11, sprayheads sent 4-15. Kati…"
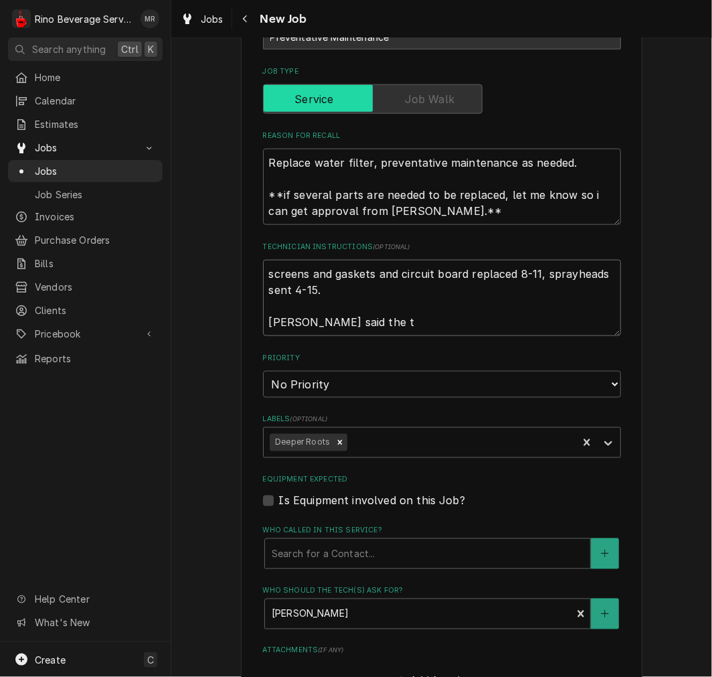
type textarea "x"
type textarea "screens and gaskets and circuit board replaced 8-11, sprayheads sent 4-15. Kati…"
type textarea "x"
type textarea "screens and gaskets and circuit board replaced 8-11, sprayheads sent 4-15. Kati…"
type textarea "x"
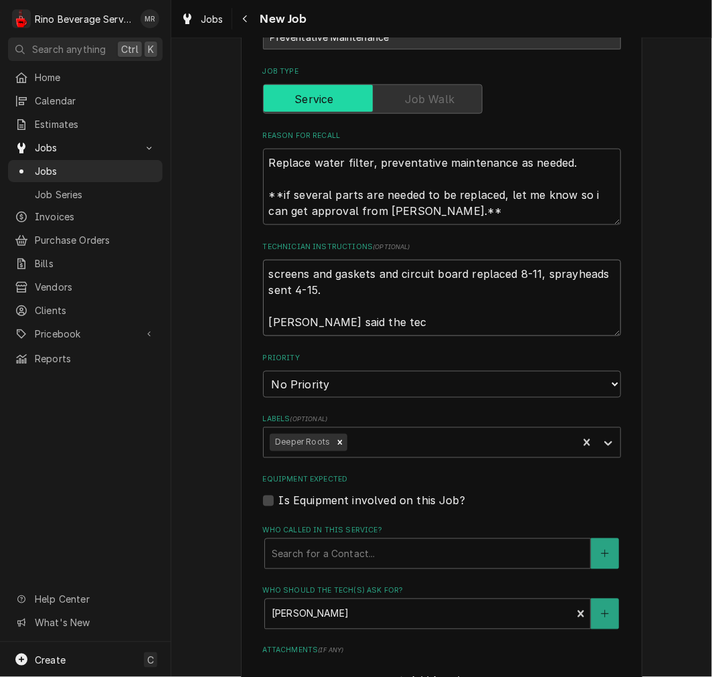
type textarea "screens and gaskets and circuit board replaced 8-11, sprayheads sent 4-15. Kati…"
type textarea "x"
type textarea "screens and gaskets and circuit board replaced 8-11, sprayheads sent 4-15. Kati…"
type textarea "x"
type textarea "screens and gaskets and circuit board replaced 8-11, sprayheads sent 4-15. Kati…"
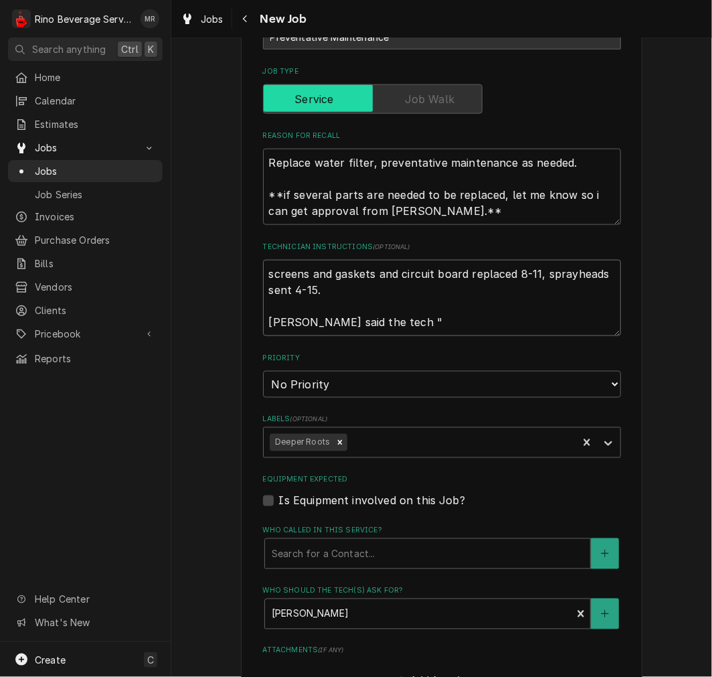
type textarea "x"
type textarea "screens and gaskets and circuit board replaced 8-11, sprayheads sent 4-15. Kati…"
type textarea "x"
type textarea "screens and gaskets and circuit board replaced 8-11, sprayheads sent 4-15. Kati…"
type textarea "x"
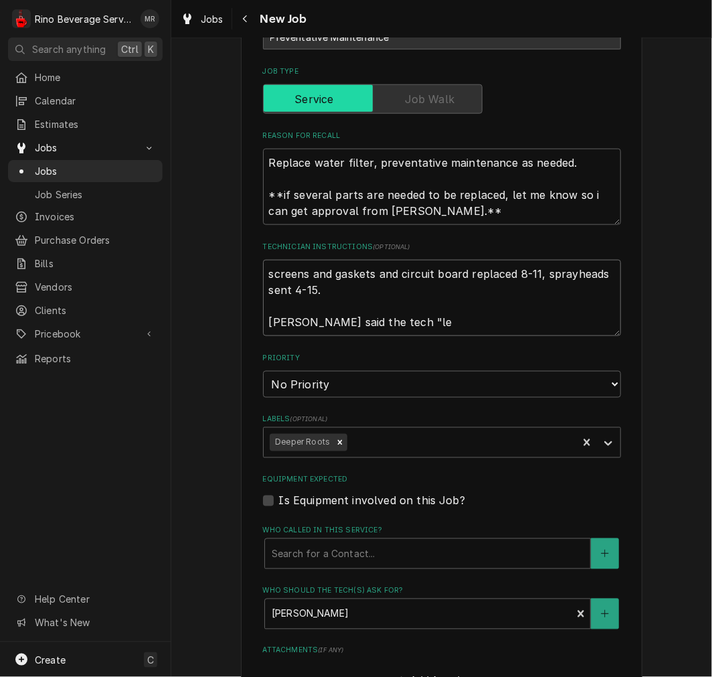
type textarea "screens and gaskets and circuit board replaced 8-11, sprayheads sent 4-15. Kati…"
type textarea "x"
type textarea "screens and gaskets and circuit board replaced 8-11, sprayheads sent 4-15. Kati…"
type textarea "x"
type textarea "screens and gaskets and circuit board replaced 8-11, sprayheads sent 4-15. Kati…"
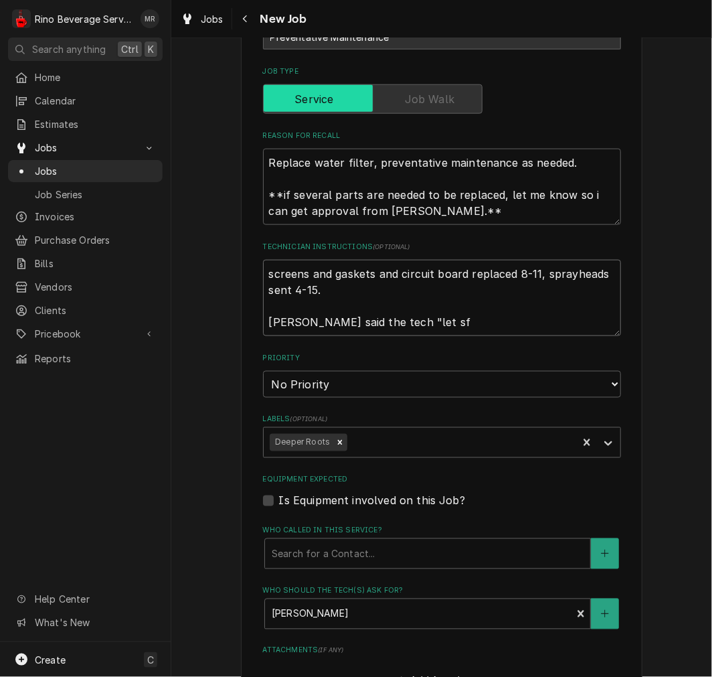
type textarea "x"
type textarea "screens and gaskets and circuit board replaced 8-11, sprayheads sent 4-15. Kati…"
type textarea "x"
type textarea "screens and gaskets and circuit board replaced 8-11, sprayheads sent 4-15. Kati…"
type textarea "x"
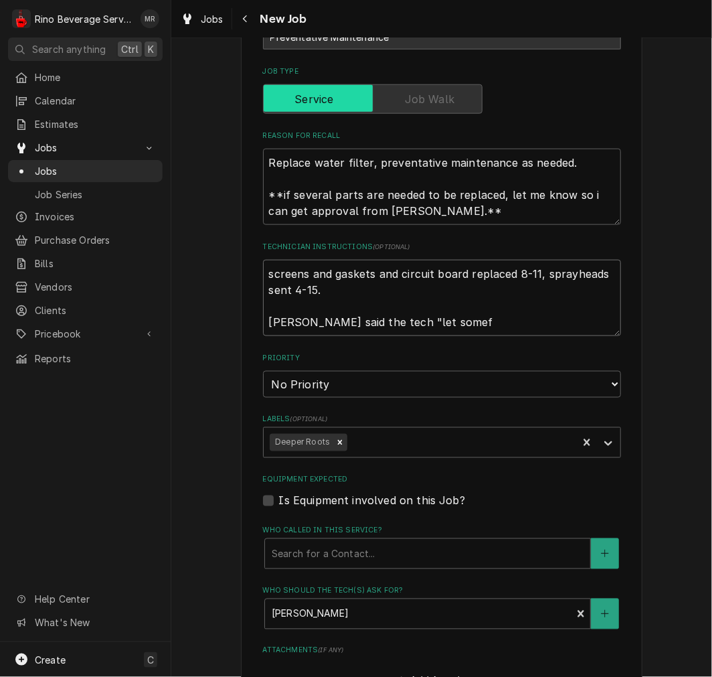
type textarea "screens and gaskets and circuit board replaced 8-11, sprayheads sent 4-15. Kati…"
type textarea "x"
type textarea "screens and gaskets and circuit board replaced 8-11, sprayheads sent 4-15. Kati…"
type textarea "x"
type textarea "screens and gaskets and circuit board replaced 8-11, sprayheads sent 4-15. Kati…"
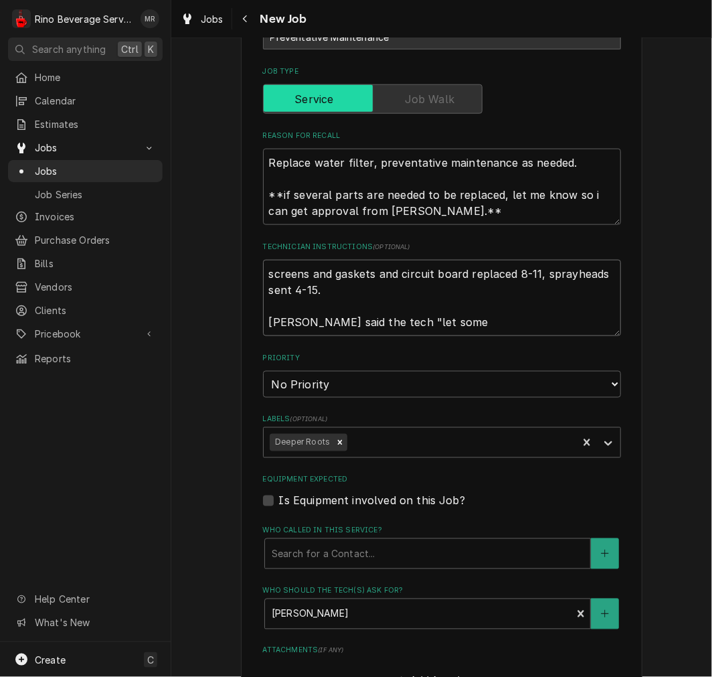
type textarea "x"
type textarea "screens and gaskets and circuit board replaced 8-11, sprayheads sent 4-15. Kati…"
type textarea "x"
type textarea "screens and gaskets and circuit board replaced 8-11, sprayheads sent 4-15. Kati…"
type textarea "x"
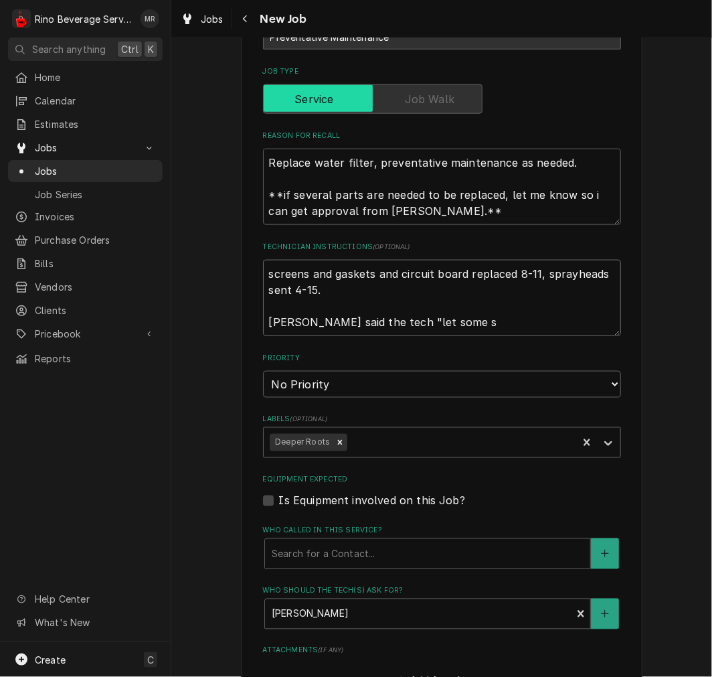
type textarea "screens and gaskets and circuit board replaced 8-11, sprayheads sent 4-15. Kati…"
type textarea "x"
type textarea "screens and gaskets and circuit board replaced 8-11, sprayheads sent 4-15. Kati…"
type textarea "x"
type textarea "screens and gaskets and circuit board replaced 8-11, sprayheads sent 4-15. Kati…"
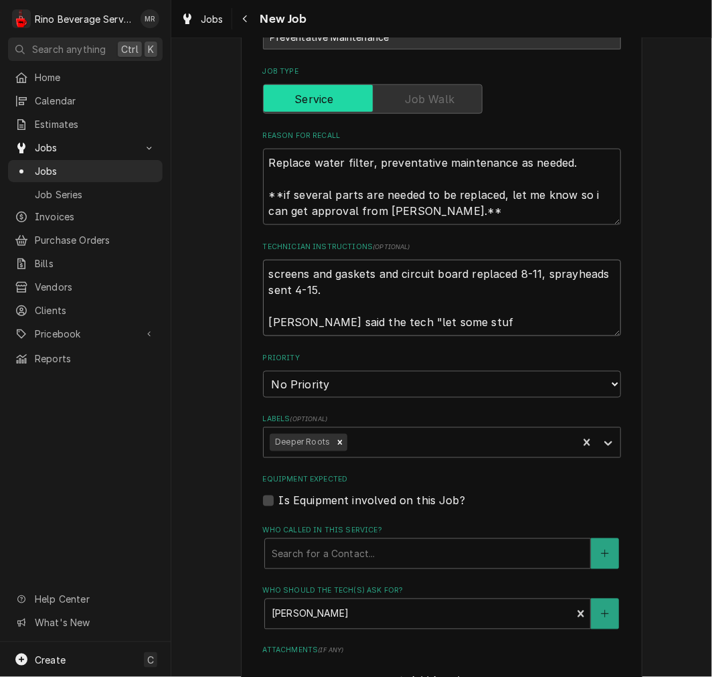
type textarea "x"
type textarea "screens and gaskets and circuit board replaced 8-11, sprayheads sent 4-15. Kati…"
type textarea "x"
type textarea "screens and gaskets and circuit board replaced 8-11, sprayheads sent 4-15. Kati…"
type textarea "x"
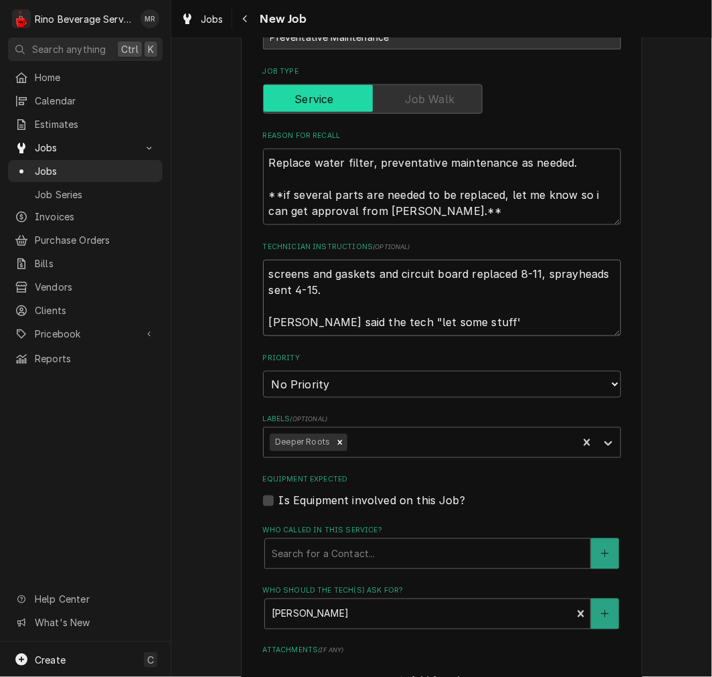
type textarea "screens and gaskets and circuit board replaced 8-11, sprayheads sent 4-15. Kati…"
type textarea "x"
type textarea "screens and gaskets and circuit board replaced 8-11, sprayheads sent 4-15. Kati…"
type textarea "x"
type textarea "screens and gaskets and circuit board replaced 8-11, sprayheads sent 4-15. Kati…"
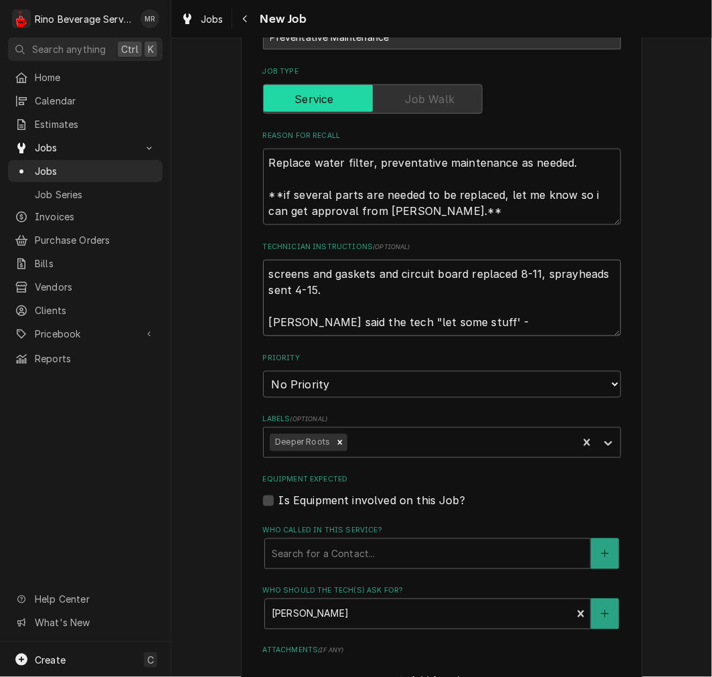
type textarea "x"
type textarea "screens and gaskets and circuit board replaced 8-11, sprayheads sent 4-15. Kati…"
type textarea "x"
type textarea "screens and gaskets and circuit board replaced 8-11, sprayheads sent 4-15. Kati…"
type textarea "x"
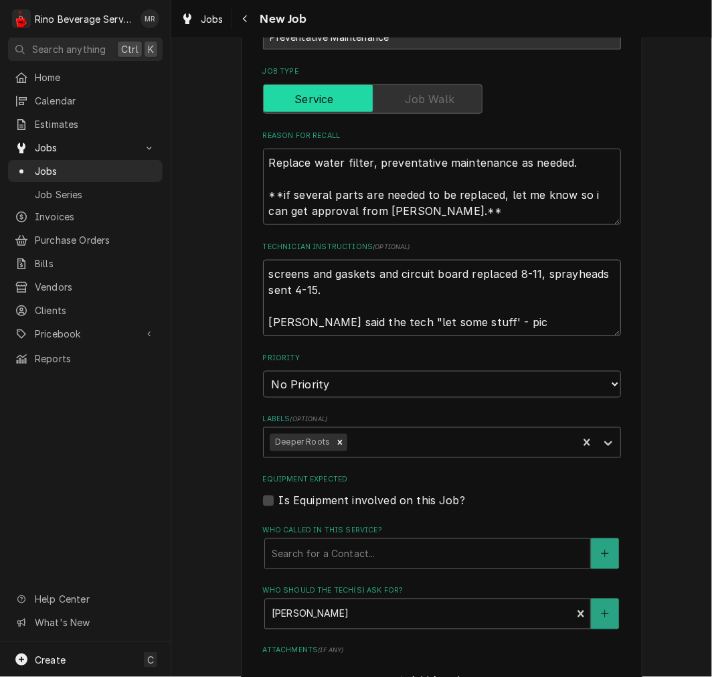
type textarea "screens and gaskets and circuit board replaced 8-11, sprayheads sent 4-15. Kati…"
type textarea "x"
type textarea "screens and gaskets and circuit board replaced 8-11, sprayheads sent 4-15. Kati…"
type textarea "x"
type textarea "screens and gaskets and circuit board replaced 8-11, sprayheads sent 4-15. Kati…"
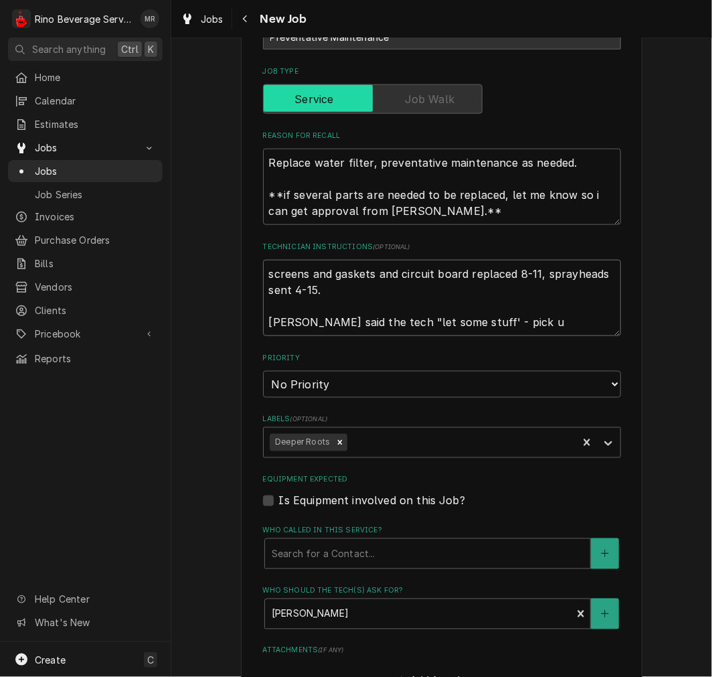
type textarea "x"
type textarea "screens and gaskets and circuit board replaced 8-11, sprayheads sent 4-15. Kati…"
type textarea "x"
type textarea "screens and gaskets and circuit board replaced 8-11, sprayheads sent 4-15. Kati…"
type textarea "x"
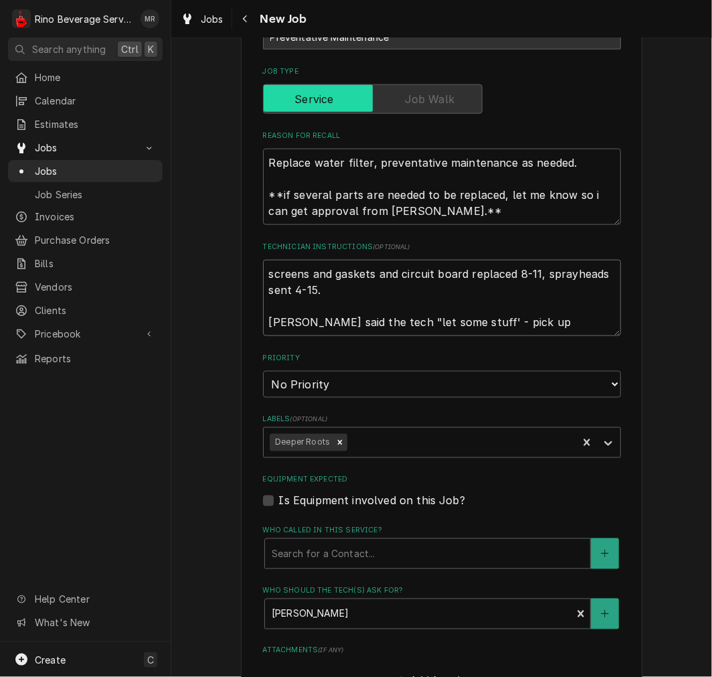
type textarea "screens and gaskets and circuit board replaced 8-11, sprayheads sent 4-15. Kati…"
type textarea "x"
type textarea "screens and gaskets and circuit board replaced 8-11, sprayheads sent 4-15. Kati…"
type textarea "x"
type textarea "screens and gaskets and circuit board replaced 8-11, sprayheads sent 4-15. Kati…"
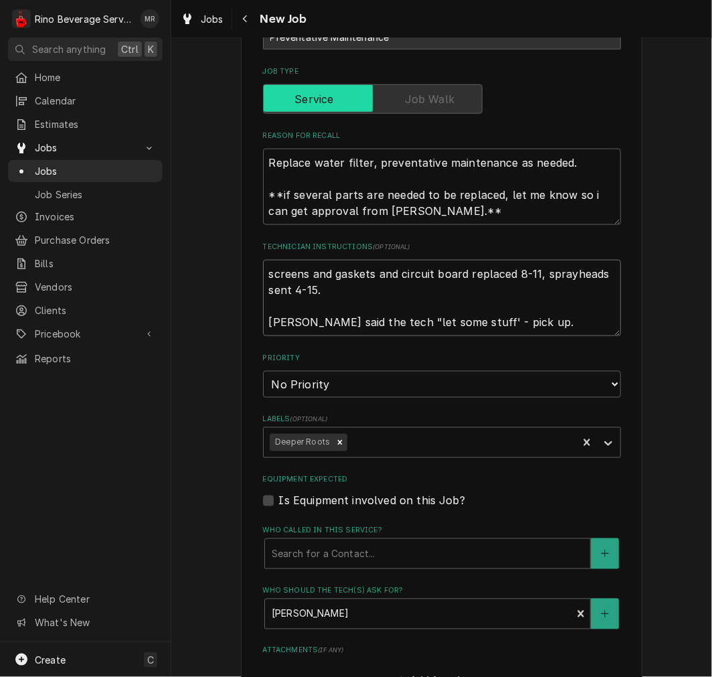
type textarea "x"
type textarea "screens and gaskets and circuit board replaced 8-11, sprayheads sent 4-15. Kati…"
type textarea "x"
type textarea "screens and gaskets and circuit board replaced 8-11, sprayheads sent 4-15. Kati…"
type textarea "x"
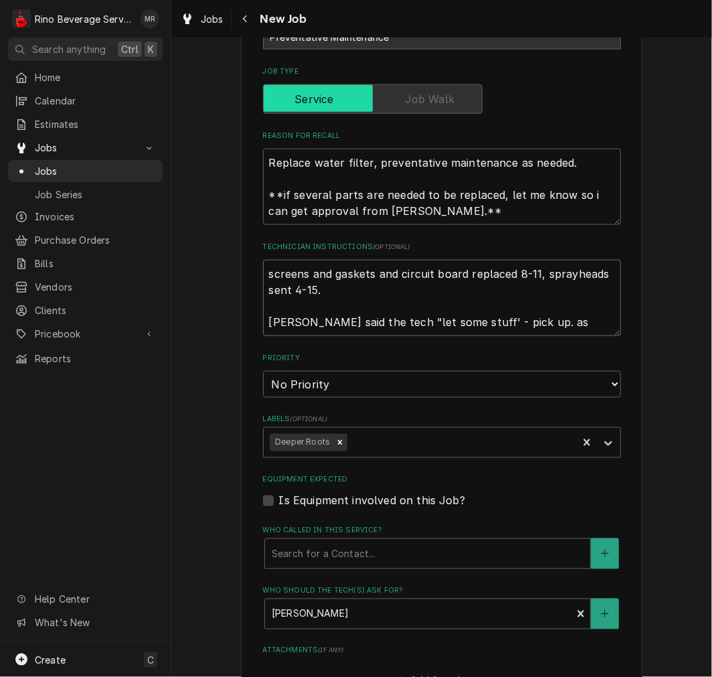
type textarea "screens and gaskets and circuit board replaced 8-11, sprayheads sent 4-15. Kati…"
type textarea "x"
type textarea "screens and gaskets and circuit board replaced 8-11, sprayheads sent 4-15. Kati…"
type textarea "x"
type textarea "screens and gaskets and circuit board replaced 8-11, sprayheads sent 4-15. Kati…"
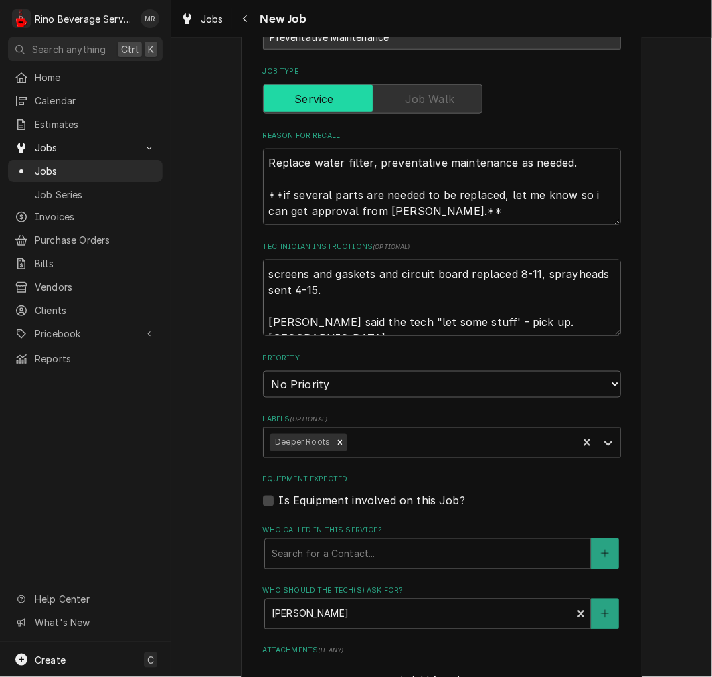
type textarea "x"
type textarea "screens and gaskets and circuit board replaced 8-11, sprayheads sent 4-15. Kati…"
type textarea "x"
type textarea "screens and gaskets and circuit board replaced 8-11, sprayheads sent 4-15. Kati…"
type textarea "x"
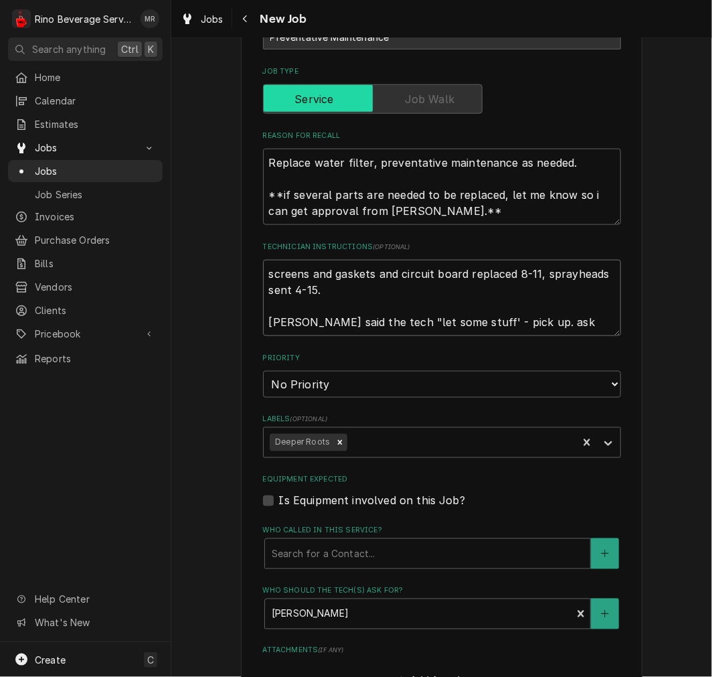
type textarea "screens and gaskets and circuit board replaced 8-11, sprayheads sent 4-15. Kati…"
type textarea "x"
type textarea "screens and gaskets and circuit board replaced 8-11, sprayheads sent 4-15. Kati…"
type textarea "x"
type textarea "screens and gaskets and circuit board replaced 8-11, sprayheads sent 4-15. Kati…"
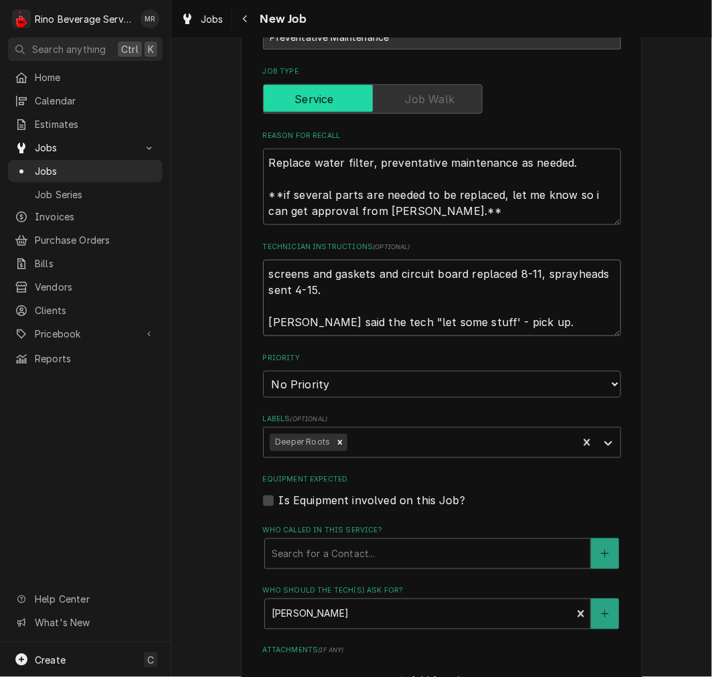
type textarea "x"
type textarea "screens and gaskets and circuit board replaced 8-11, sprayheads sent 4-15. Kati…"
type textarea "x"
type textarea "screens and gaskets and circuit board replaced 8-11, sprayheads sent 4-15. Kati…"
type textarea "x"
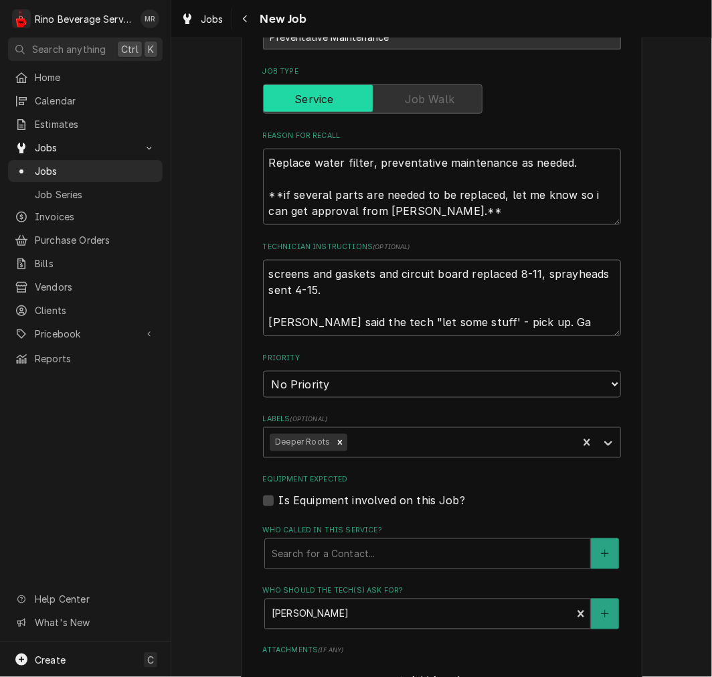
type textarea "screens and gaskets and circuit board replaced 8-11, sprayheads sent 4-15. Kati…"
type textarea "x"
type textarea "screens and gaskets and circuit board replaced 8-11, sprayheads sent 4-15. Kati…"
type textarea "x"
type textarea "screens and gaskets and circuit board replaced 8-11, sprayheads sent 4-15. Kati…"
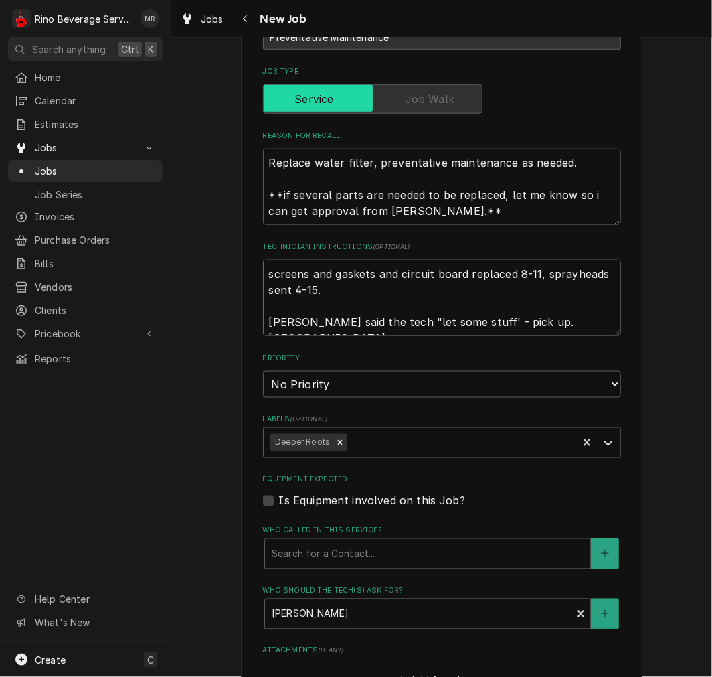
type textarea "x"
type textarea "screens and gaskets and circuit board replaced 8-11, sprayheads sent 4-15. Kati…"
type textarea "x"
type textarea "screens and gaskets and circuit board replaced 8-11, sprayheads sent 4-15. Kati…"
type textarea "x"
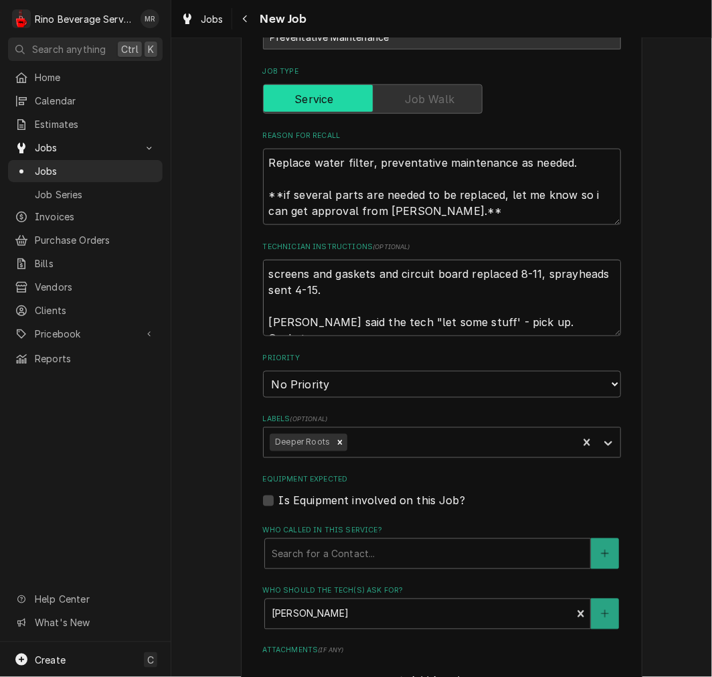
type textarea "screens and gaskets and circuit board replaced 8-11, sprayheads sent 4-15. Kati…"
type textarea "x"
type textarea "screens and gaskets and circuit board replaced 8-11, sprayheads sent 4-15. Kati…"
type textarea "x"
type textarea "screens and gaskets and circuit board replaced 8-11, sprayheads sent 4-15. Kati…"
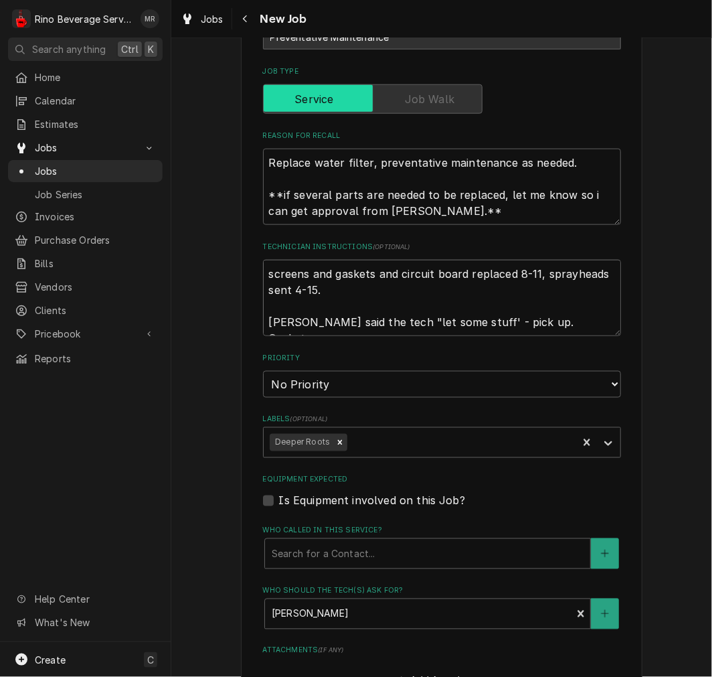
type textarea "x"
type textarea "screens and gaskets and circuit board replaced 8-11, sprayheads sent 4-15. Kati…"
type textarea "x"
type textarea "screens and gaskets and circuit board replaced 8-11, sprayheads sent 4-15. Kati…"
type textarea "x"
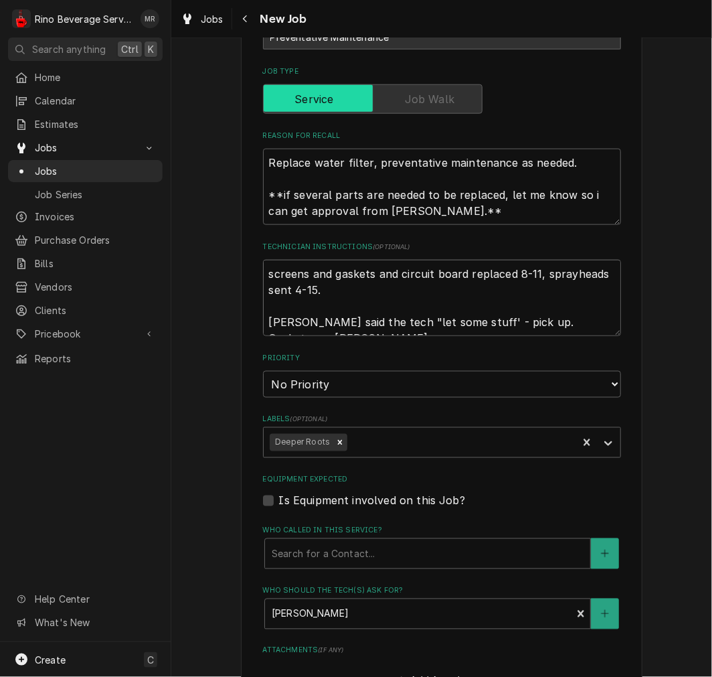
type textarea "screens and gaskets and circuit board replaced 8-11, sprayheads sent 4-15. Kati…"
type textarea "x"
type textarea "screens and gaskets and circuit board replaced 8-11, sprayheads sent 4-15. Kati…"
type textarea "x"
type textarea "screens and gaskets and circuit board replaced 8-11, sprayheads sent 4-15. Kati…"
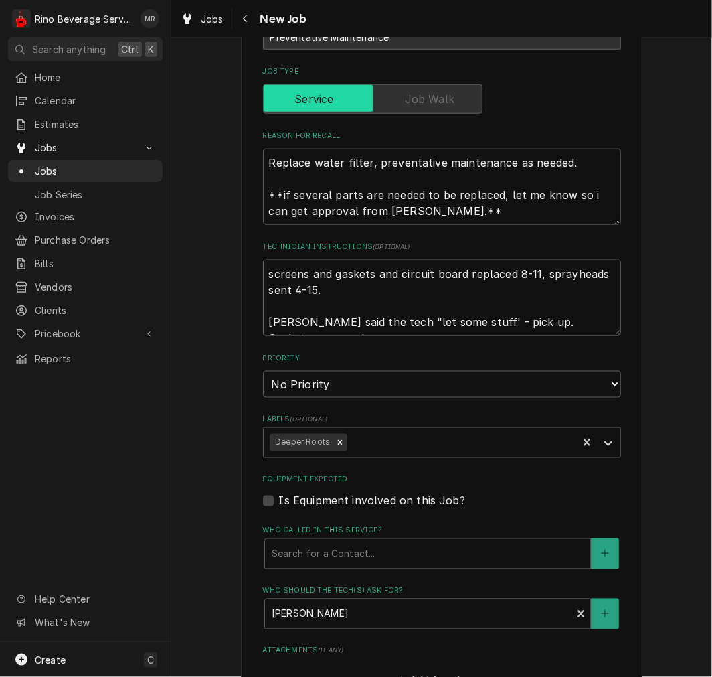
type textarea "x"
type textarea "screens and gaskets and circuit board replaced 8-11, sprayheads sent 4-15. Kati…"
type textarea "x"
type textarea "screens and gaskets and circuit board replaced 8-11, sprayheads sent 4-15. Kati…"
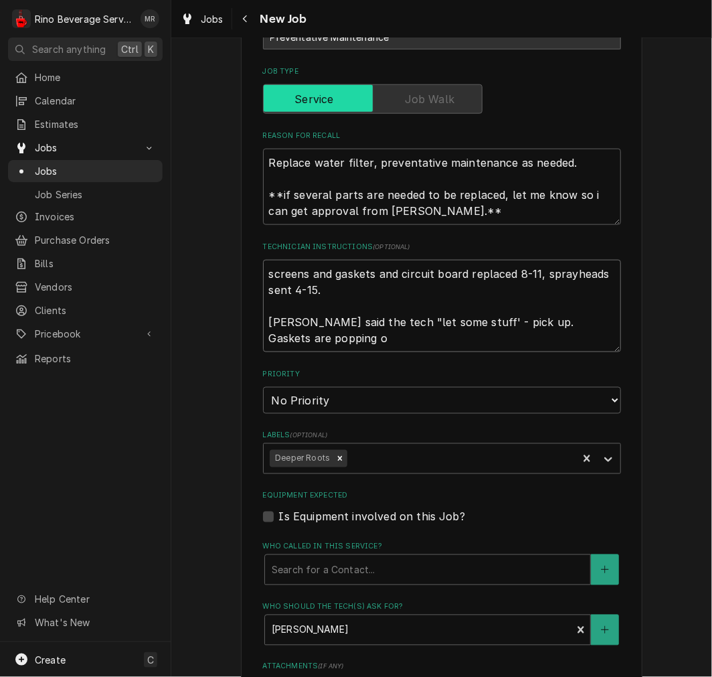
type textarea "x"
type textarea "screens and gaskets and circuit board replaced 8-11, sprayheads sent 4-15. Kati…"
drag, startPoint x: 295, startPoint y: 343, endPoint x: 241, endPoint y: 318, distance: 59.6
click at [241, 318] on div "Please provide the following information to create a job: Client Details Client…" at bounding box center [442, 319] width 402 height 1358
click at [364, 335] on textarea "screens and gaskets and circuit board replaced 8-11, sprayheads sent 4-15. **Ka…" at bounding box center [442, 306] width 358 height 92
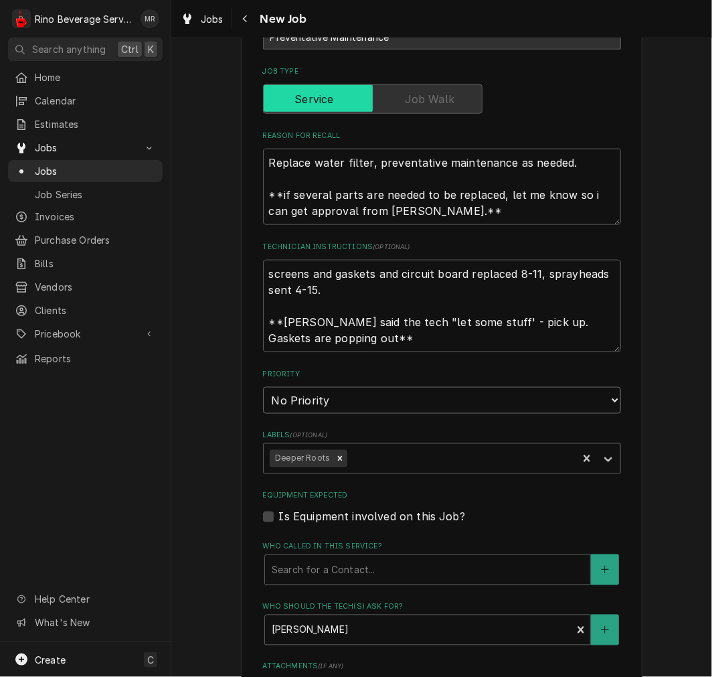
click at [531, 409] on select "No Priority Urgent High Medium Low" at bounding box center [442, 400] width 358 height 27
click at [263, 387] on select "No Priority Urgent High Medium Low" at bounding box center [442, 400] width 358 height 27
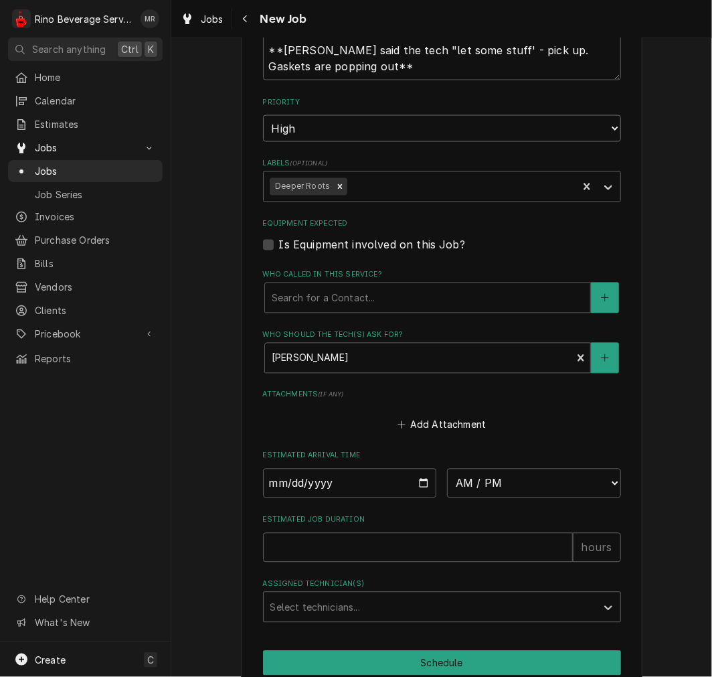
scroll to position [756, 0]
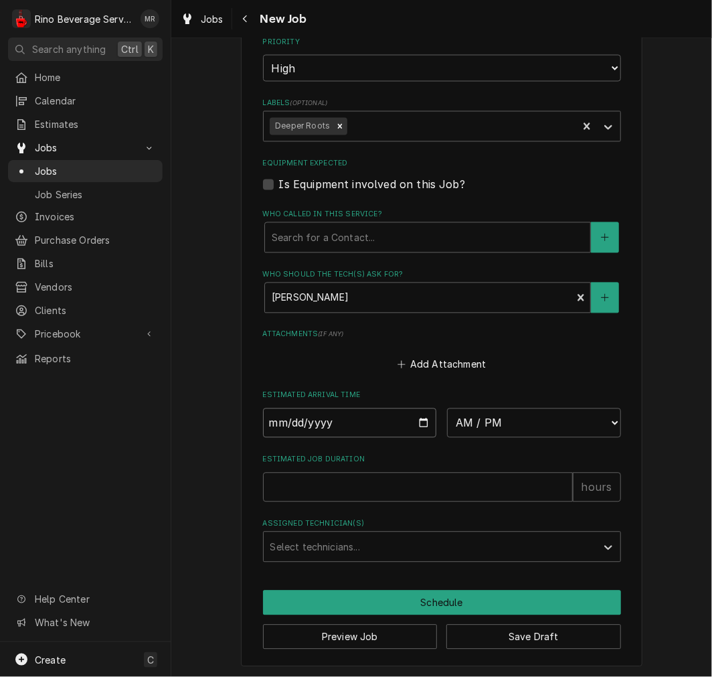
click at [416, 424] on input "Date" at bounding box center [350, 422] width 174 height 29
click at [417, 424] on input "Date" at bounding box center [350, 422] width 174 height 29
click at [491, 408] on select "AM / PM 6:00 AM 6:15 AM 6:30 AM 6:45 AM 7:00 AM 7:15 AM 7:30 AM 7:45 AM 8:00 AM…" at bounding box center [534, 422] width 174 height 29
click at [447, 408] on select "AM / PM 6:00 AM 6:15 AM 6:30 AM 6:45 AM 7:00 AM 7:15 AM 7:30 AM 7:45 AM 8:00 AM…" at bounding box center [534, 422] width 174 height 29
click at [402, 499] on input "Estimated Job Duration" at bounding box center [418, 486] width 310 height 29
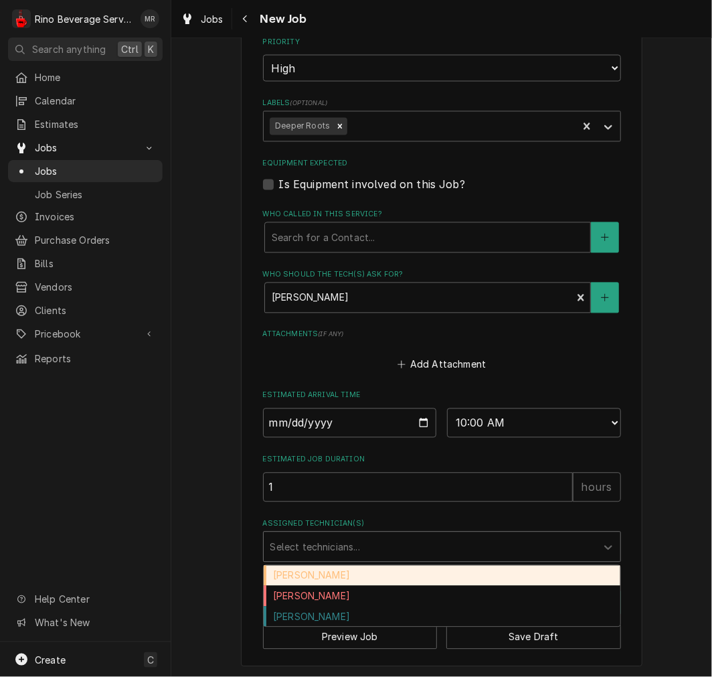
click at [328, 616] on div "[PERSON_NAME]" at bounding box center [442, 616] width 357 height 21
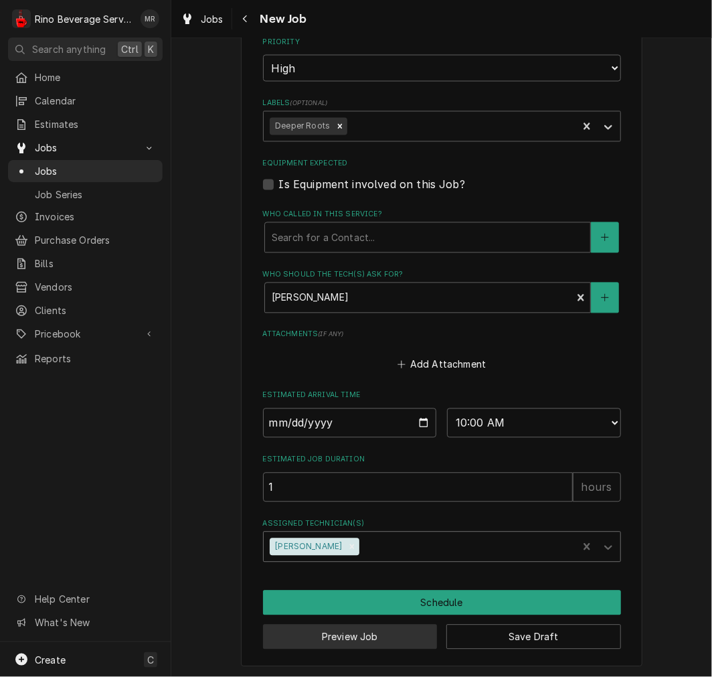
click at [339, 638] on button "Preview Job" at bounding box center [350, 636] width 175 height 25
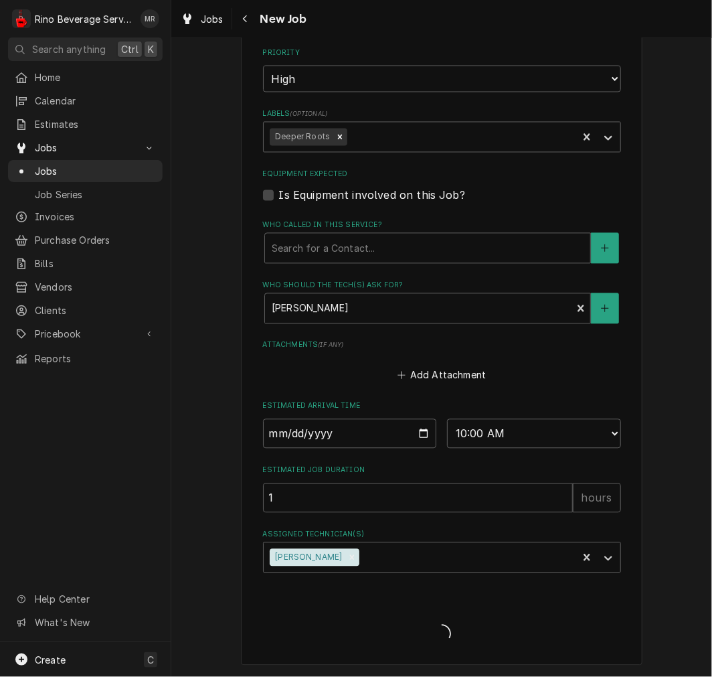
scroll to position [744, 0]
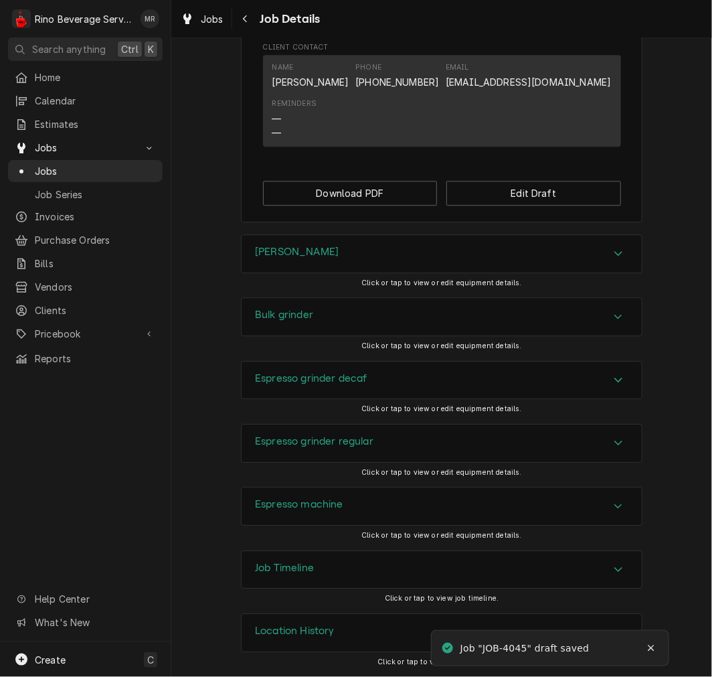
scroll to position [1084, 0]
click at [552, 196] on button "Edit Draft" at bounding box center [533, 193] width 175 height 25
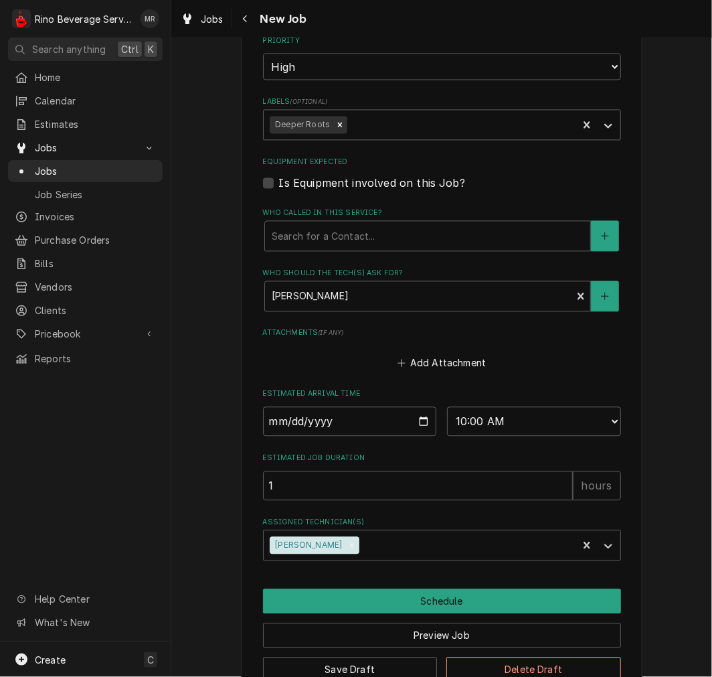
scroll to position [790, 0]
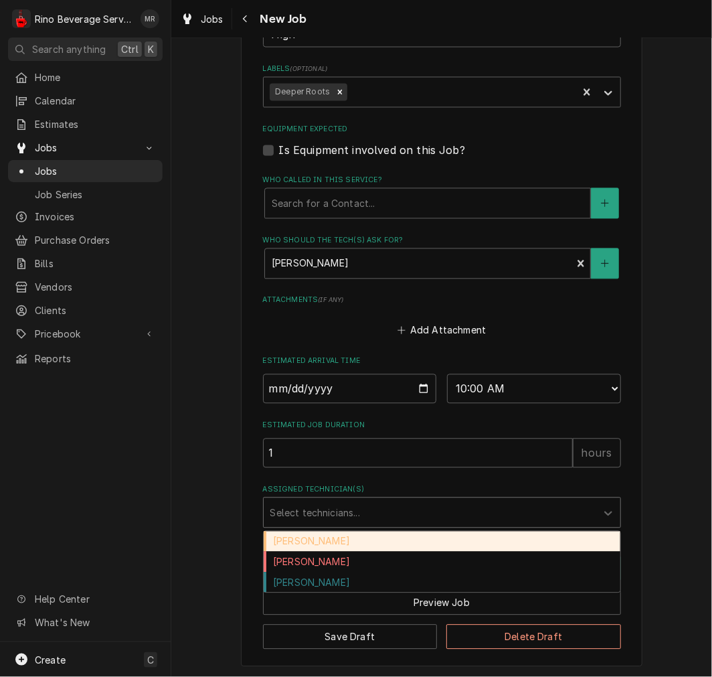
click at [384, 543] on div "Damon Rinehart" at bounding box center [442, 541] width 357 height 21
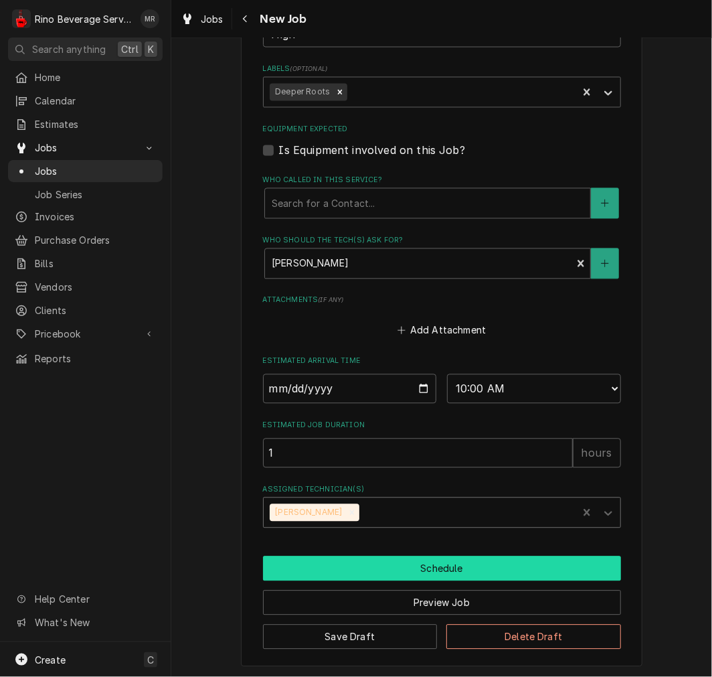
click at [514, 567] on button "Schedule" at bounding box center [442, 568] width 358 height 25
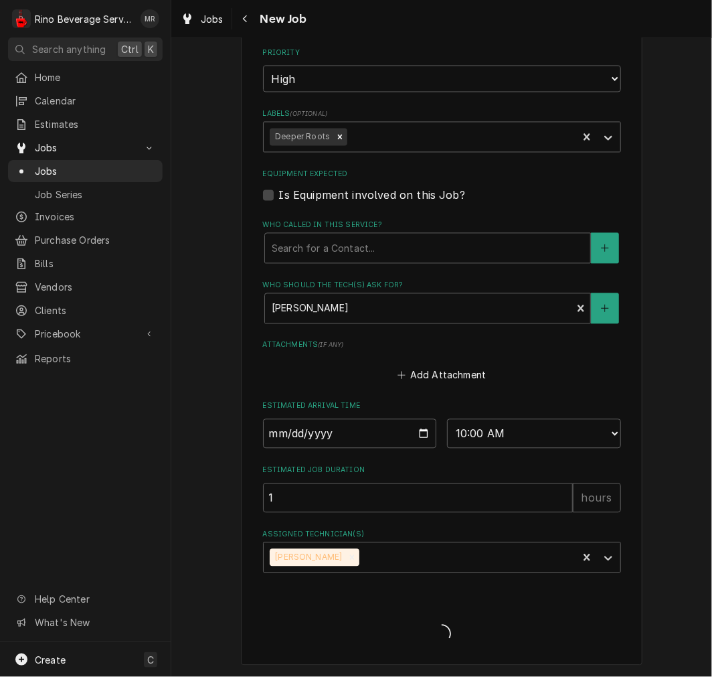
scroll to position [744, 0]
type textarea "x"
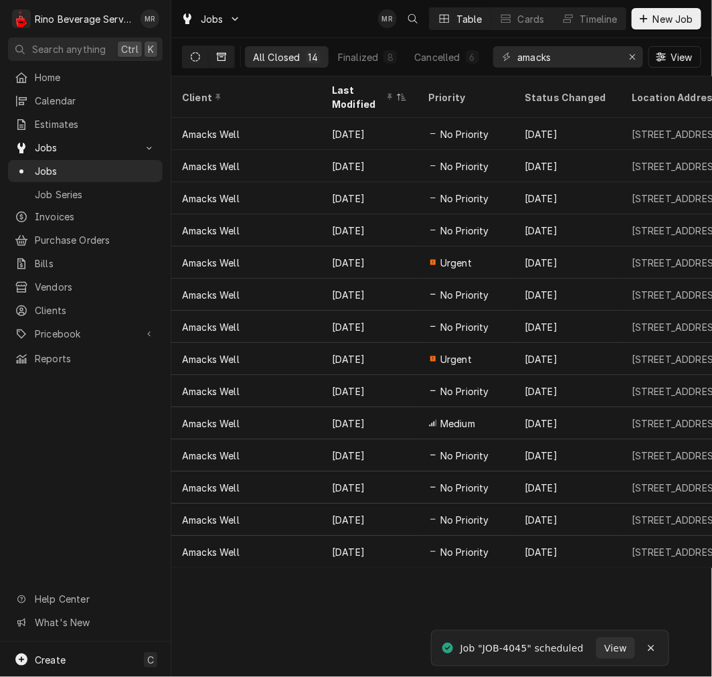
click at [204, 58] on button "Dynamic Content Wrapper" at bounding box center [195, 56] width 25 height 21
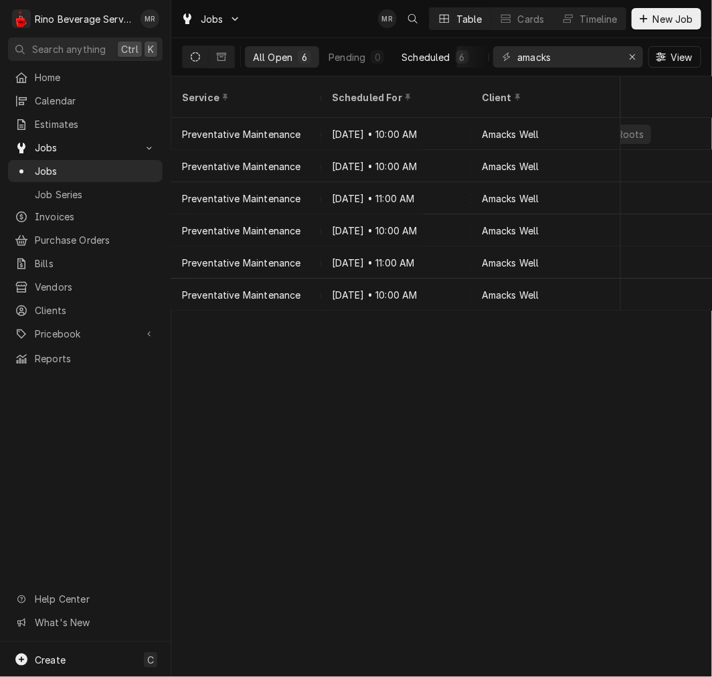
click at [432, 54] on div "Scheduled" at bounding box center [426, 57] width 48 height 14
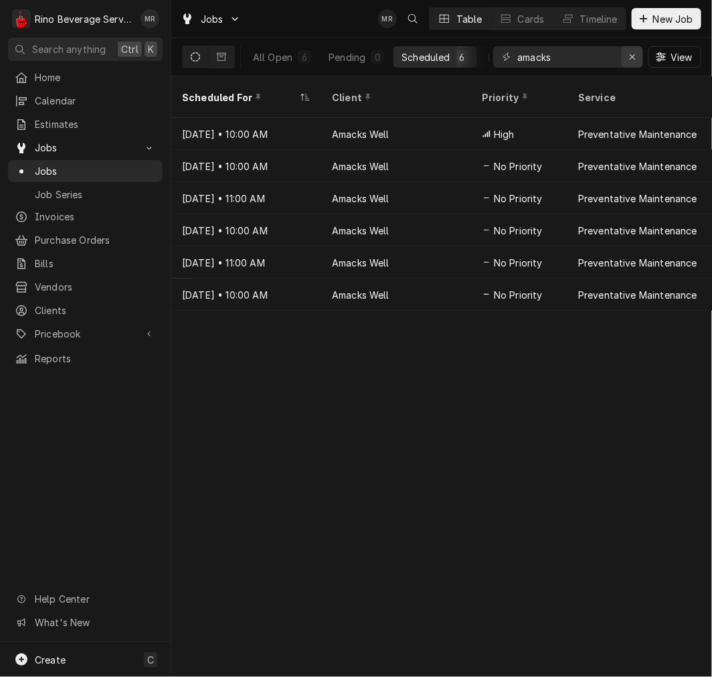
click at [629, 55] on icon "Erase input" at bounding box center [632, 56] width 7 height 9
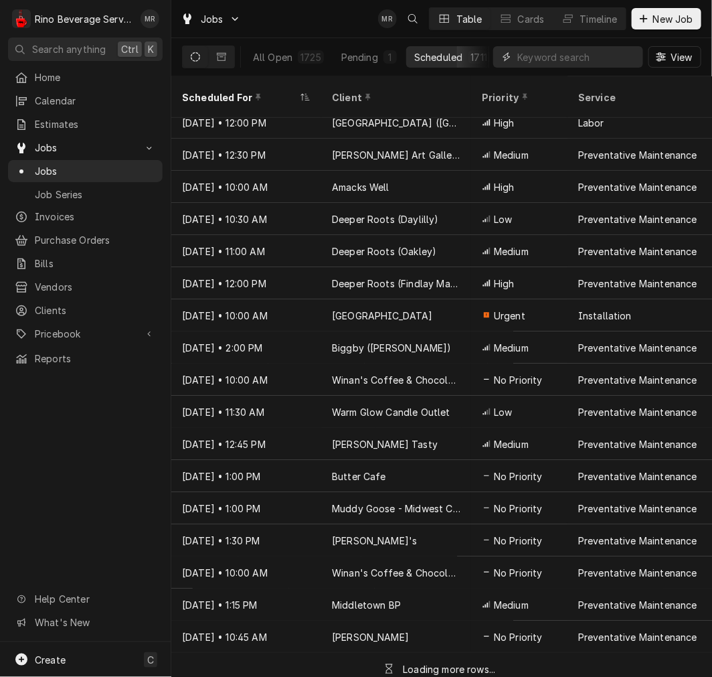
scroll to position [110, 0]
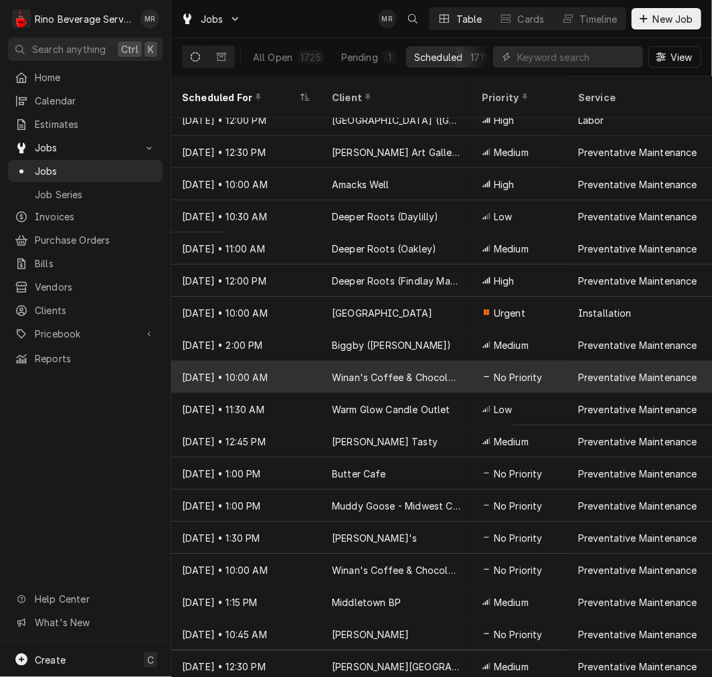
click at [537, 370] on span "No Priority" at bounding box center [518, 377] width 49 height 14
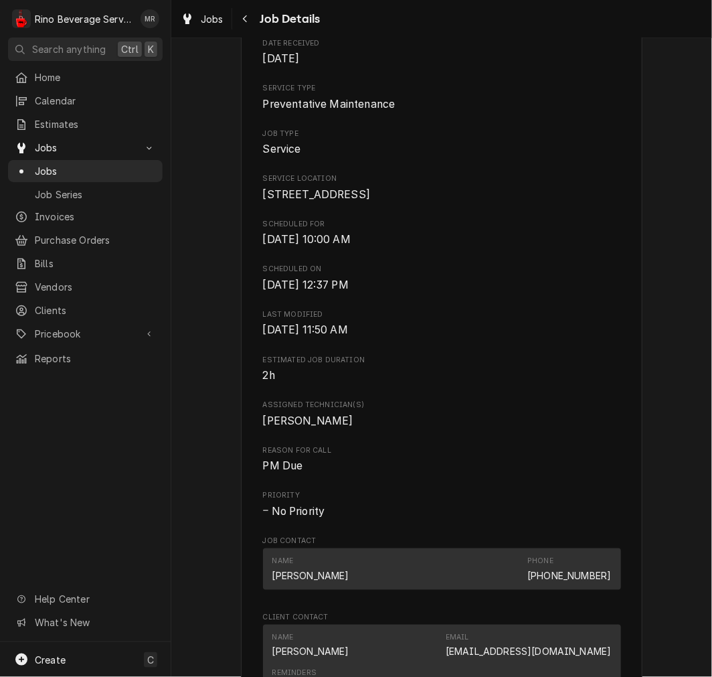
scroll to position [593, 0]
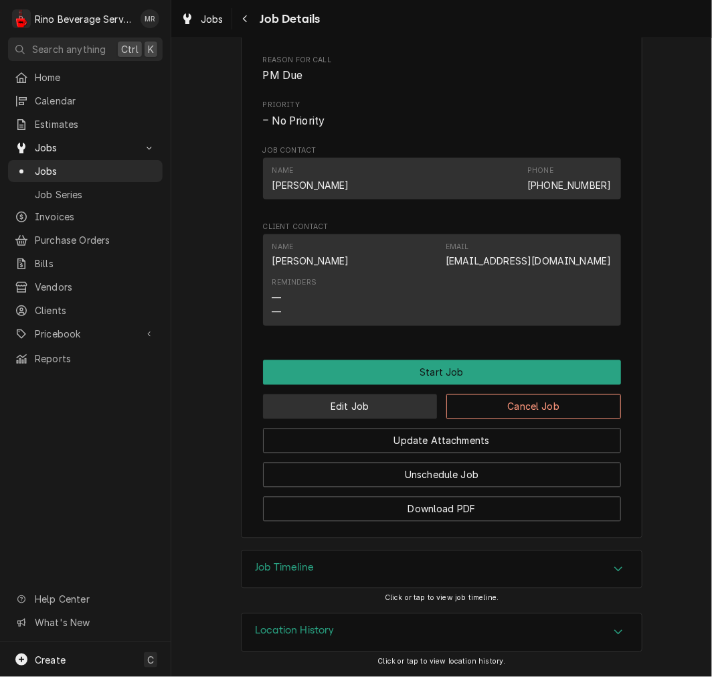
click at [361, 403] on button "Edit Job" at bounding box center [350, 406] width 175 height 25
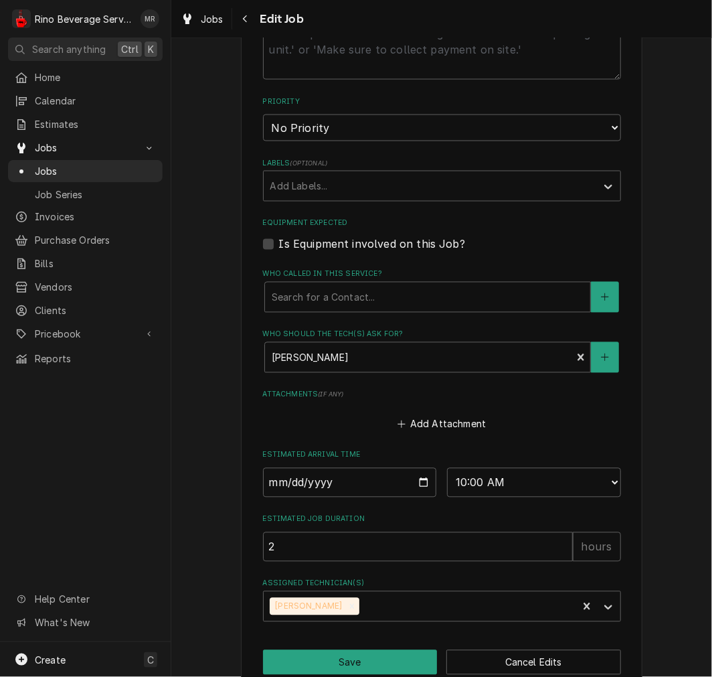
scroll to position [680, 0]
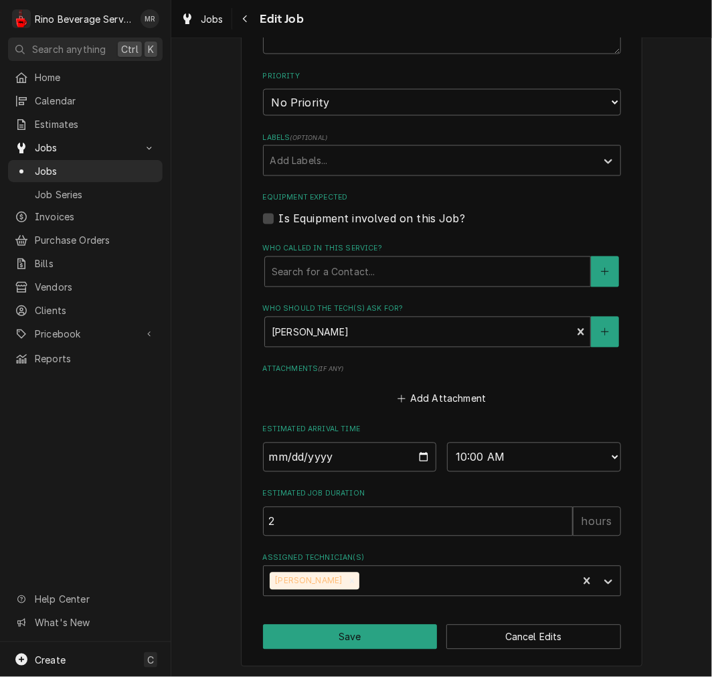
click at [417, 458] on input "2025-09-17" at bounding box center [350, 456] width 174 height 29
type textarea "x"
type input "2025-10-01"
click at [345, 638] on button "Save" at bounding box center [350, 636] width 175 height 25
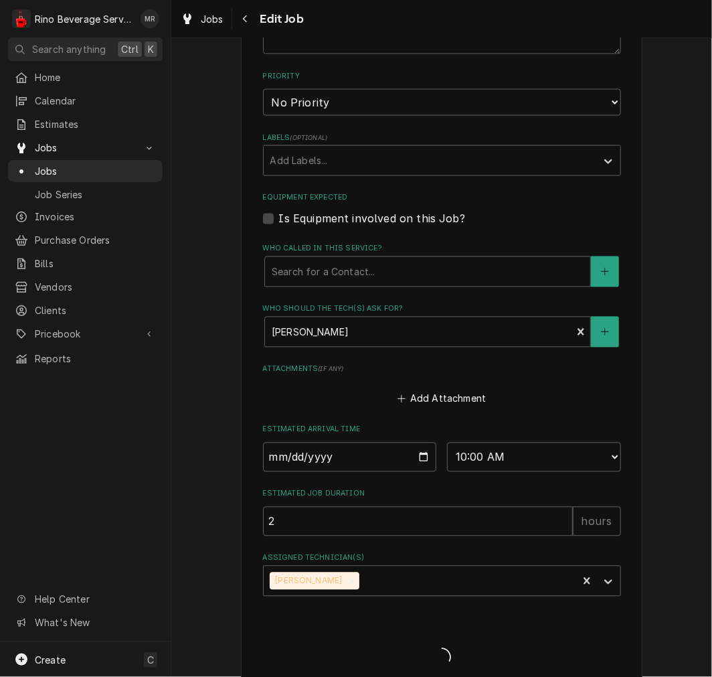
type textarea "x"
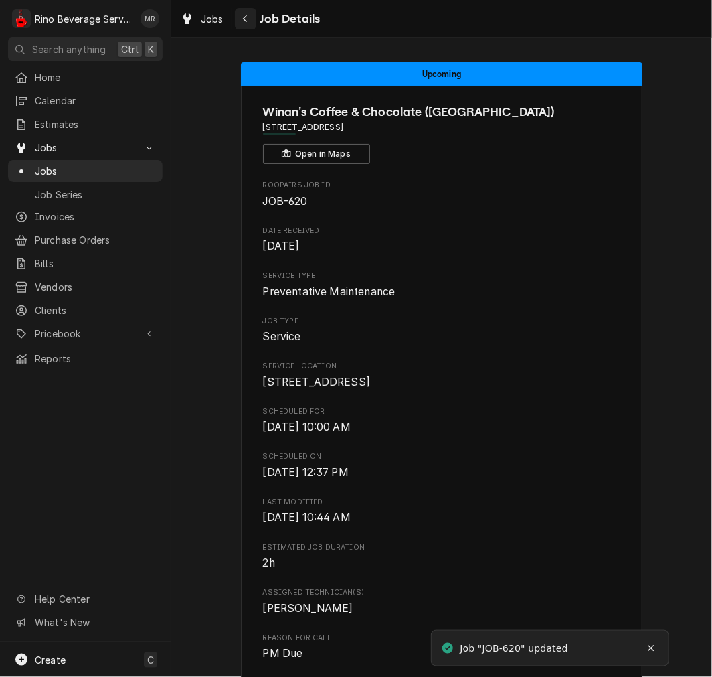
click at [242, 24] on div "Navigate back" at bounding box center [245, 18] width 13 height 13
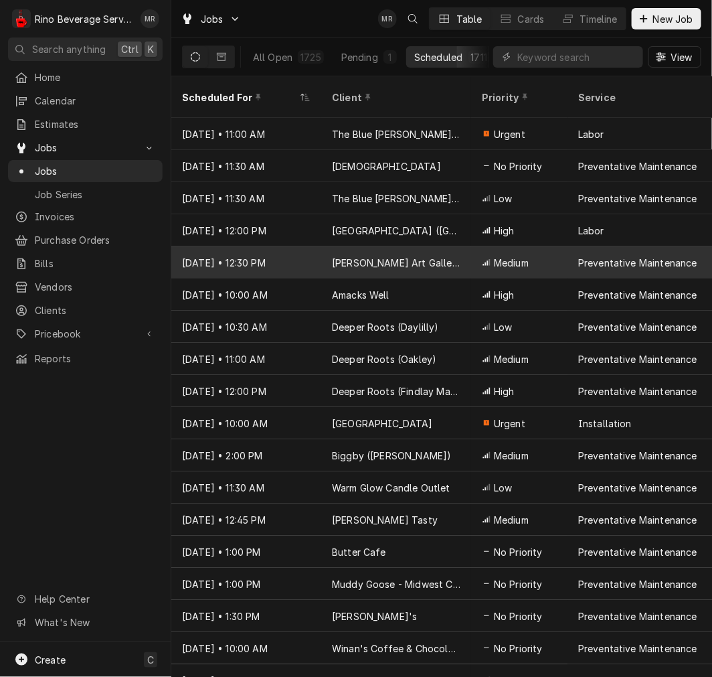
click at [392, 256] on div "[PERSON_NAME] Art Gallery and Coffee Shop" at bounding box center [396, 263] width 128 height 14
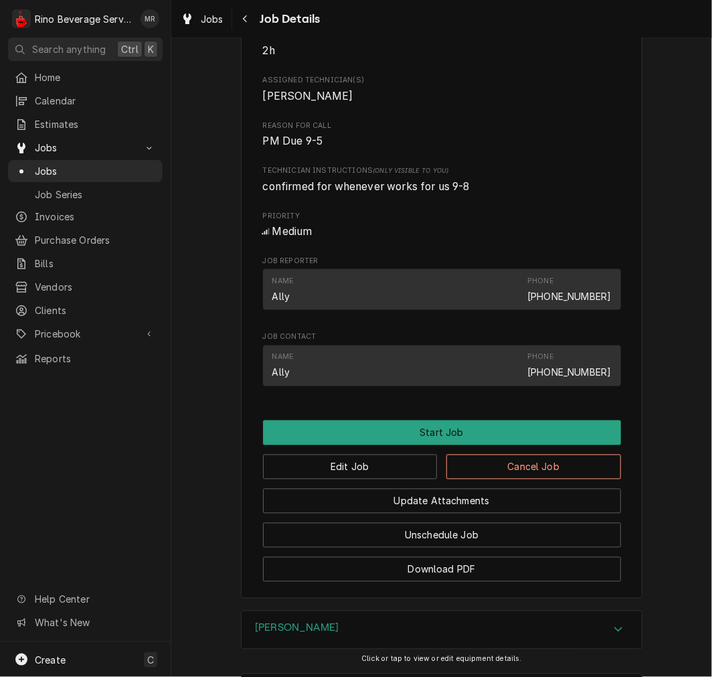
scroll to position [519, 0]
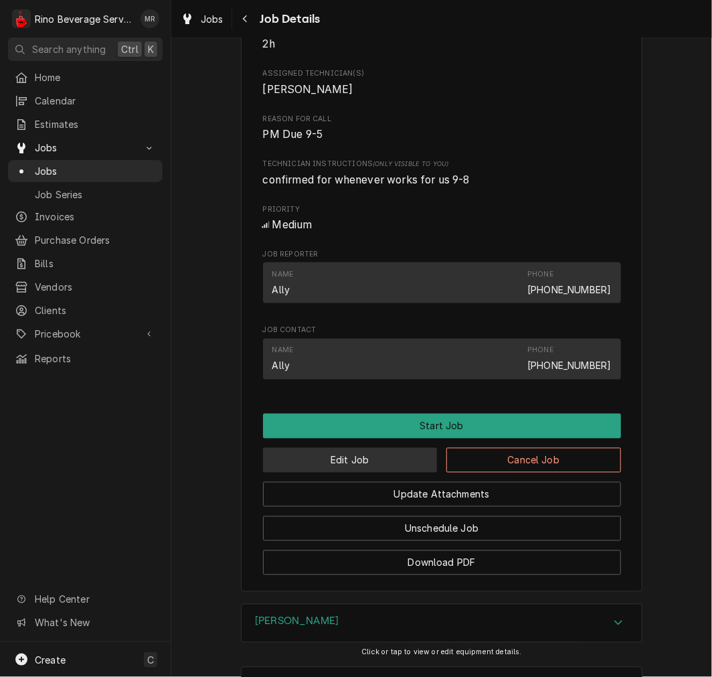
click at [365, 472] on button "Edit Job" at bounding box center [350, 460] width 175 height 25
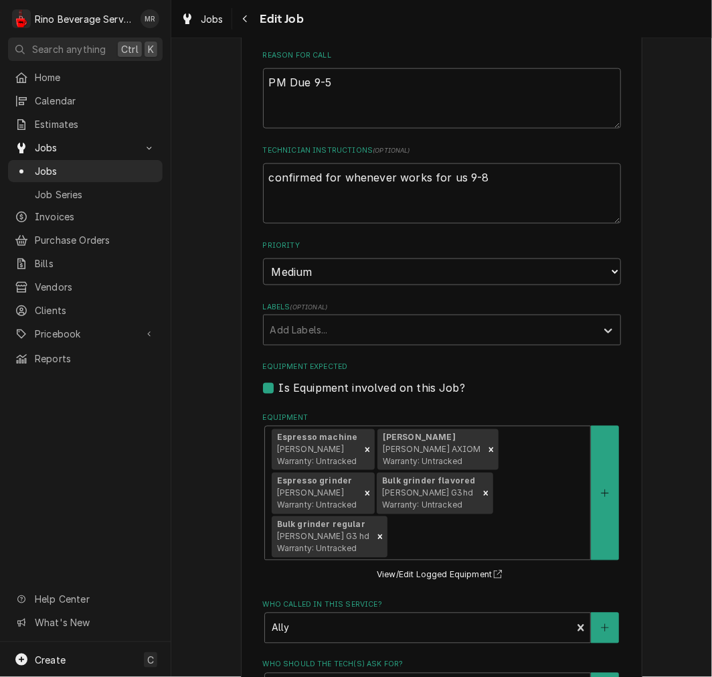
type textarea "x"
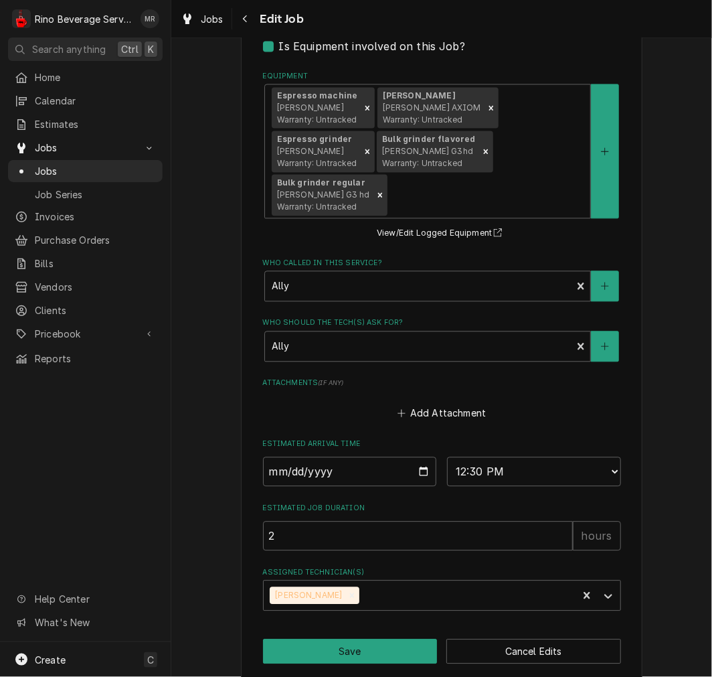
scroll to position [866, 0]
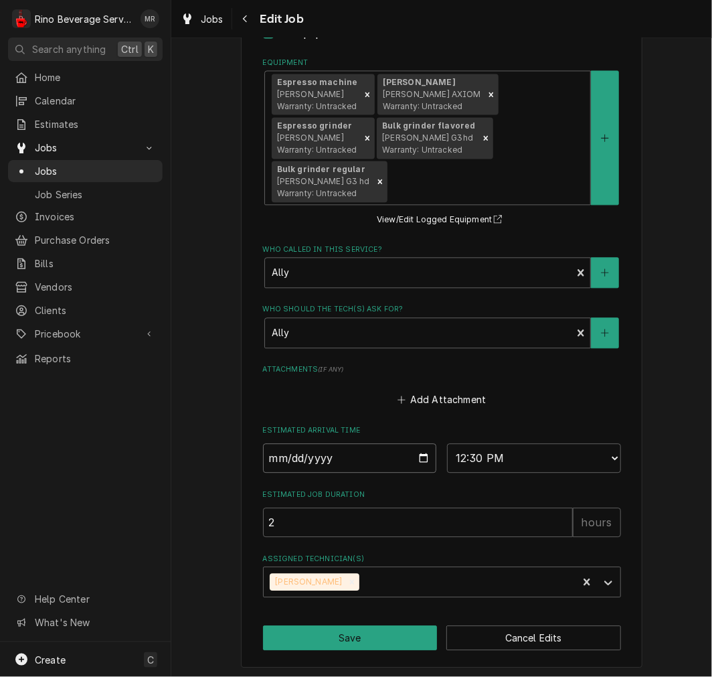
click at [424, 457] on input "[DATE]" at bounding box center [350, 457] width 174 height 29
type input "[DATE]"
click at [377, 638] on button "Save" at bounding box center [350, 637] width 175 height 25
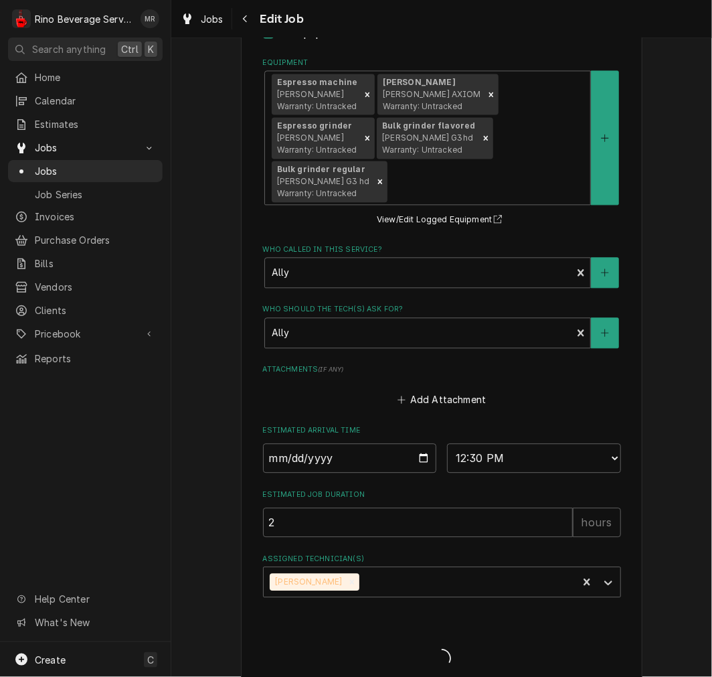
type textarea "x"
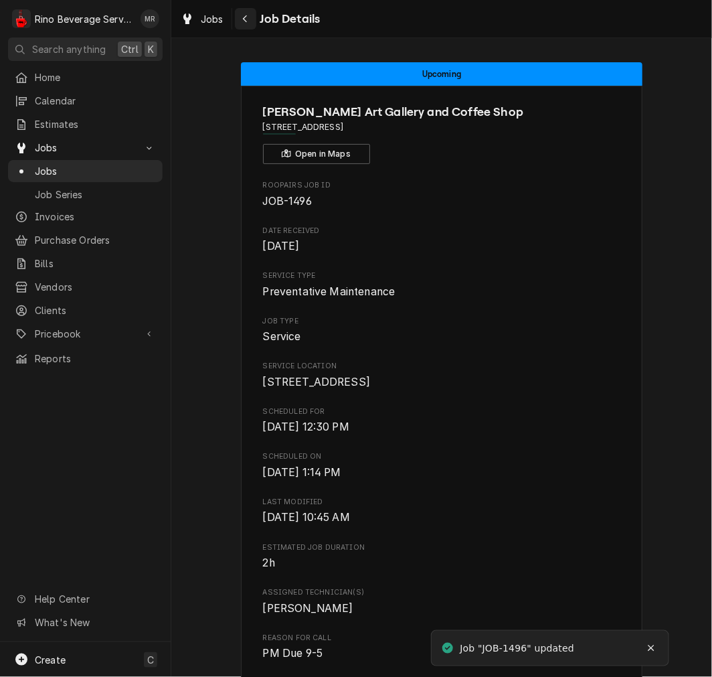
click at [243, 16] on icon "Navigate back" at bounding box center [245, 18] width 6 height 9
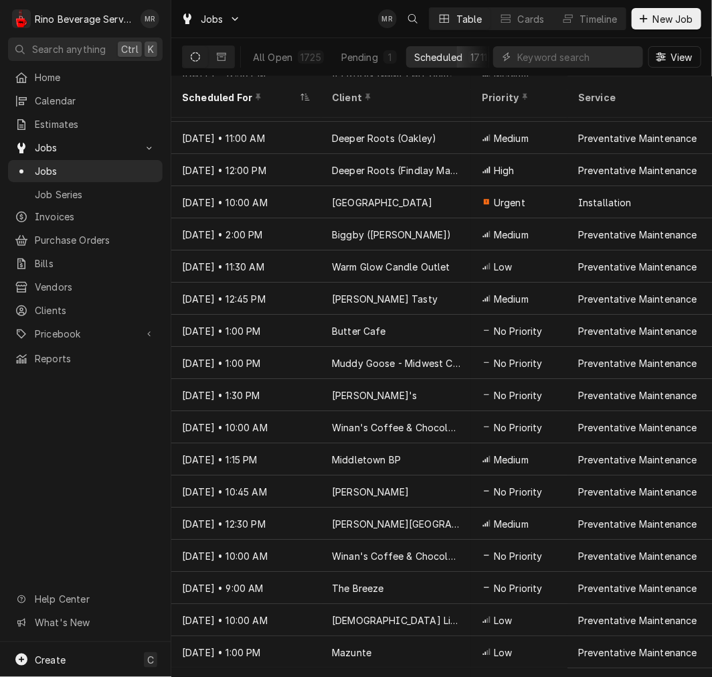
scroll to position [221, 0]
click at [685, 12] on span "New Job" at bounding box center [673, 19] width 46 height 14
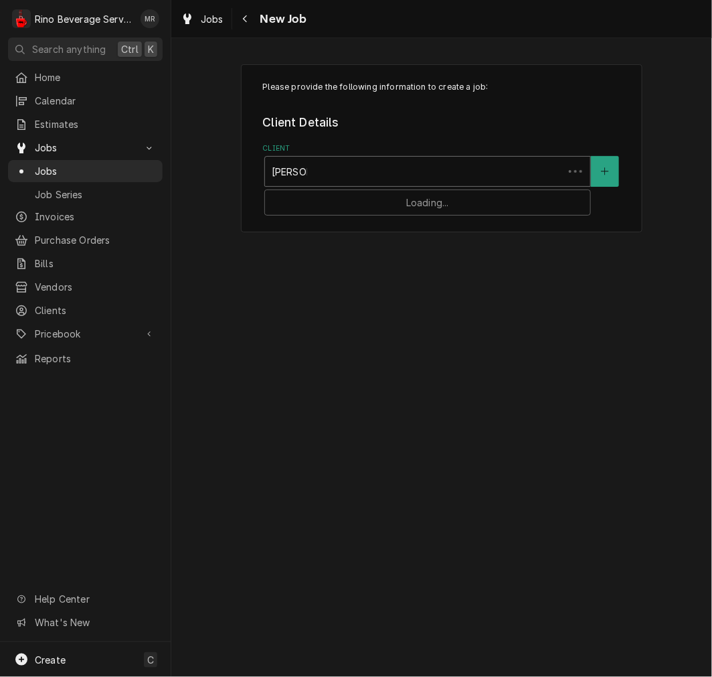
type input "christian"
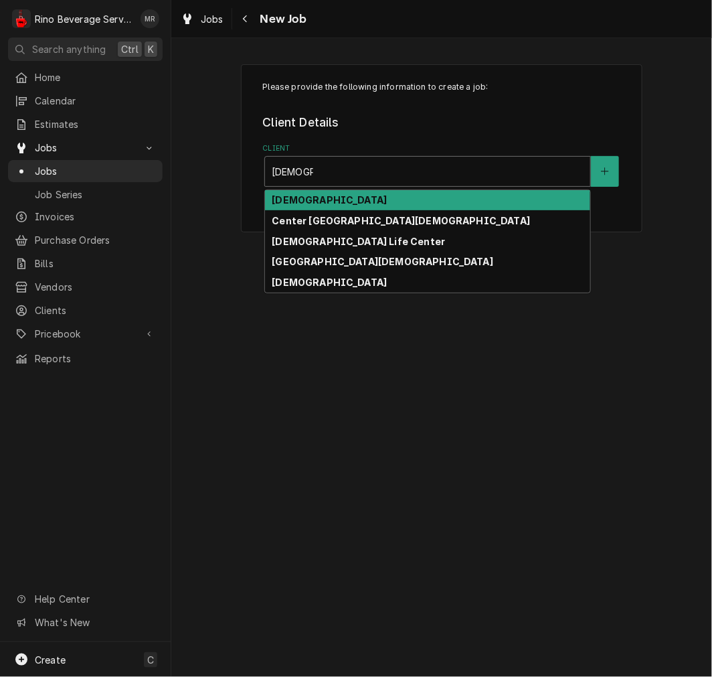
click at [375, 241] on div "[DEMOGRAPHIC_DATA] Life Center" at bounding box center [427, 241] width 325 height 21
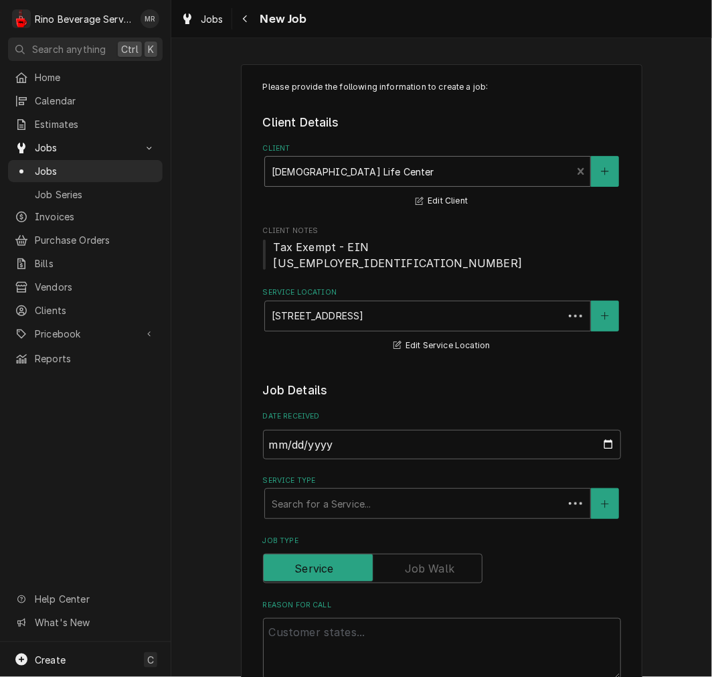
type textarea "x"
click at [252, 16] on button "Navigate back" at bounding box center [245, 18] width 21 height 21
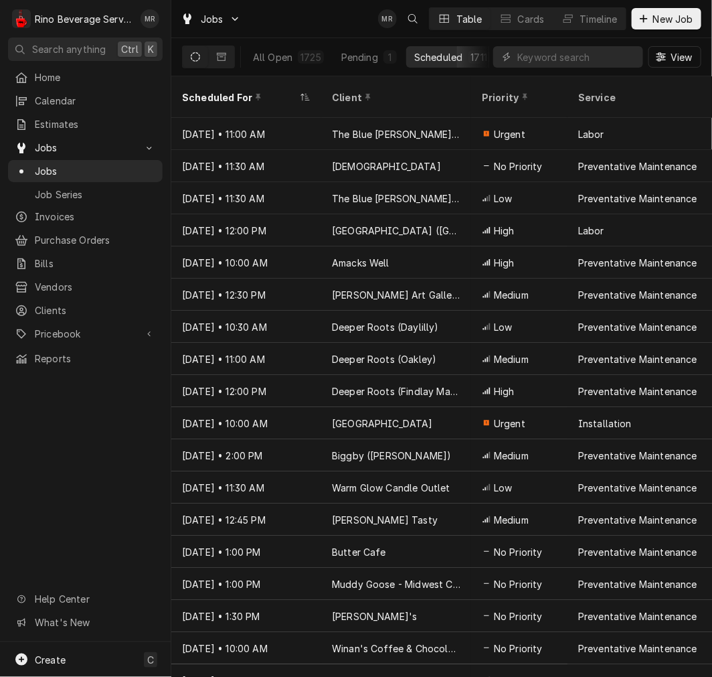
scroll to position [1, 0]
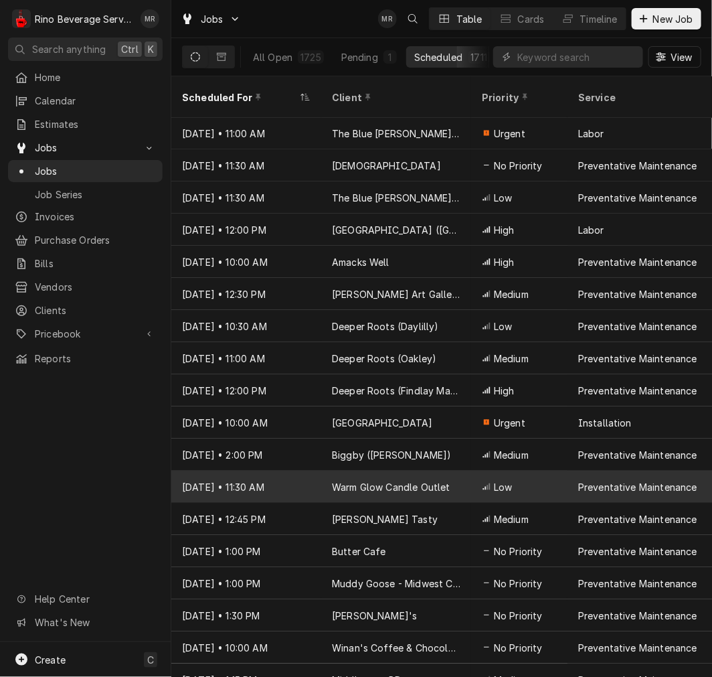
click at [573, 470] on div "Preventative Maintenance" at bounding box center [642, 486] width 150 height 32
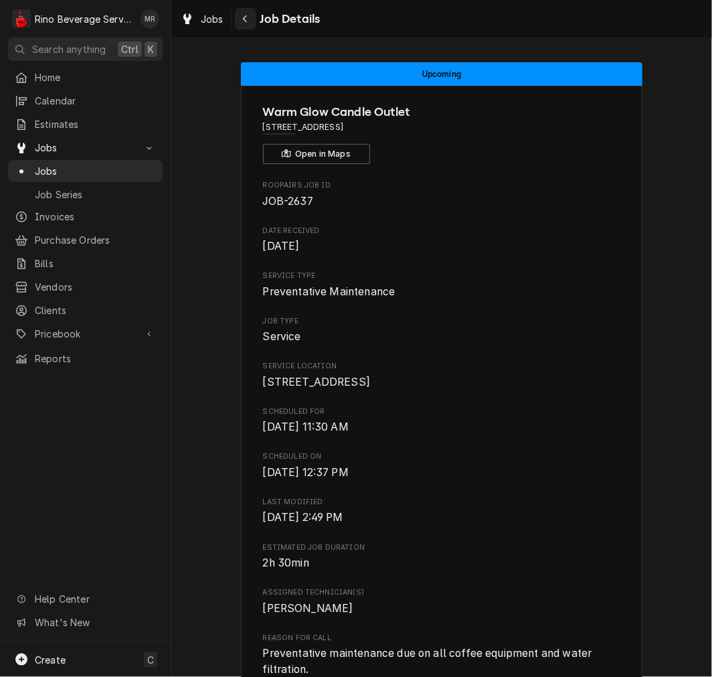
click at [252, 17] on button "Navigate back" at bounding box center [245, 18] width 21 height 21
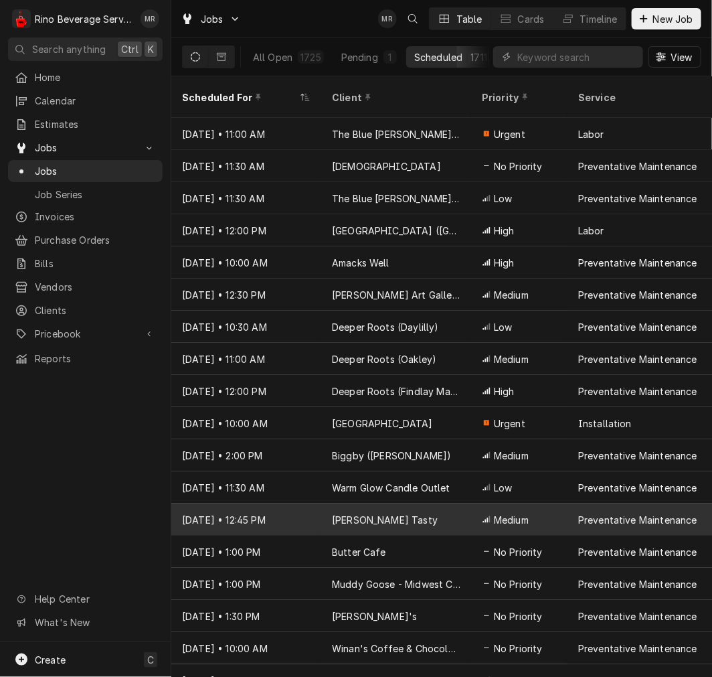
click at [409, 503] on div "[PERSON_NAME] Tasty" at bounding box center [396, 519] width 150 height 32
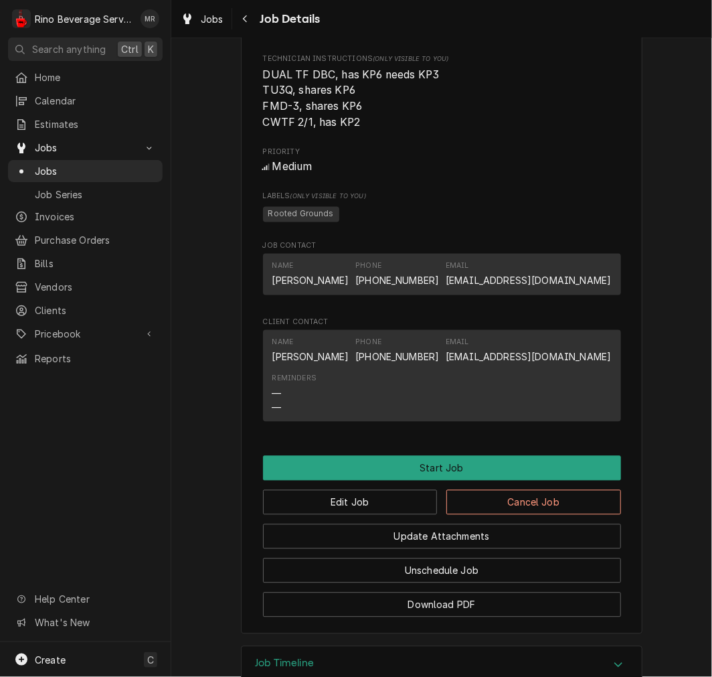
scroll to position [642, 0]
